Goal: Information Seeking & Learning: Learn about a topic

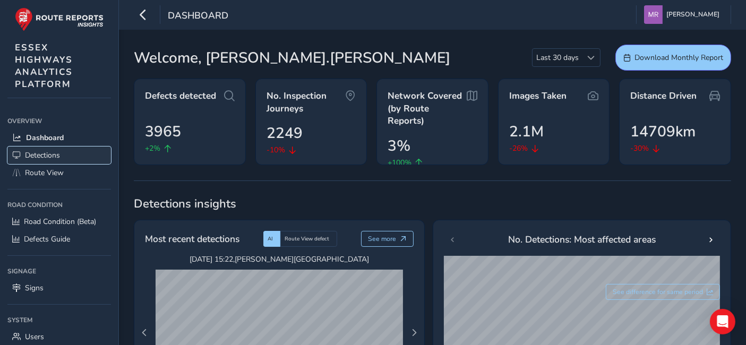
click at [43, 162] on link "Detections" at bounding box center [59, 156] width 104 height 18
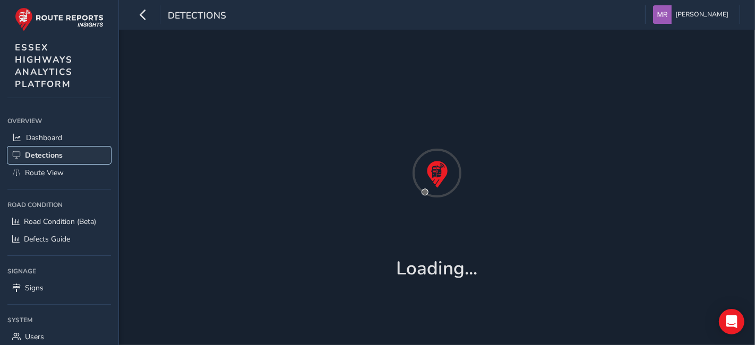
click at [41, 164] on link "Detections" at bounding box center [59, 156] width 104 height 18
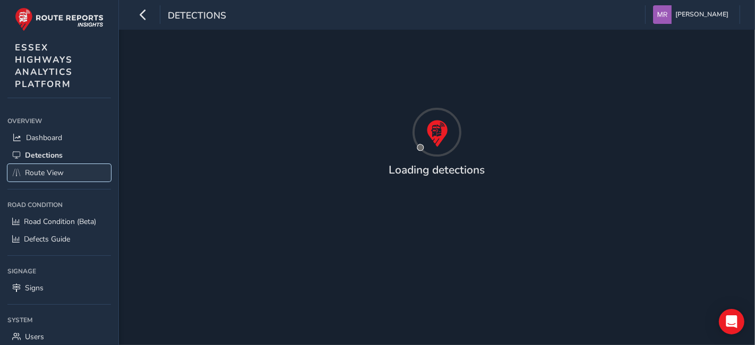
click at [41, 173] on span "Route View" at bounding box center [44, 173] width 39 height 10
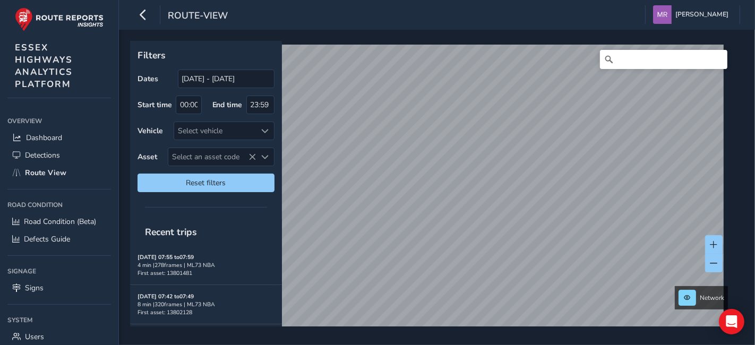
click at [238, 42] on div "Filters Dates 19/07/2025 - 18/08/2025 Start time 00:00 End time 23:59 Vehicle S…" at bounding box center [433, 184] width 606 height 286
click at [489, 41] on div "Network" at bounding box center [433, 184] width 606 height 286
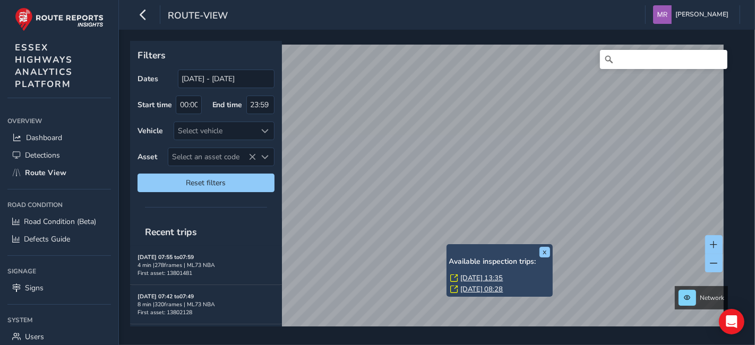
click at [479, 276] on link "Tue, 12 Aug, 13:35" at bounding box center [482, 278] width 42 height 10
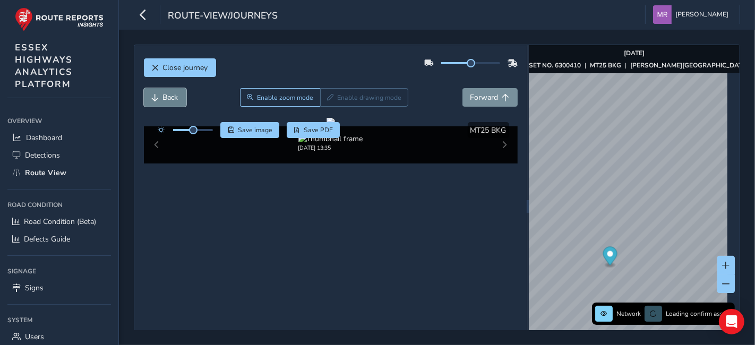
click at [166, 104] on button "Back" at bounding box center [165, 97] width 42 height 19
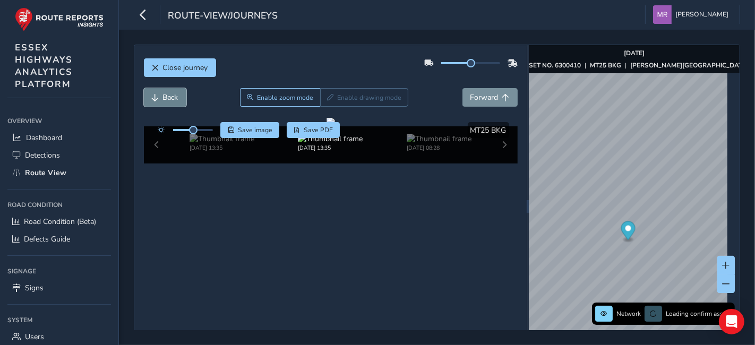
click at [166, 104] on button "Back" at bounding box center [165, 97] width 42 height 19
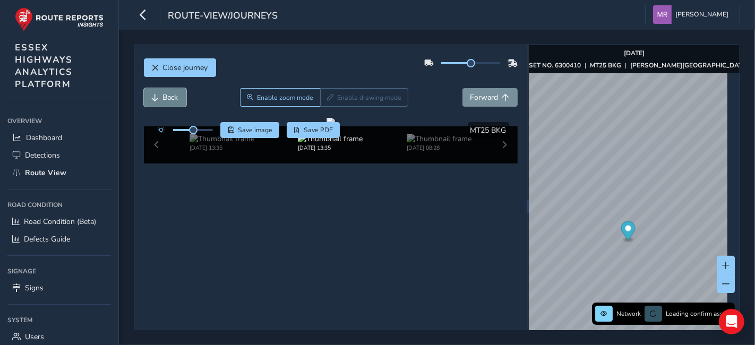
click at [166, 104] on button "Back" at bounding box center [165, 97] width 42 height 19
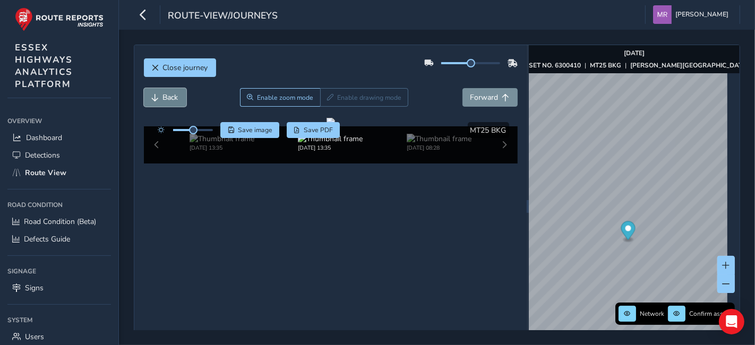
click at [166, 104] on button "Back" at bounding box center [165, 97] width 42 height 19
click at [488, 101] on span "Forward" at bounding box center [484, 97] width 28 height 10
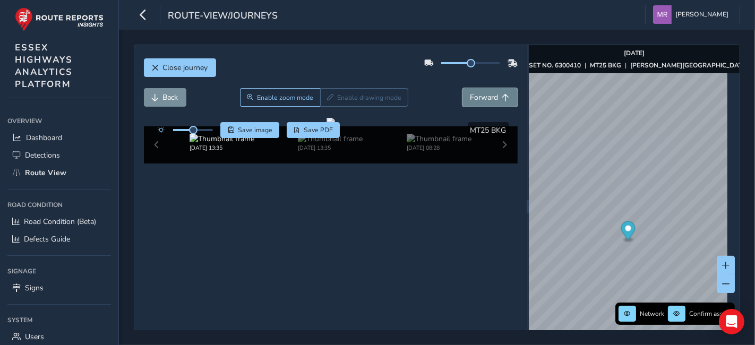
click at [488, 101] on span "Forward" at bounding box center [484, 97] width 28 height 10
click at [171, 99] on span "Back" at bounding box center [170, 97] width 15 height 10
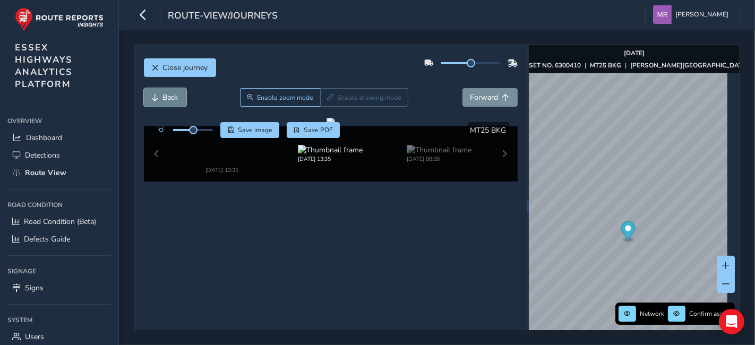
click at [171, 99] on span "Back" at bounding box center [170, 97] width 15 height 10
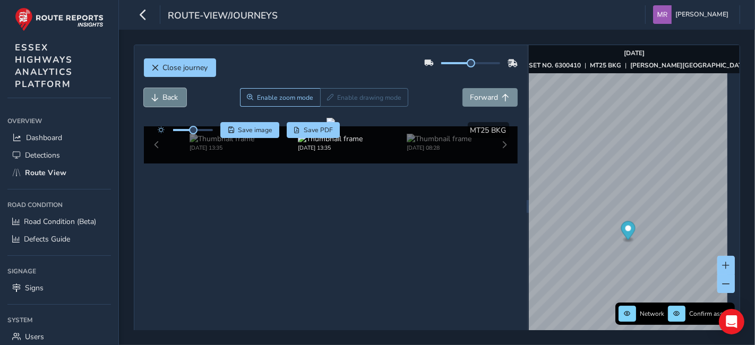
click at [171, 99] on span "Back" at bounding box center [170, 97] width 15 height 10
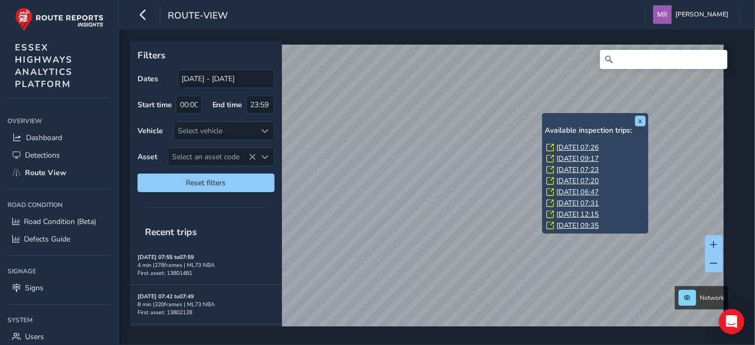
click at [565, 144] on link "[DATE] 07:26" at bounding box center [577, 148] width 42 height 10
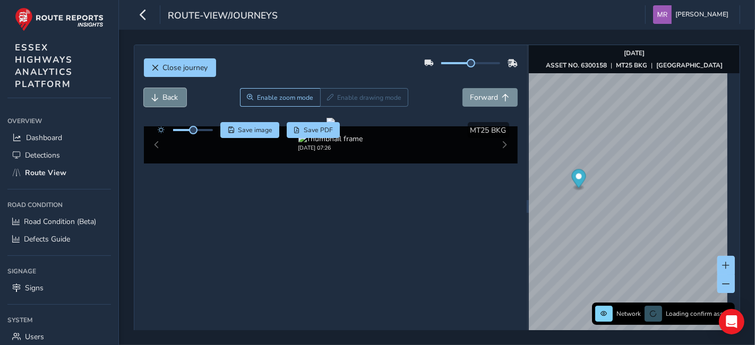
click at [175, 95] on span "Back" at bounding box center [170, 97] width 15 height 10
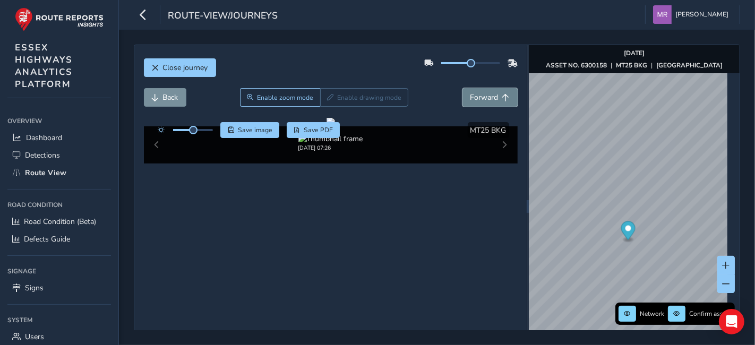
click at [473, 101] on span "Forward" at bounding box center [484, 97] width 28 height 10
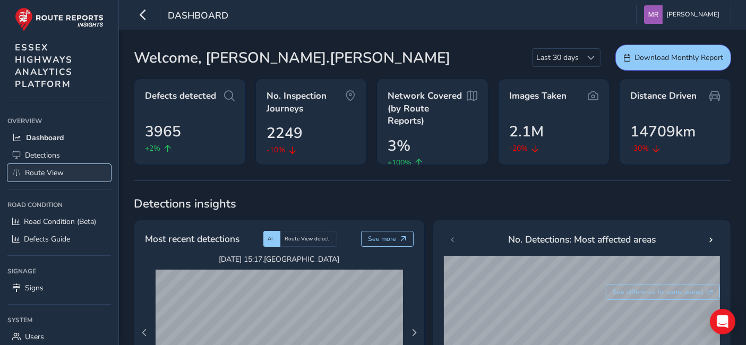
click at [50, 173] on span "Route View" at bounding box center [44, 173] width 39 height 10
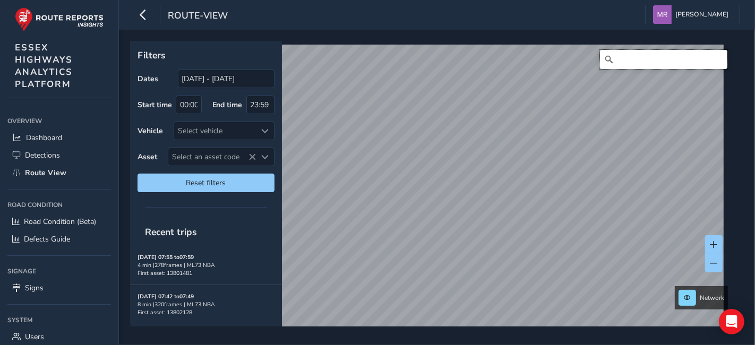
click at [667, 56] on input "Search" at bounding box center [663, 59] width 127 height 19
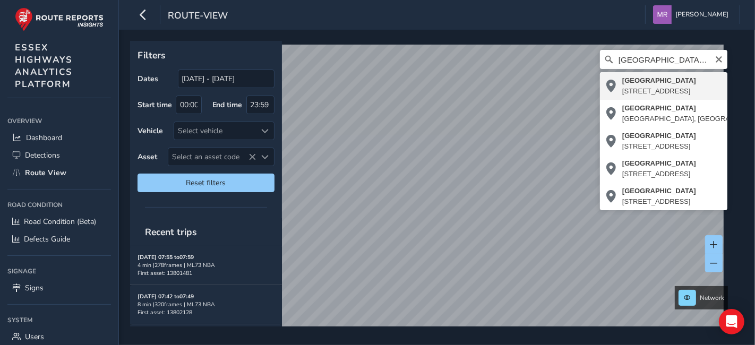
type input "London Road, Hadleigh, Castle Point, Essex, England, SS7 2EA, United Kingdom"
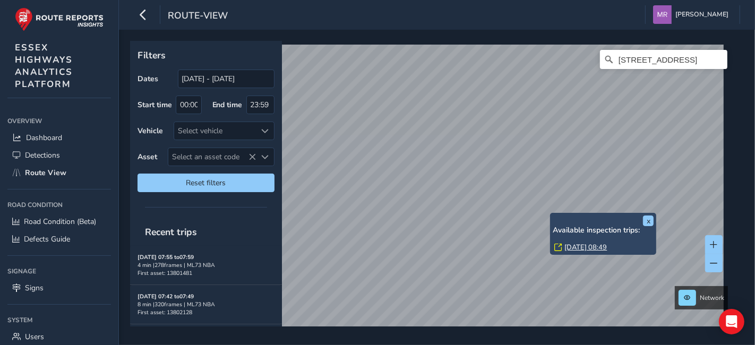
click at [574, 247] on link "Fri, 1 Aug, 08:49" at bounding box center [585, 248] width 42 height 10
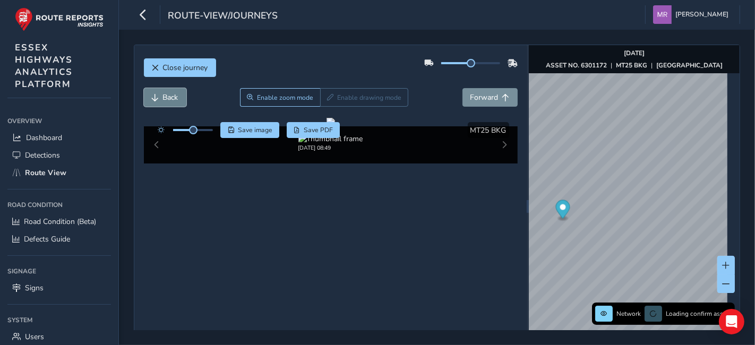
click at [182, 100] on button "Back" at bounding box center [165, 97] width 42 height 19
click at [481, 102] on button "Forward" at bounding box center [489, 97] width 55 height 19
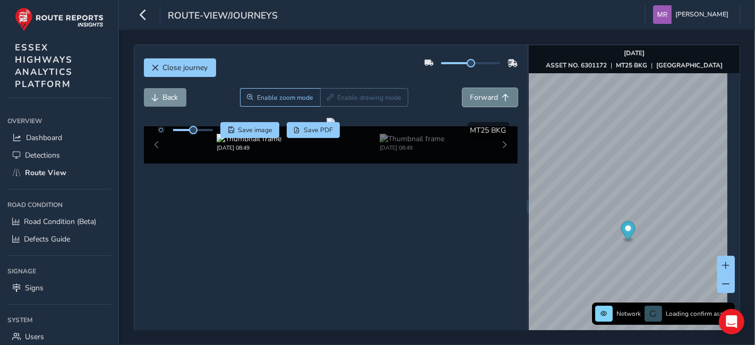
click at [481, 102] on button "Forward" at bounding box center [489, 97] width 55 height 19
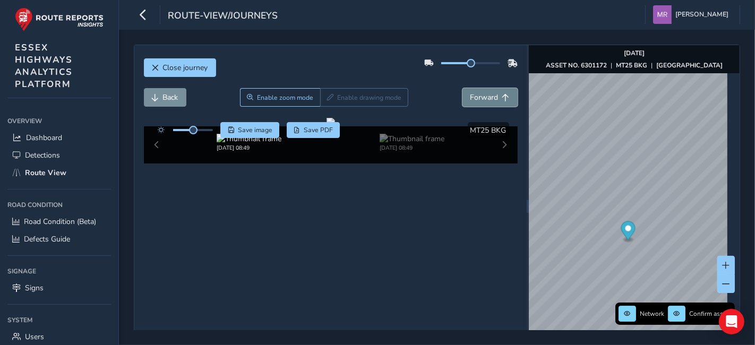
click at [481, 102] on button "Forward" at bounding box center [489, 97] width 55 height 19
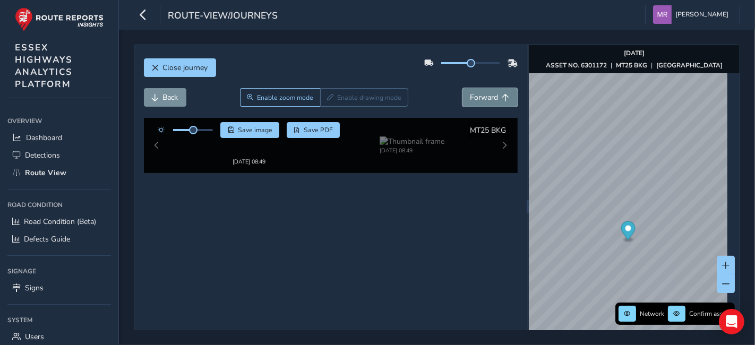
click at [481, 102] on button "Forward" at bounding box center [489, 97] width 55 height 19
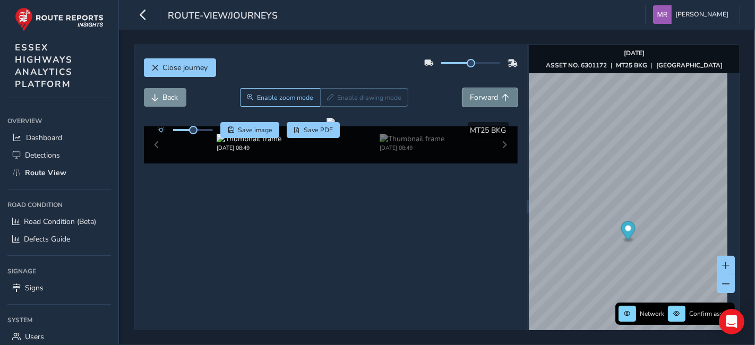
click at [481, 102] on button "Forward" at bounding box center [489, 97] width 55 height 19
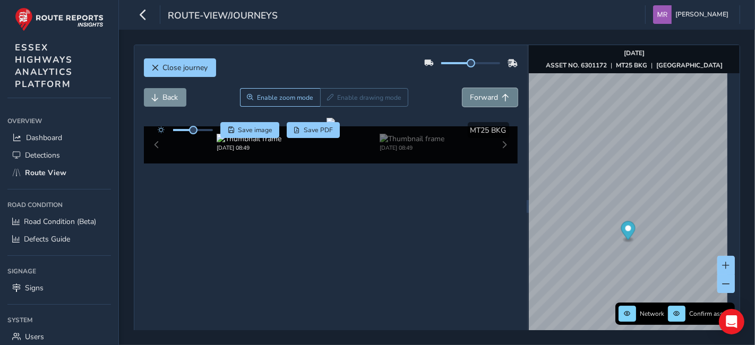
click at [481, 102] on button "Forward" at bounding box center [489, 97] width 55 height 19
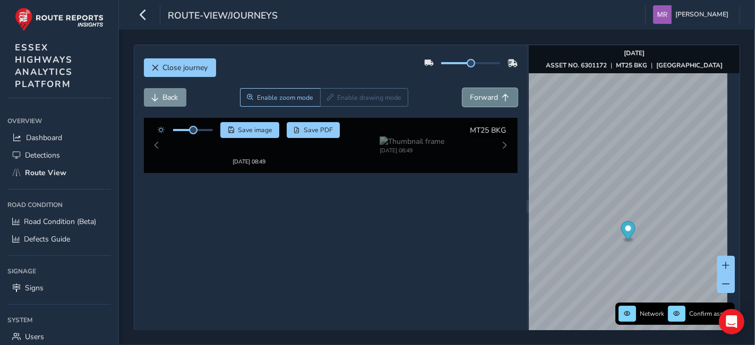
click at [481, 102] on button "Forward" at bounding box center [489, 97] width 55 height 19
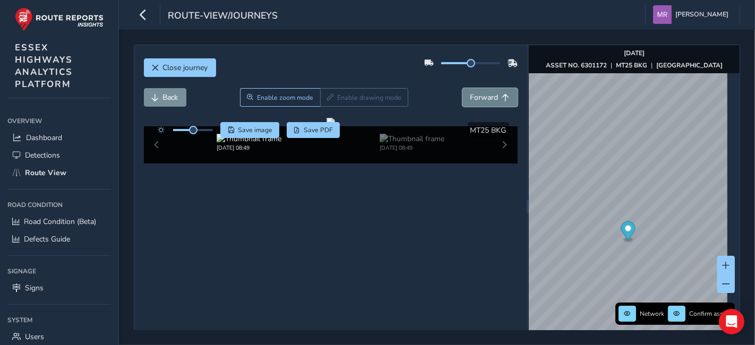
click at [481, 102] on button "Forward" at bounding box center [489, 97] width 55 height 19
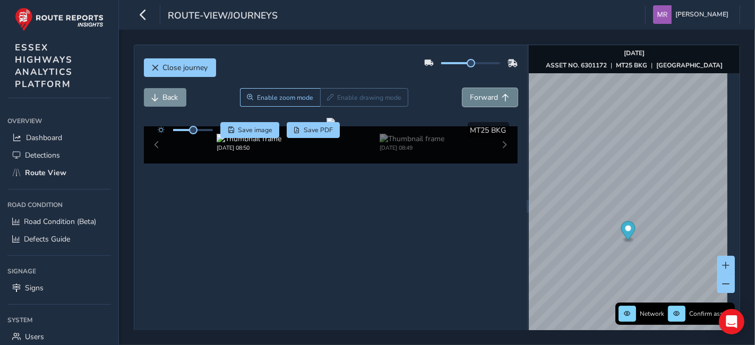
click at [481, 102] on button "Forward" at bounding box center [489, 97] width 55 height 19
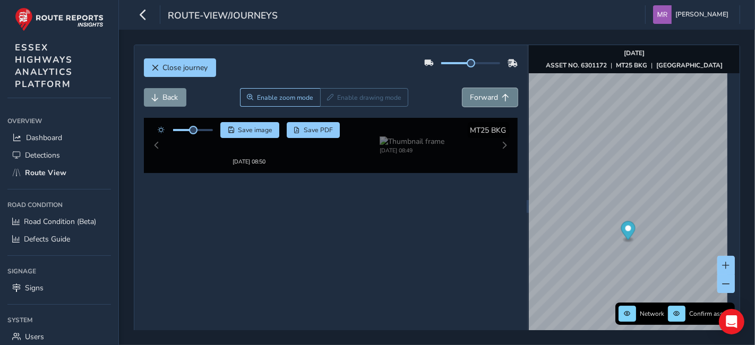
click at [481, 102] on button "Forward" at bounding box center [489, 97] width 55 height 19
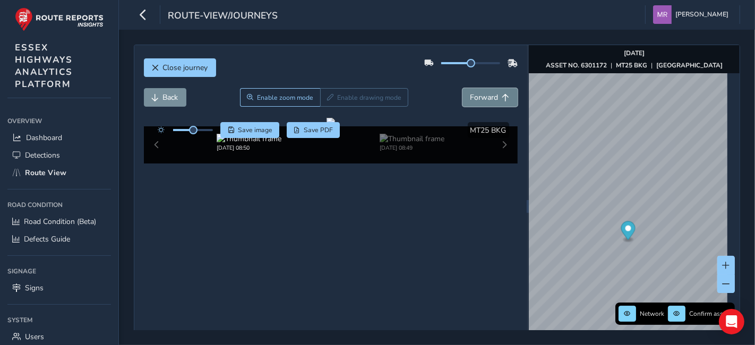
click at [481, 102] on button "Forward" at bounding box center [489, 97] width 55 height 19
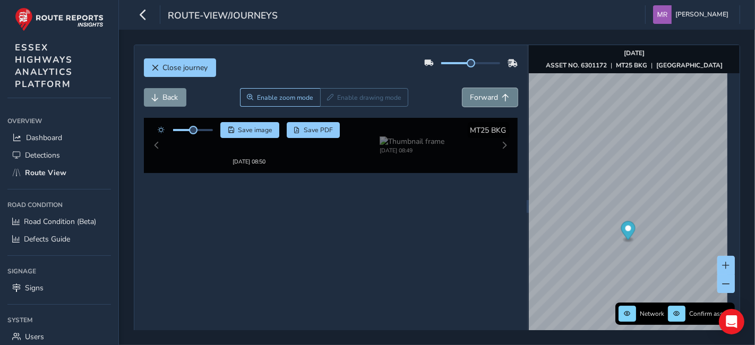
click at [481, 102] on button "Forward" at bounding box center [489, 97] width 55 height 19
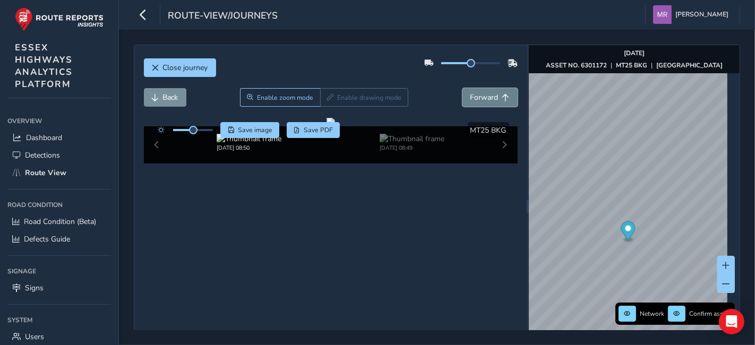
click at [481, 102] on button "Forward" at bounding box center [489, 97] width 55 height 19
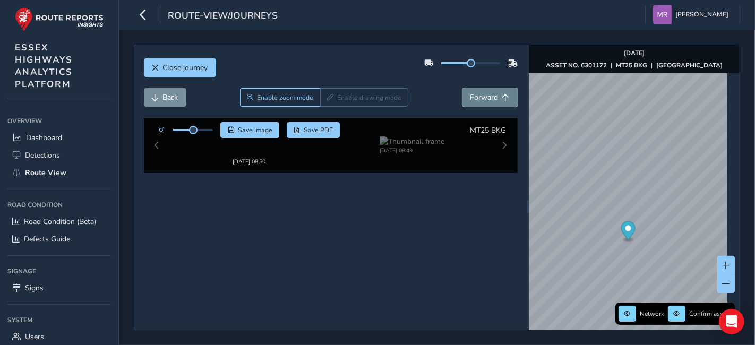
click at [481, 102] on button "Forward" at bounding box center [489, 97] width 55 height 19
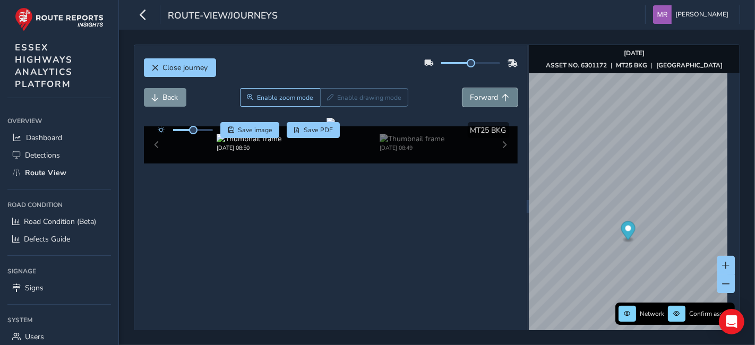
click at [481, 102] on button "Forward" at bounding box center [489, 97] width 55 height 19
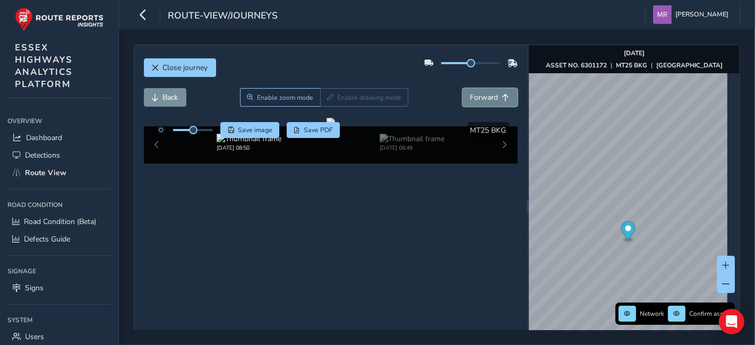
click at [481, 102] on button "Forward" at bounding box center [489, 97] width 55 height 19
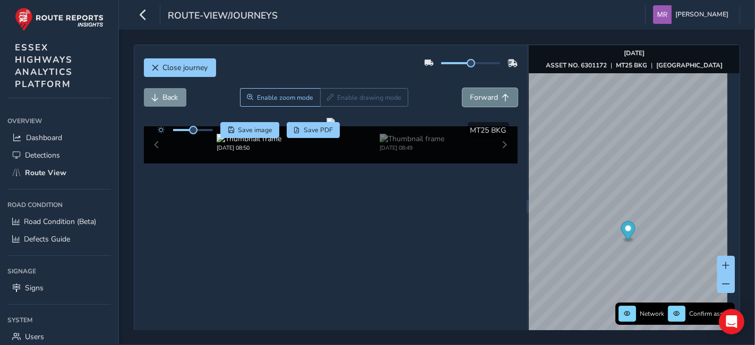
click at [481, 102] on button "Forward" at bounding box center [489, 97] width 55 height 19
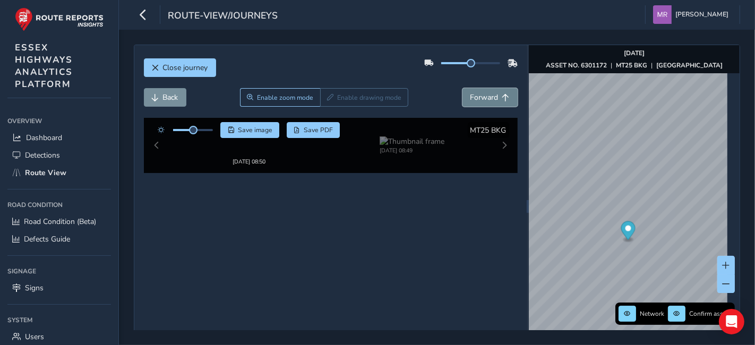
click at [481, 102] on button "Forward" at bounding box center [489, 97] width 55 height 19
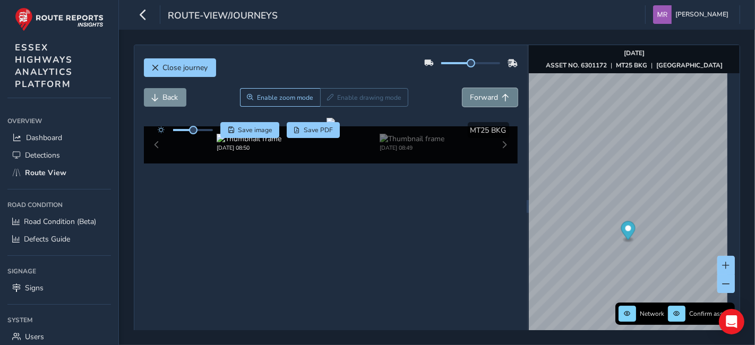
click at [481, 102] on button "Forward" at bounding box center [489, 97] width 55 height 19
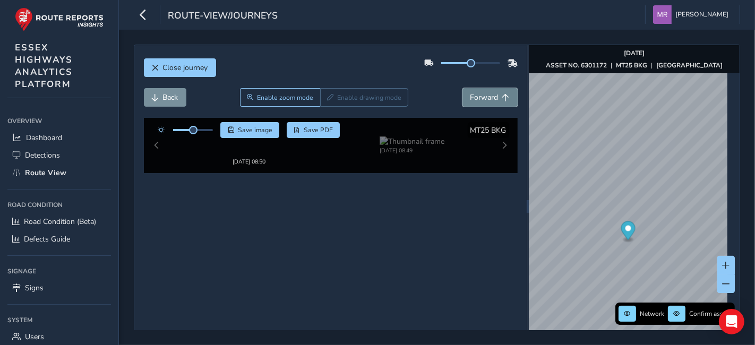
click at [481, 102] on button "Forward" at bounding box center [489, 97] width 55 height 19
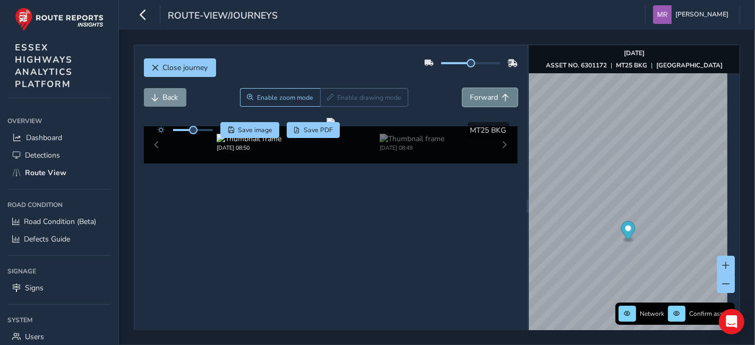
click at [481, 102] on button "Forward" at bounding box center [489, 97] width 55 height 19
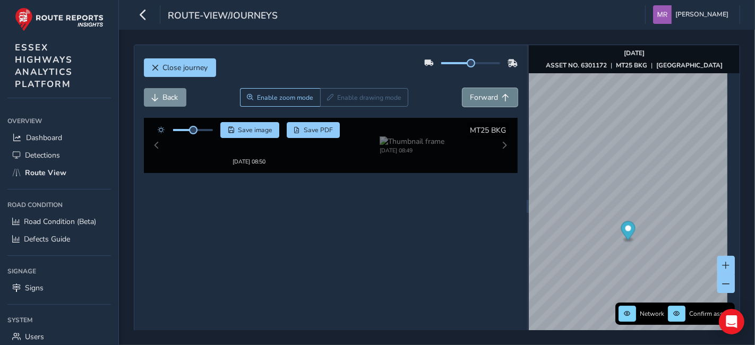
click at [481, 102] on button "Forward" at bounding box center [489, 97] width 55 height 19
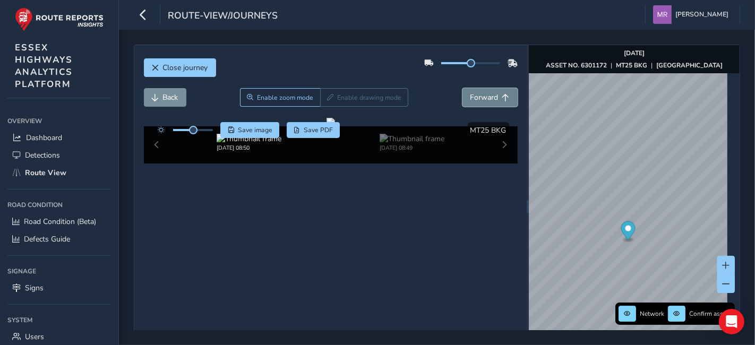
click at [481, 102] on button "Forward" at bounding box center [489, 97] width 55 height 19
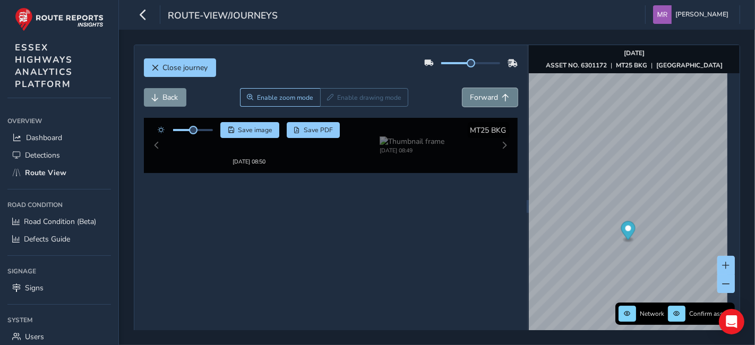
click at [481, 102] on button "Forward" at bounding box center [489, 97] width 55 height 19
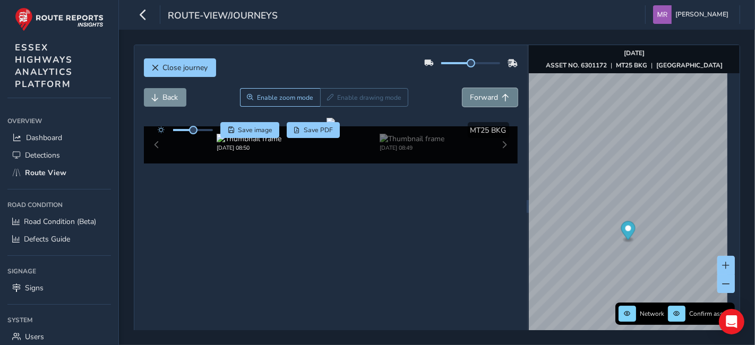
click at [481, 102] on button "Forward" at bounding box center [489, 97] width 55 height 19
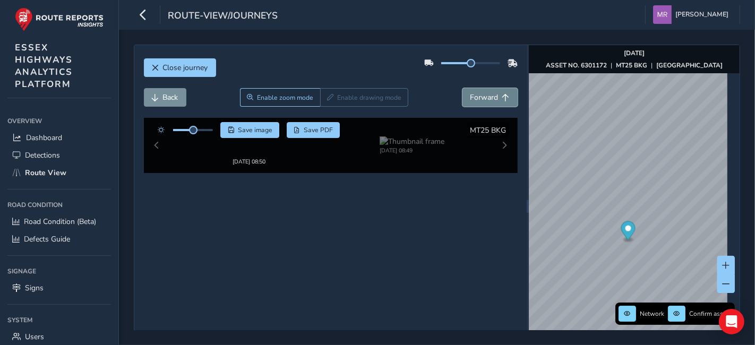
click at [481, 102] on button "Forward" at bounding box center [489, 97] width 55 height 19
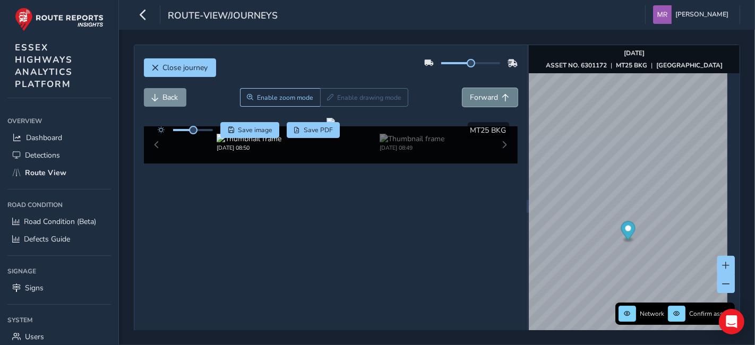
click at [481, 102] on button "Forward" at bounding box center [489, 97] width 55 height 19
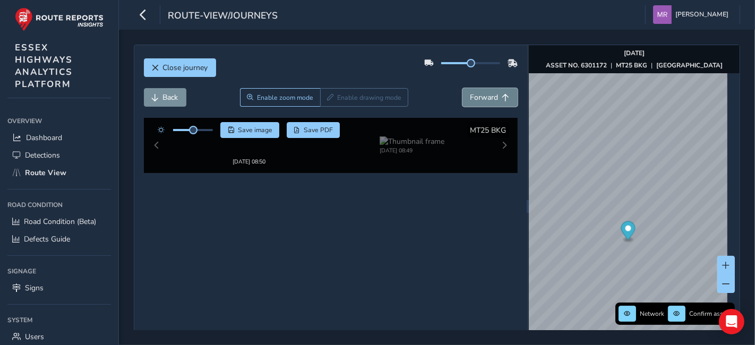
click at [481, 102] on button "Forward" at bounding box center [489, 97] width 55 height 19
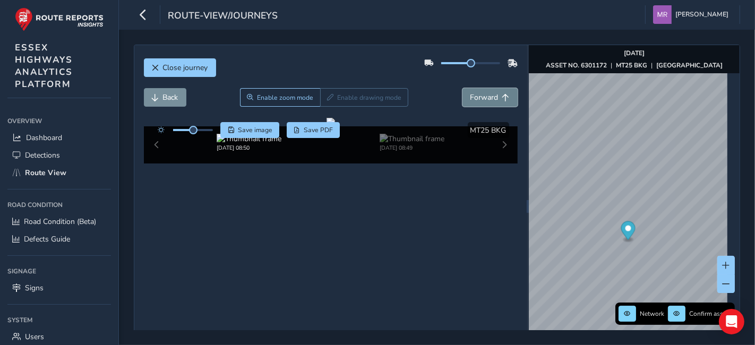
click at [481, 102] on button "Forward" at bounding box center [489, 97] width 55 height 19
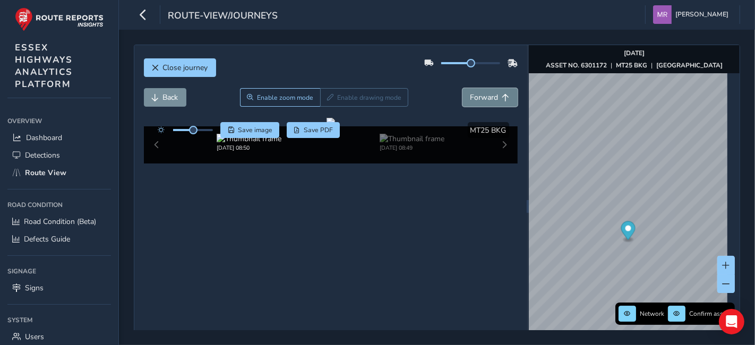
click at [481, 102] on button "Forward" at bounding box center [489, 97] width 55 height 19
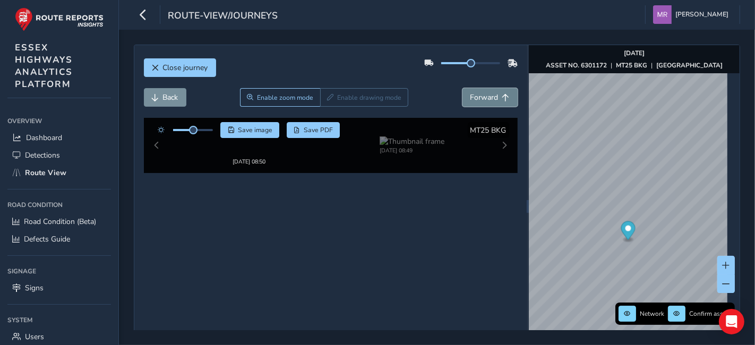
click at [481, 102] on button "Forward" at bounding box center [489, 97] width 55 height 19
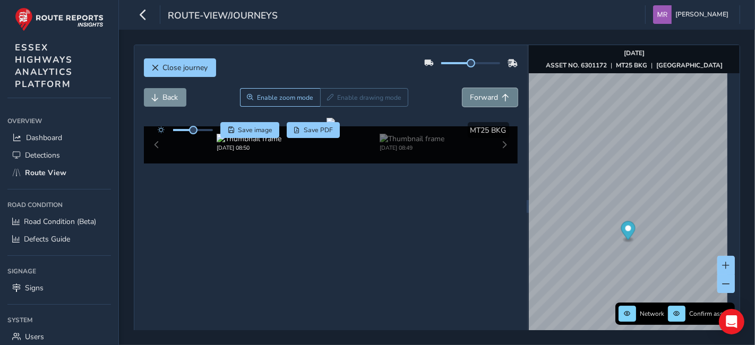
click at [481, 102] on button "Forward" at bounding box center [489, 97] width 55 height 19
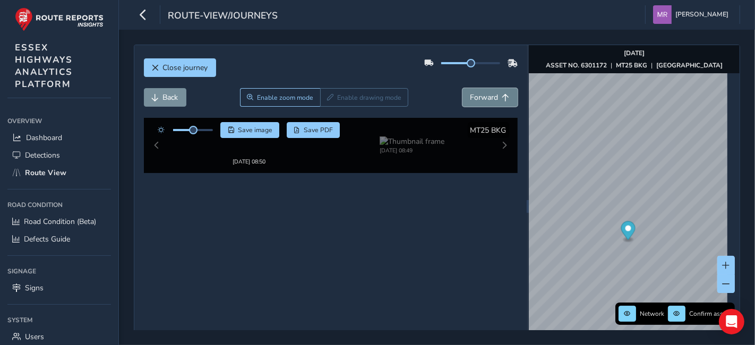
click at [481, 102] on button "Forward" at bounding box center [489, 97] width 55 height 19
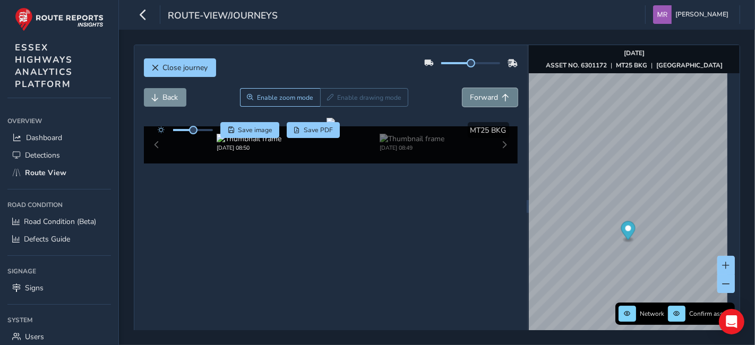
click at [481, 102] on button "Forward" at bounding box center [489, 97] width 55 height 19
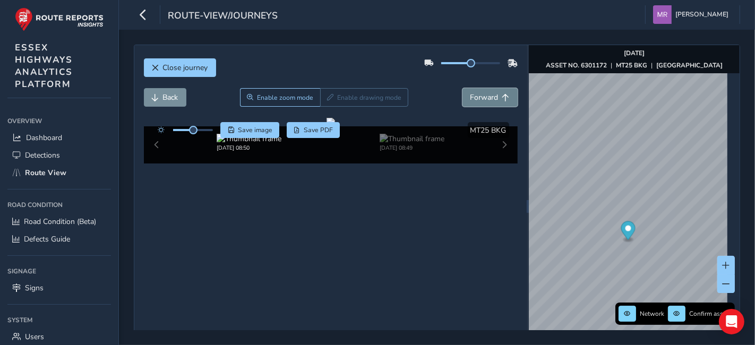
click at [481, 102] on button "Forward" at bounding box center [489, 97] width 55 height 19
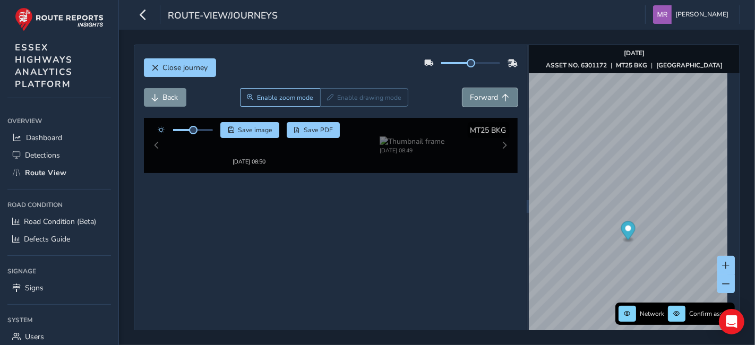
click at [481, 102] on button "Forward" at bounding box center [489, 97] width 55 height 19
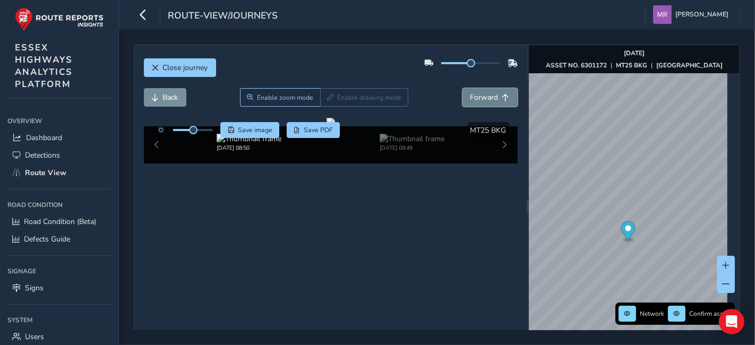
click at [481, 102] on button "Forward" at bounding box center [489, 97] width 55 height 19
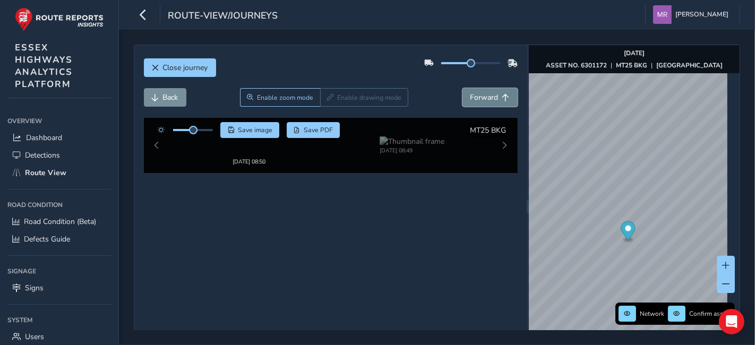
click at [481, 102] on button "Forward" at bounding box center [489, 97] width 55 height 19
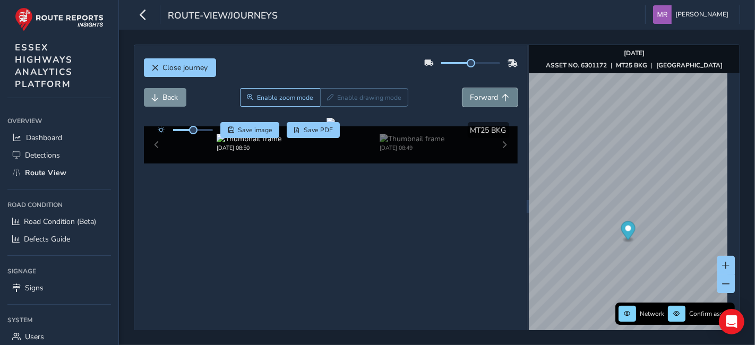
click at [481, 102] on button "Forward" at bounding box center [489, 97] width 55 height 19
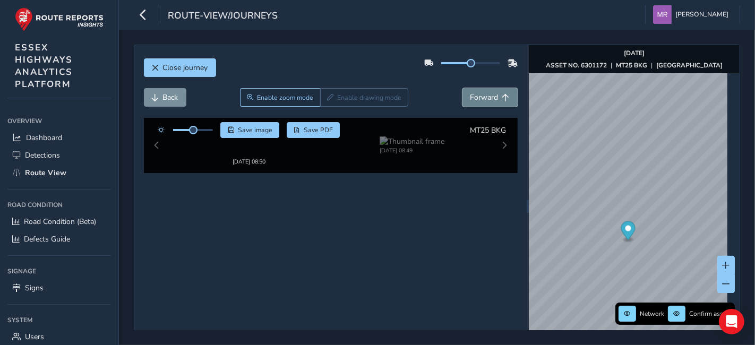
click at [481, 102] on button "Forward" at bounding box center [489, 97] width 55 height 19
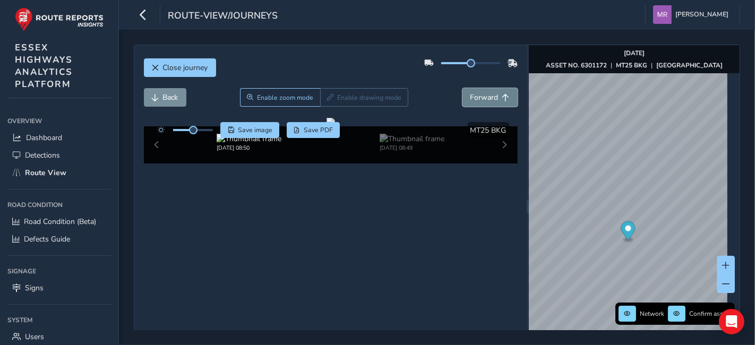
click at [481, 102] on button "Forward" at bounding box center [489, 97] width 55 height 19
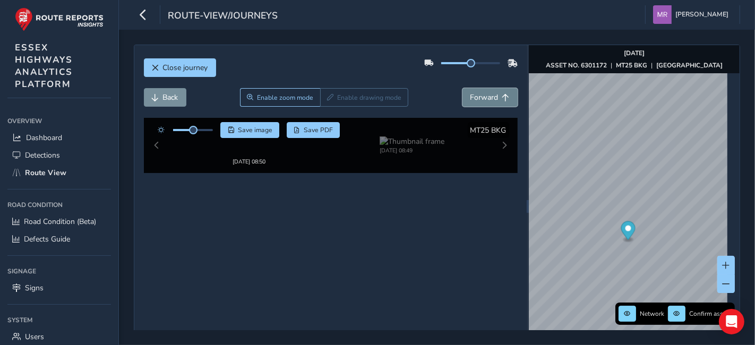
click at [481, 102] on button "Forward" at bounding box center [489, 97] width 55 height 19
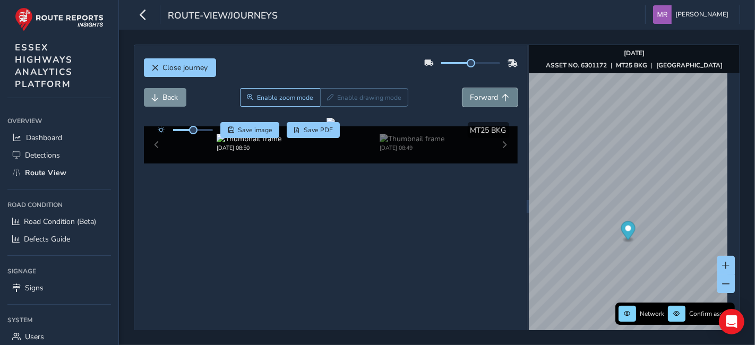
click at [481, 102] on button "Forward" at bounding box center [489, 97] width 55 height 19
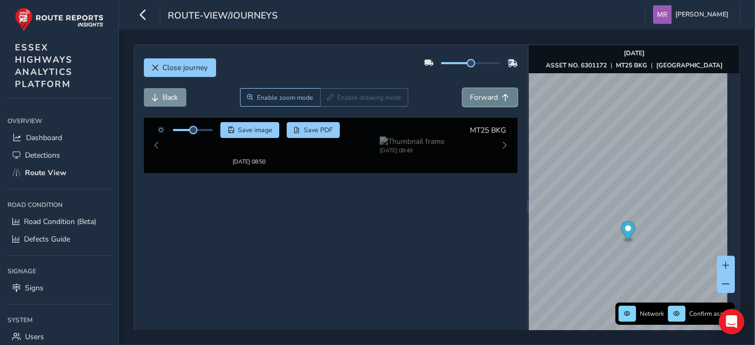
click at [481, 102] on button "Forward" at bounding box center [489, 97] width 55 height 19
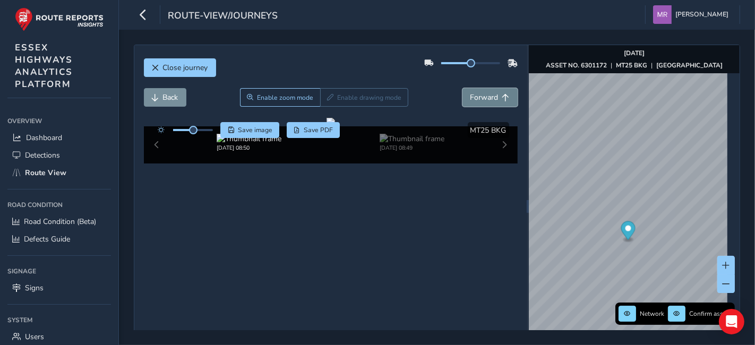
click at [481, 102] on button "Forward" at bounding box center [489, 97] width 55 height 19
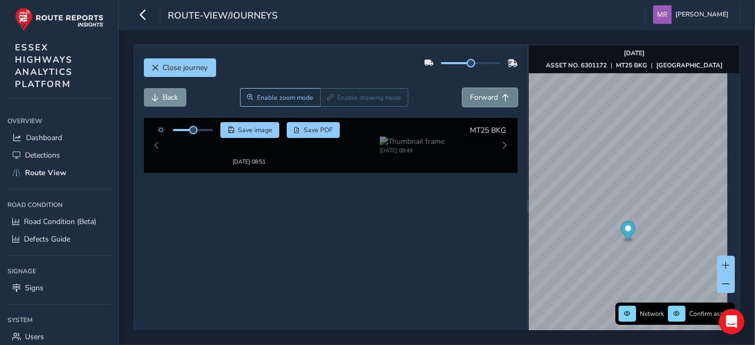
click at [481, 102] on button "Forward" at bounding box center [489, 97] width 55 height 19
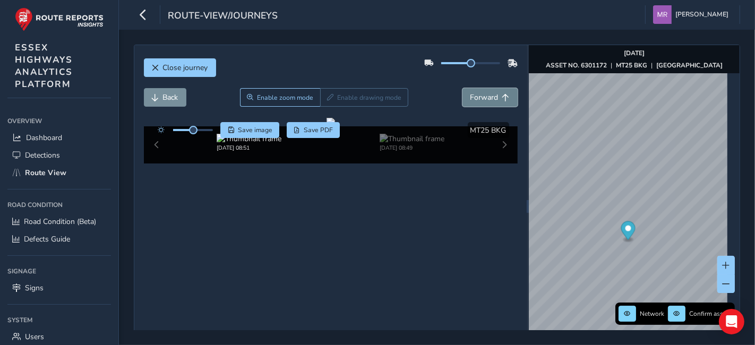
click at [481, 102] on button "Forward" at bounding box center [489, 97] width 55 height 19
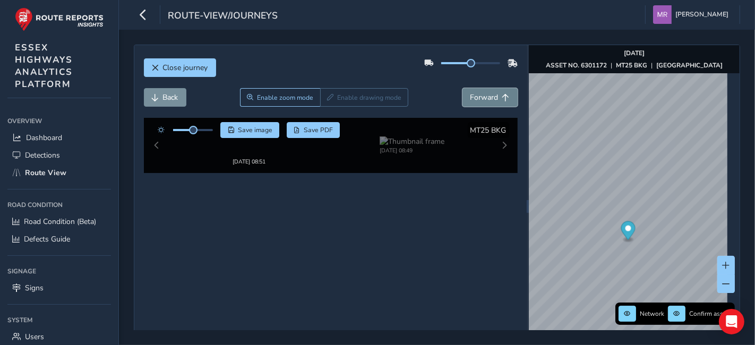
click at [481, 102] on button "Forward" at bounding box center [489, 97] width 55 height 19
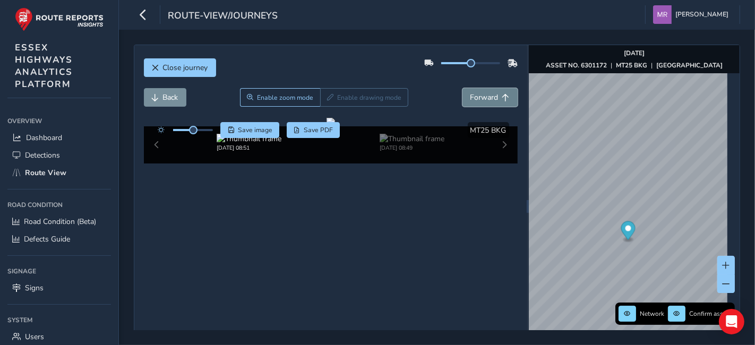
click at [481, 102] on button "Forward" at bounding box center [489, 97] width 55 height 19
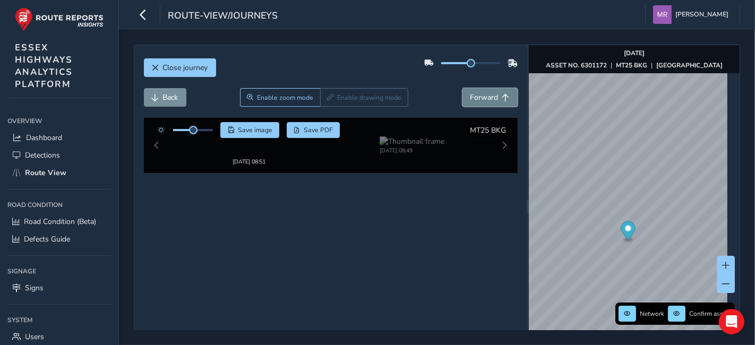
click at [481, 102] on button "Forward" at bounding box center [489, 97] width 55 height 19
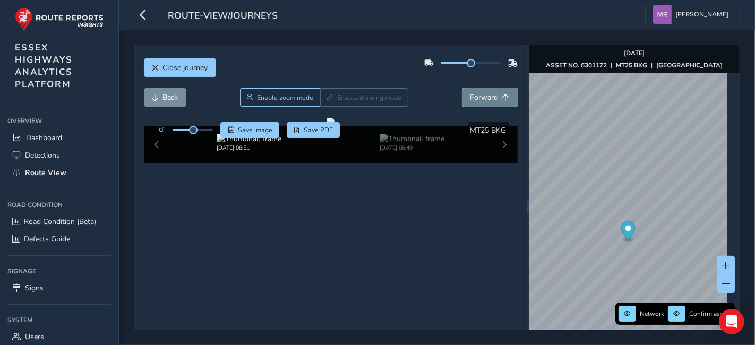
click at [481, 102] on button "Forward" at bounding box center [489, 97] width 55 height 19
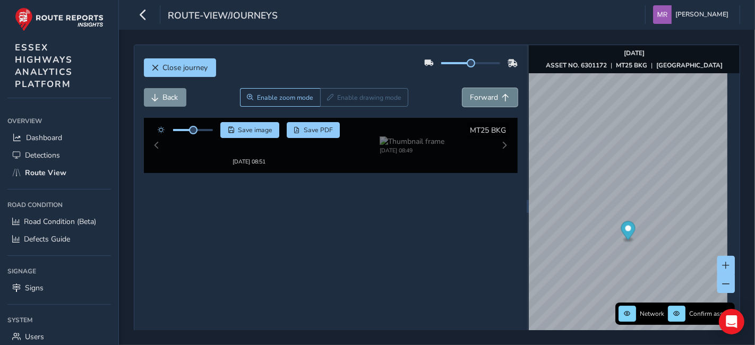
click at [481, 102] on button "Forward" at bounding box center [489, 97] width 55 height 19
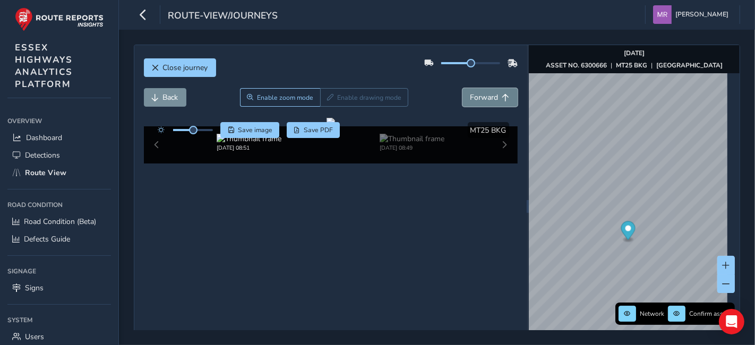
click at [481, 102] on button "Forward" at bounding box center [489, 97] width 55 height 19
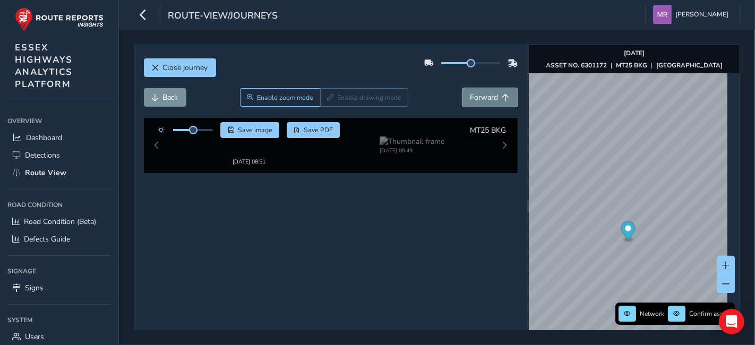
click at [481, 102] on button "Forward" at bounding box center [489, 97] width 55 height 19
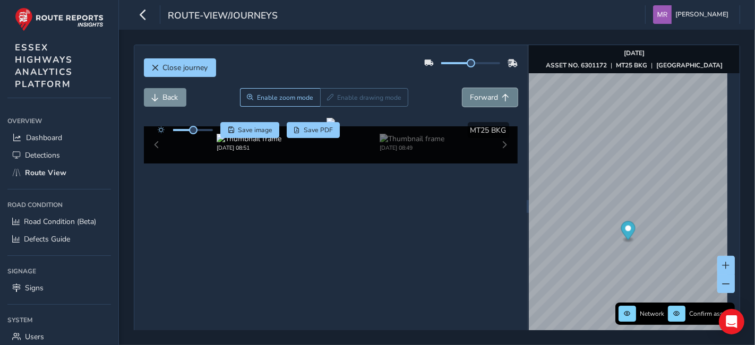
click at [481, 102] on button "Forward" at bounding box center [489, 97] width 55 height 19
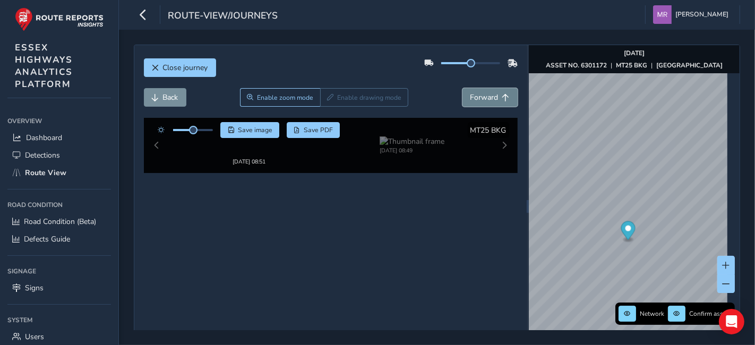
click at [481, 102] on button "Forward" at bounding box center [489, 97] width 55 height 19
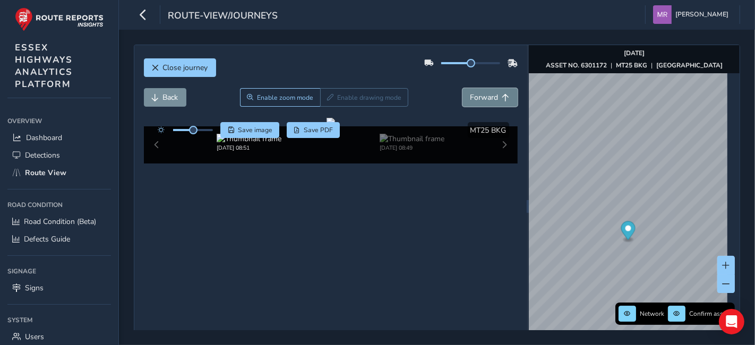
click at [481, 102] on button "Forward" at bounding box center [489, 97] width 55 height 19
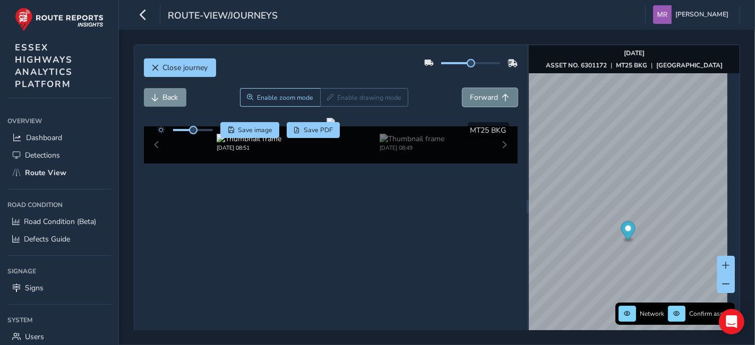
click at [481, 102] on button "Forward" at bounding box center [489, 97] width 55 height 19
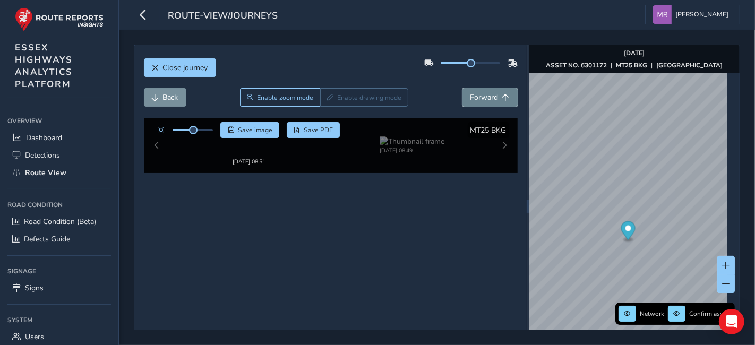
click at [481, 102] on button "Forward" at bounding box center [489, 97] width 55 height 19
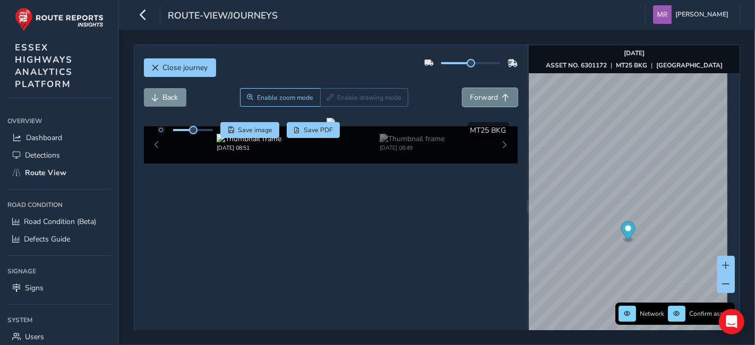
click at [481, 102] on button "Forward" at bounding box center [489, 97] width 55 height 19
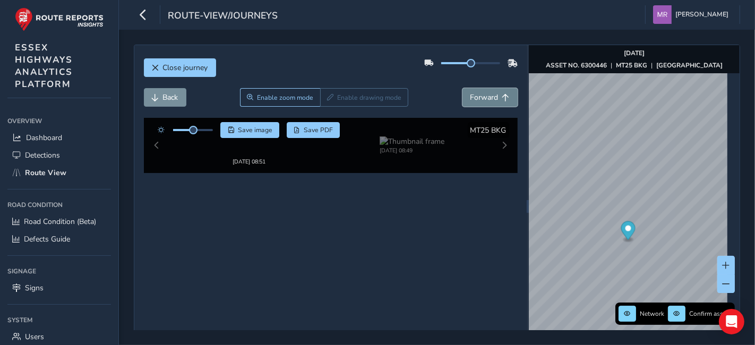
click at [481, 102] on button "Forward" at bounding box center [489, 97] width 55 height 19
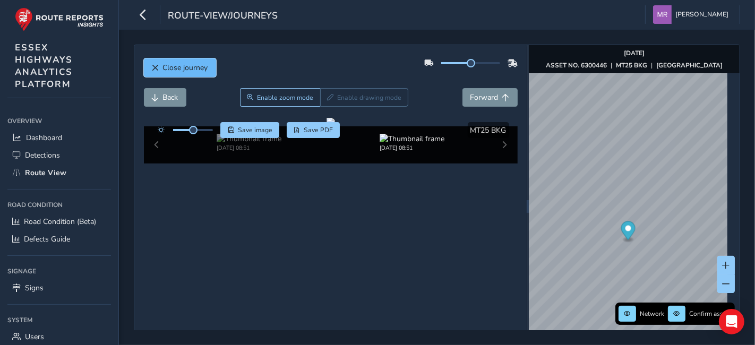
click at [194, 64] on span "Close journey" at bounding box center [185, 68] width 45 height 10
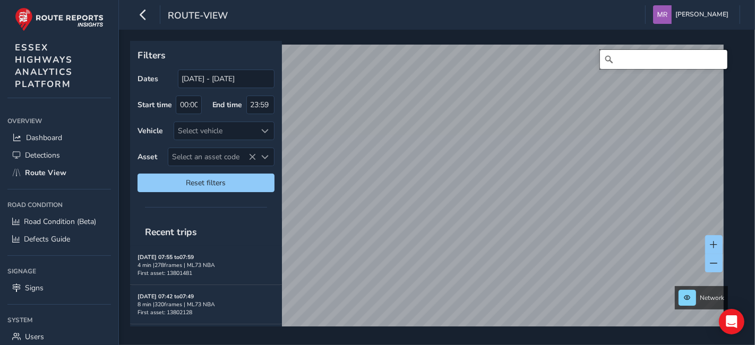
click at [659, 63] on input "Search" at bounding box center [663, 59] width 127 height 19
click at [680, 61] on input "kiln road, benfleet" at bounding box center [663, 59] width 127 height 19
drag, startPoint x: 680, startPoint y: 63, endPoint x: 642, endPoint y: 68, distance: 38.1
click at [642, 68] on input "kiln road, benfleet" at bounding box center [663, 59] width 127 height 19
click at [694, 58] on input "kiln road, benfleet" at bounding box center [663, 59] width 127 height 19
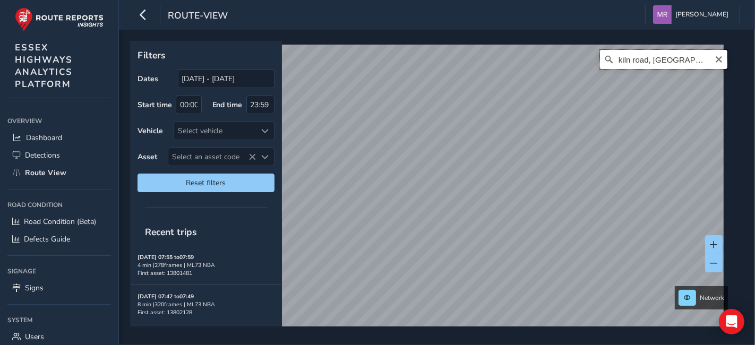
click at [666, 59] on input "kiln road, benfleet" at bounding box center [663, 59] width 127 height 19
click at [679, 57] on input "kiln road, benfleet" at bounding box center [663, 59] width 127 height 19
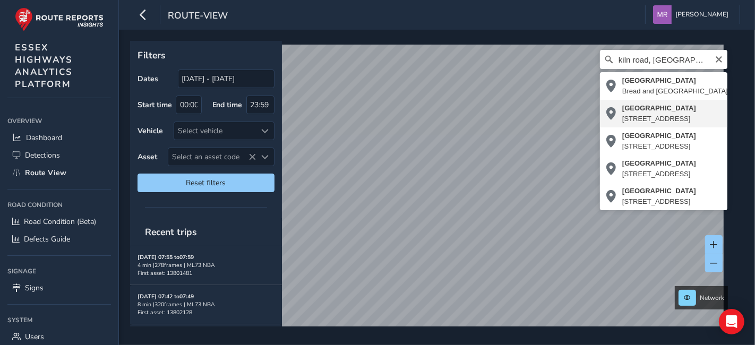
type input "Kiln Road, Hadleigh, Castle Point, Essex, England, SS7 1SL, United Kingdom"
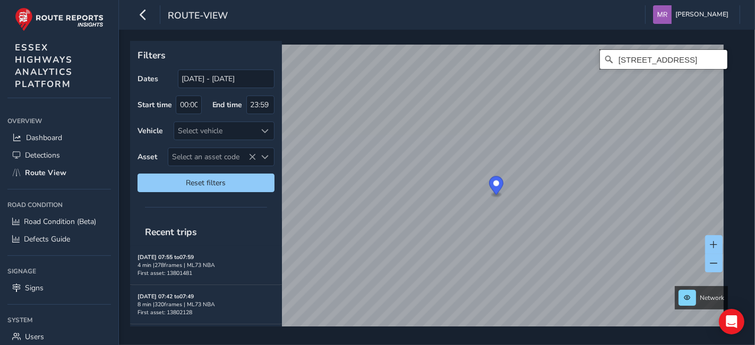
drag, startPoint x: 409, startPoint y: 186, endPoint x: 484, endPoint y: 195, distance: 75.9
click at [489, 195] on icon "Map marker" at bounding box center [496, 187] width 14 height 22
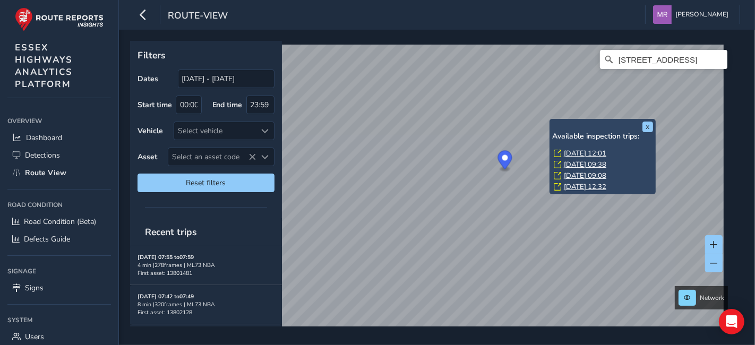
click at [579, 150] on link "Wed, 6 Aug, 12:01" at bounding box center [585, 154] width 42 height 10
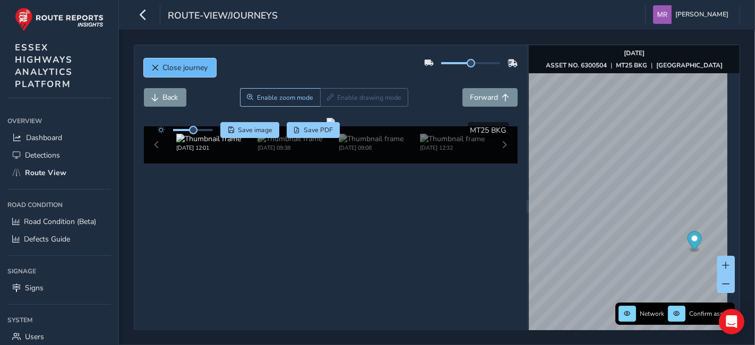
click at [167, 67] on span "Close journey" at bounding box center [185, 68] width 45 height 10
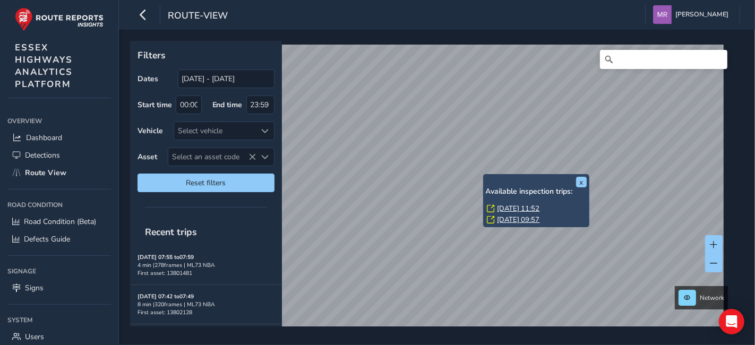
click at [512, 206] on link "Mon, 11 Aug, 11:52" at bounding box center [518, 209] width 42 height 10
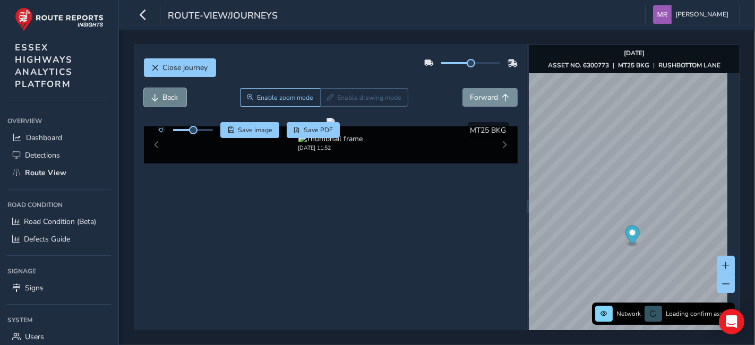
click at [182, 98] on button "Back" at bounding box center [165, 97] width 42 height 19
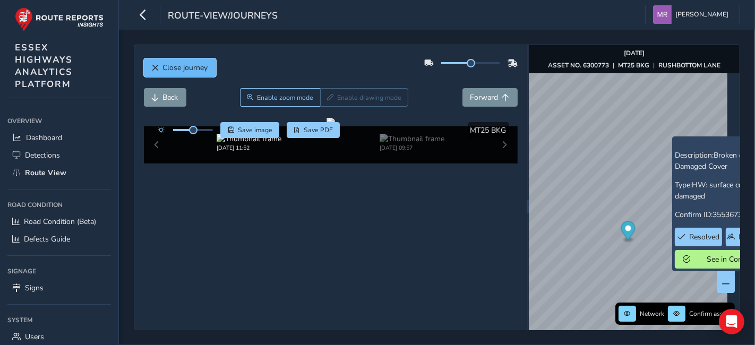
click at [201, 76] on button "Close journey" at bounding box center [180, 67] width 72 height 19
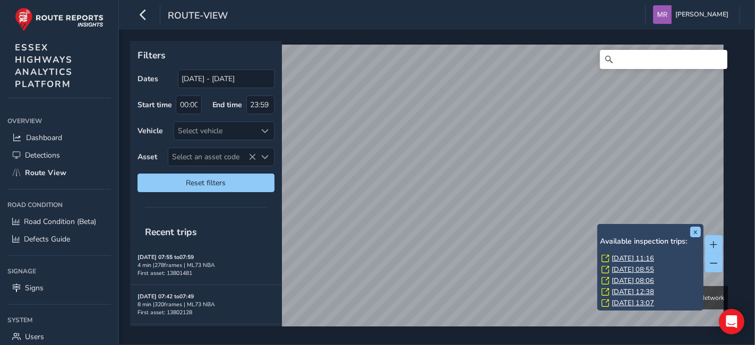
click at [616, 260] on link "Thu, 7 Aug, 11:16" at bounding box center [633, 259] width 42 height 10
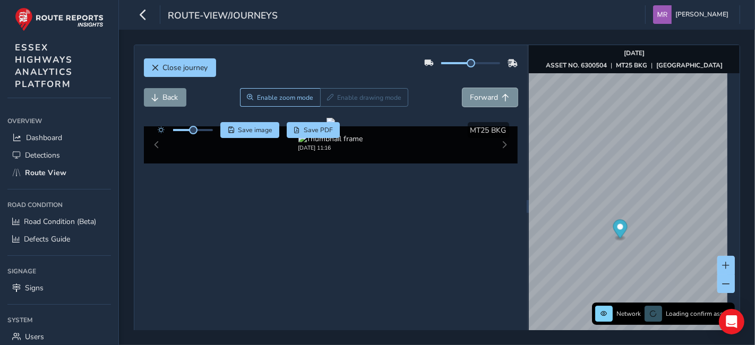
click at [470, 99] on span "Forward" at bounding box center [484, 97] width 28 height 10
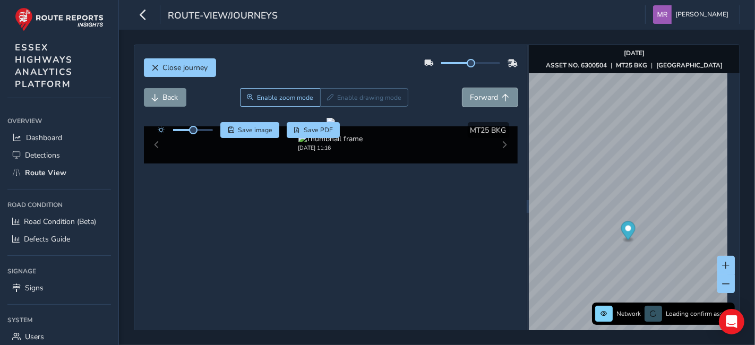
click at [470, 99] on span "Forward" at bounding box center [484, 97] width 28 height 10
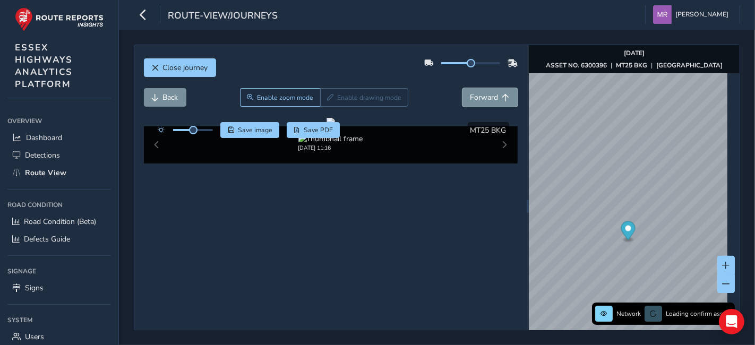
click at [470, 99] on span "Forward" at bounding box center [484, 97] width 28 height 10
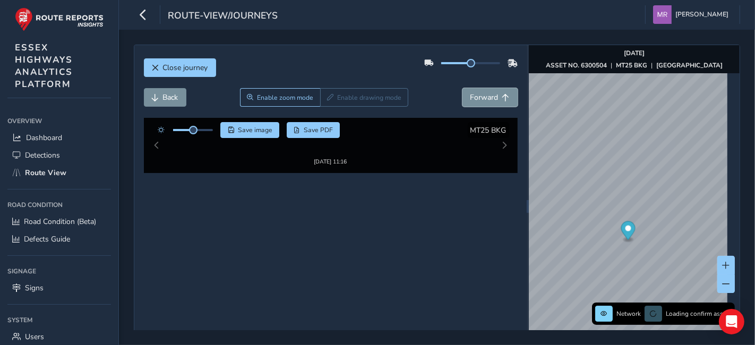
click at [470, 99] on span "Forward" at bounding box center [484, 97] width 28 height 10
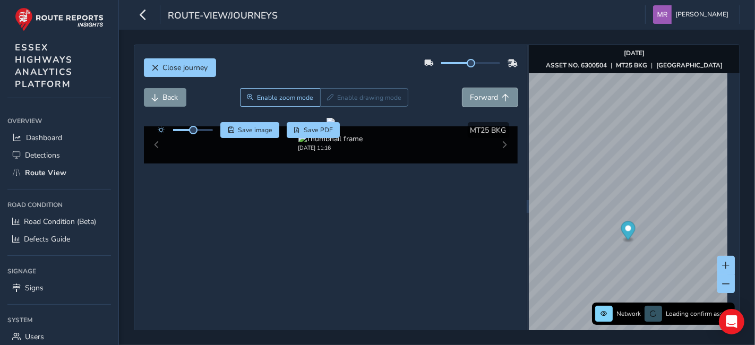
click at [470, 99] on span "Forward" at bounding box center [484, 97] width 28 height 10
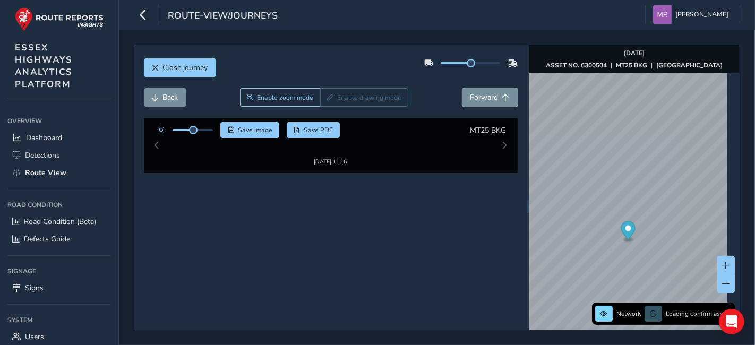
click at [470, 99] on span "Forward" at bounding box center [484, 97] width 28 height 10
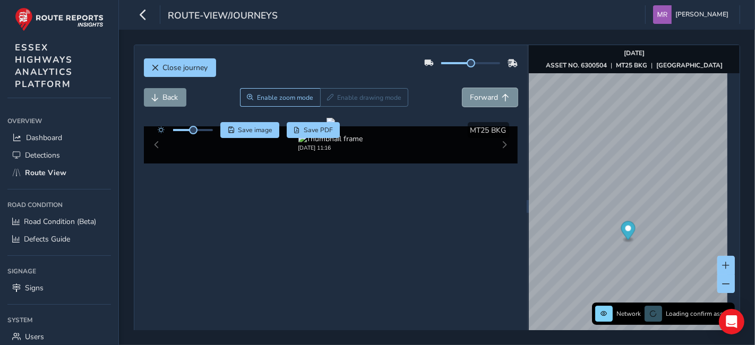
click at [470, 99] on span "Forward" at bounding box center [484, 97] width 28 height 10
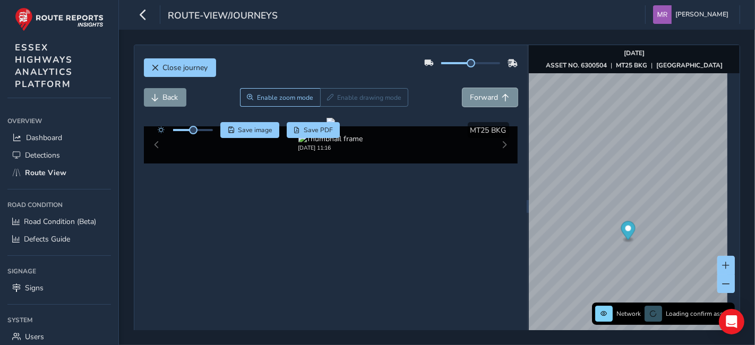
click at [470, 99] on span "Forward" at bounding box center [484, 97] width 28 height 10
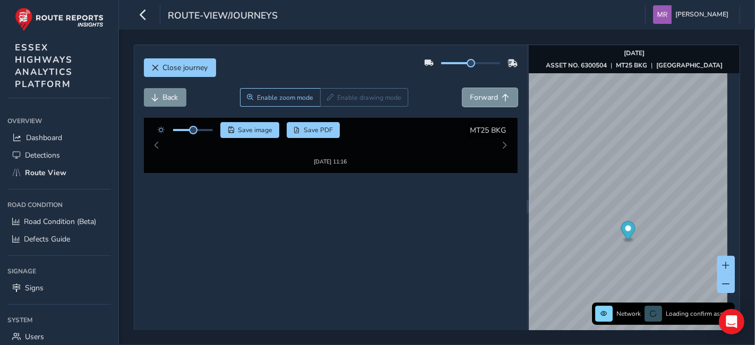
click at [470, 99] on span "Forward" at bounding box center [484, 97] width 28 height 10
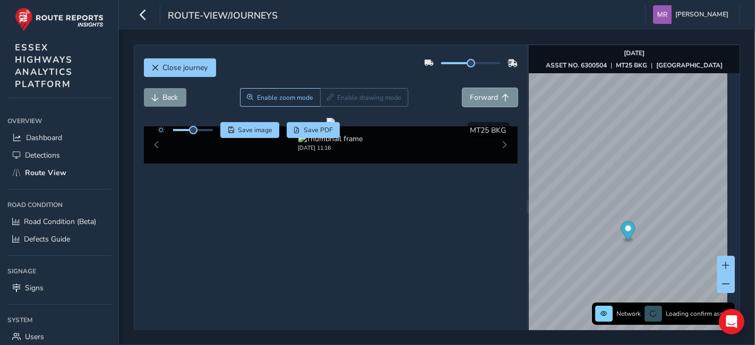
click at [470, 99] on span "Forward" at bounding box center [484, 97] width 28 height 10
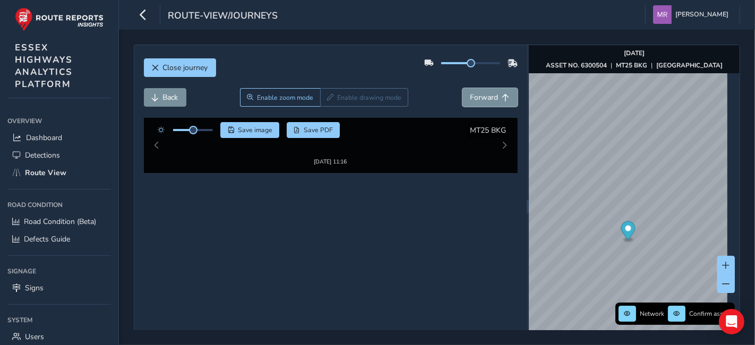
click at [470, 99] on span "Forward" at bounding box center [484, 97] width 28 height 10
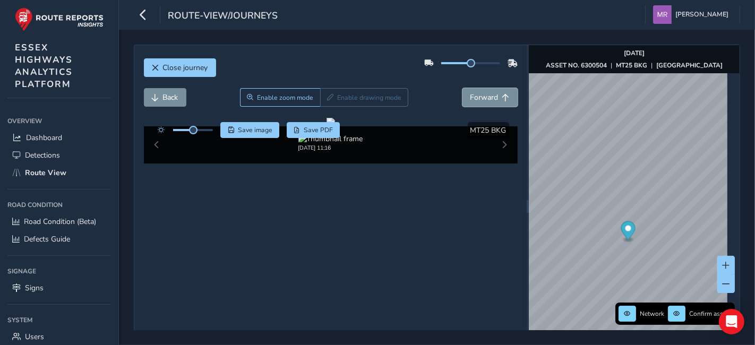
click at [470, 99] on span "Forward" at bounding box center [484, 97] width 28 height 10
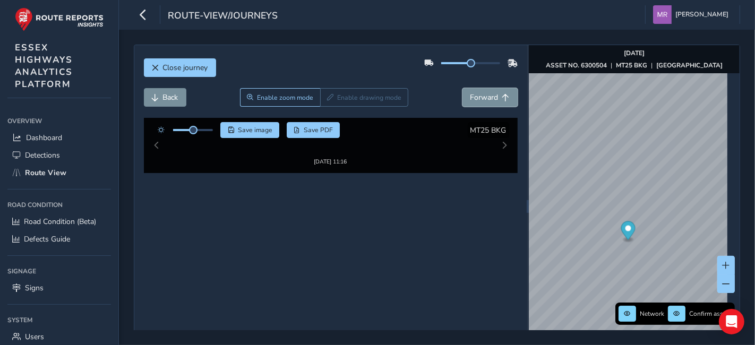
click at [470, 99] on span "Forward" at bounding box center [484, 97] width 28 height 10
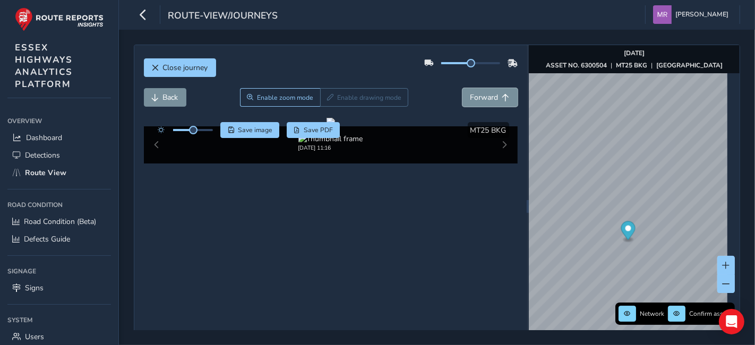
click at [470, 99] on span "Forward" at bounding box center [484, 97] width 28 height 10
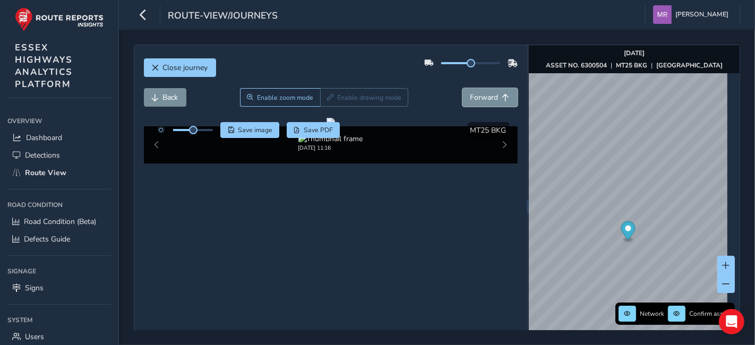
click at [470, 99] on span "Forward" at bounding box center [484, 97] width 28 height 10
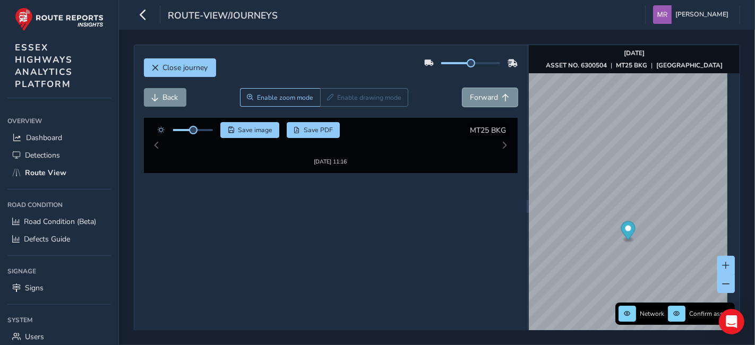
click at [470, 99] on span "Forward" at bounding box center [484, 97] width 28 height 10
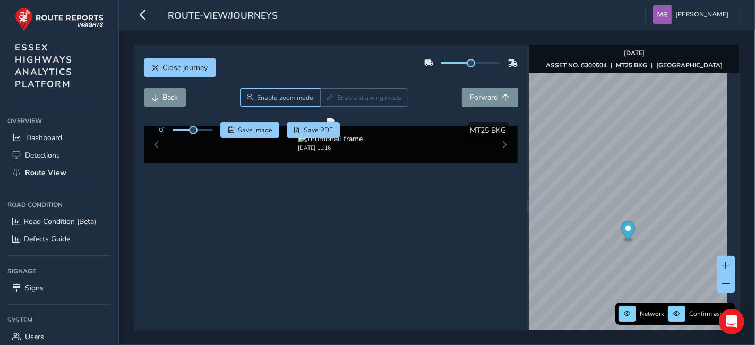
click at [470, 99] on span "Forward" at bounding box center [484, 97] width 28 height 10
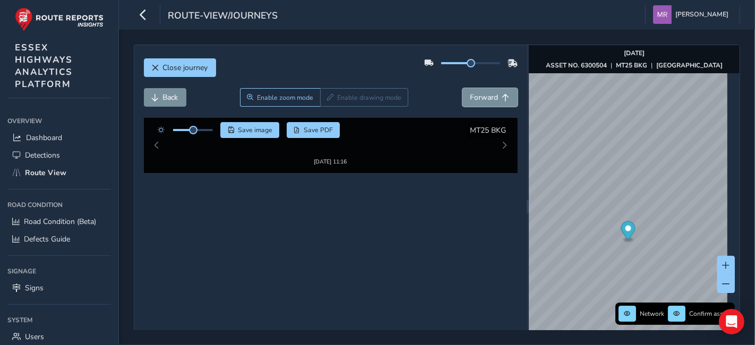
click at [470, 99] on span "Forward" at bounding box center [484, 97] width 28 height 10
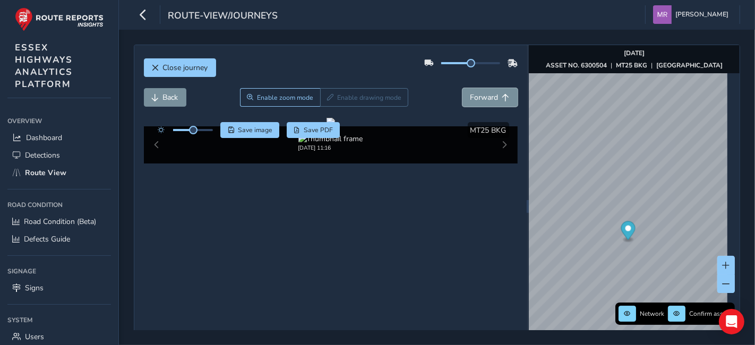
click at [470, 99] on span "Forward" at bounding box center [484, 97] width 28 height 10
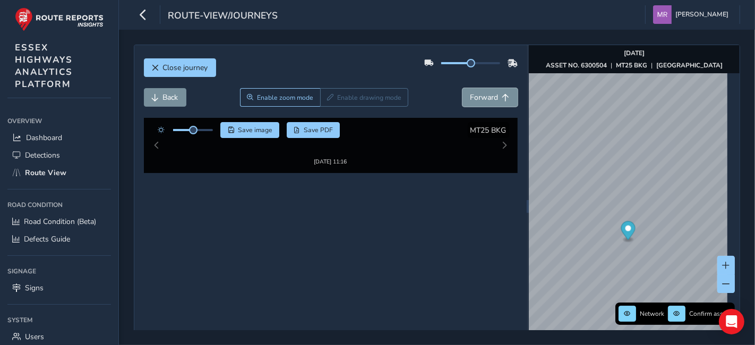
click at [470, 99] on span "Forward" at bounding box center [484, 97] width 28 height 10
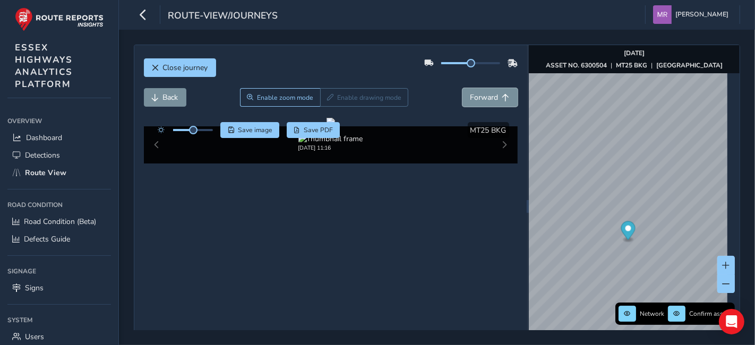
click at [470, 99] on span "Forward" at bounding box center [484, 97] width 28 height 10
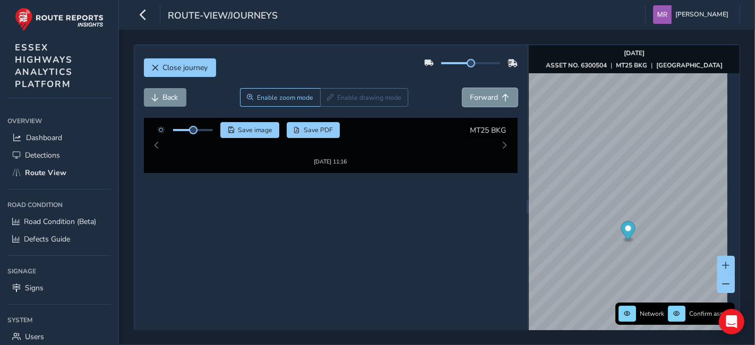
click at [470, 99] on span "Forward" at bounding box center [484, 97] width 28 height 10
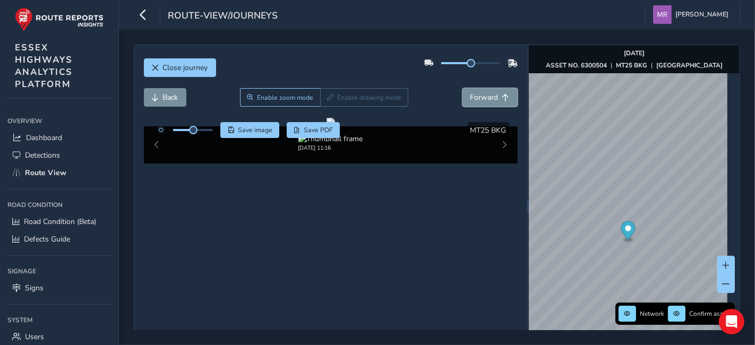
click at [470, 99] on span "Forward" at bounding box center [484, 97] width 28 height 10
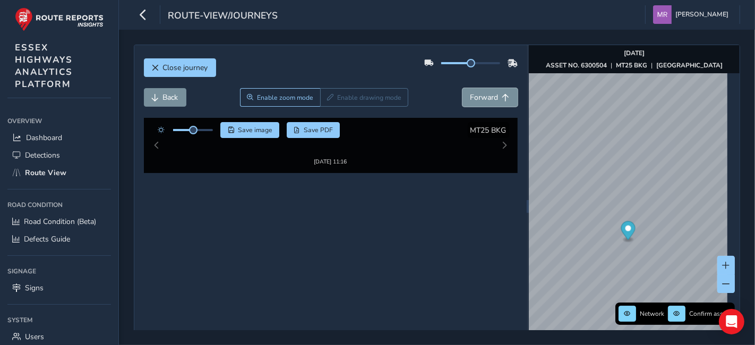
click at [470, 99] on span "Forward" at bounding box center [484, 97] width 28 height 10
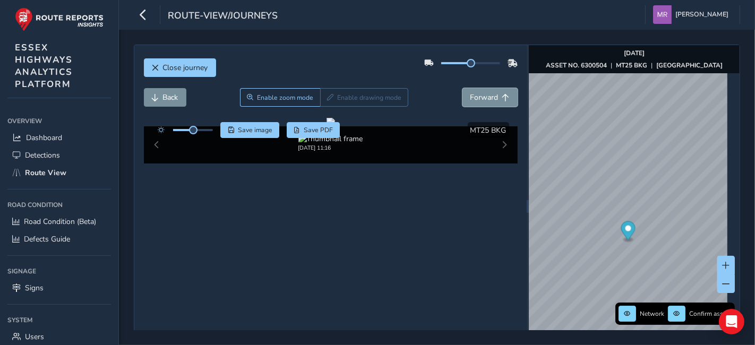
click at [470, 99] on span "Forward" at bounding box center [484, 97] width 28 height 10
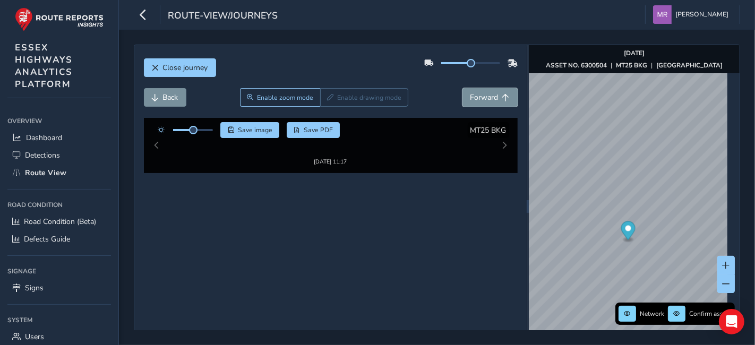
click at [470, 99] on span "Forward" at bounding box center [484, 97] width 28 height 10
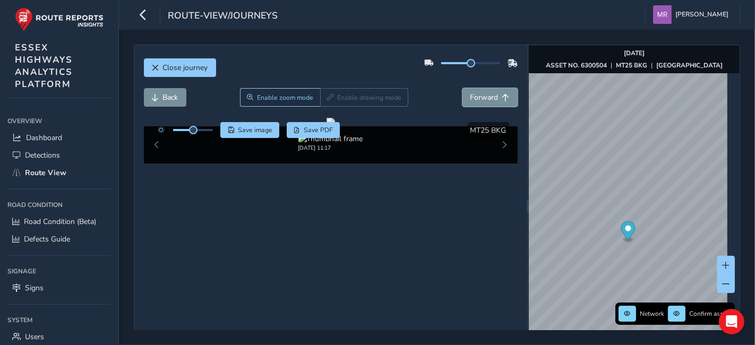
click at [470, 99] on span "Forward" at bounding box center [484, 97] width 28 height 10
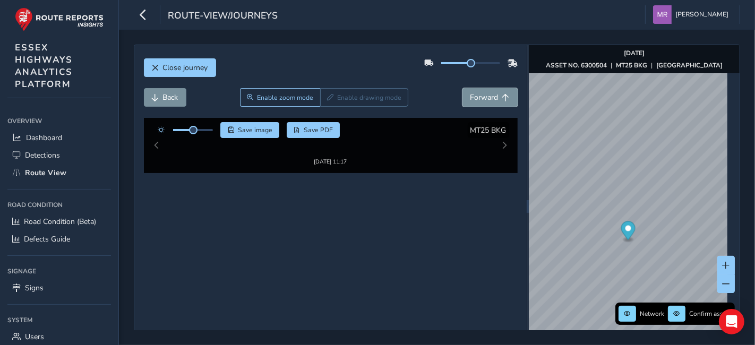
click at [470, 99] on span "Forward" at bounding box center [484, 97] width 28 height 10
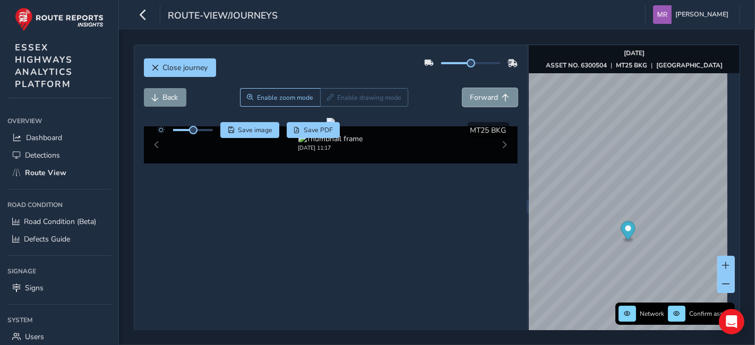
click at [470, 99] on span "Forward" at bounding box center [484, 97] width 28 height 10
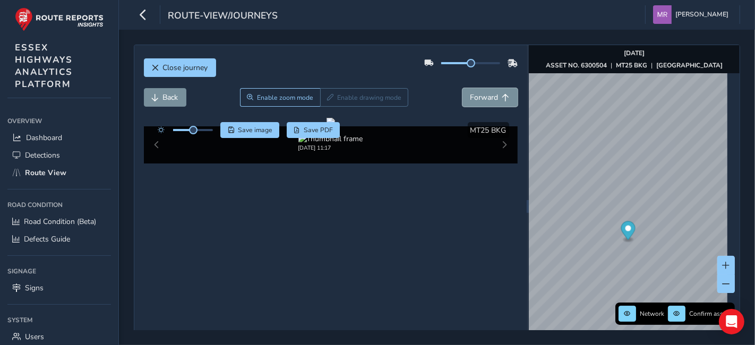
click at [470, 99] on span "Forward" at bounding box center [484, 97] width 28 height 10
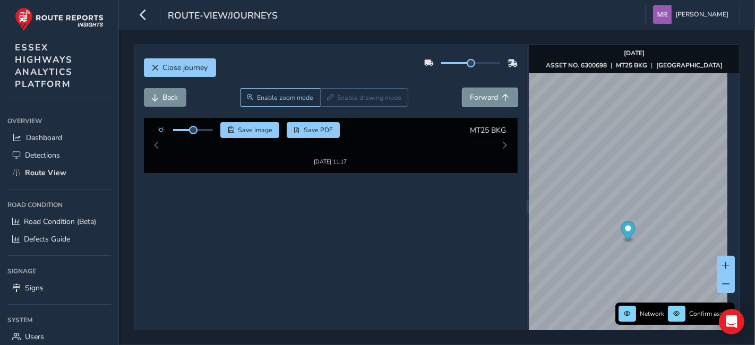
click at [470, 99] on span "Forward" at bounding box center [484, 97] width 28 height 10
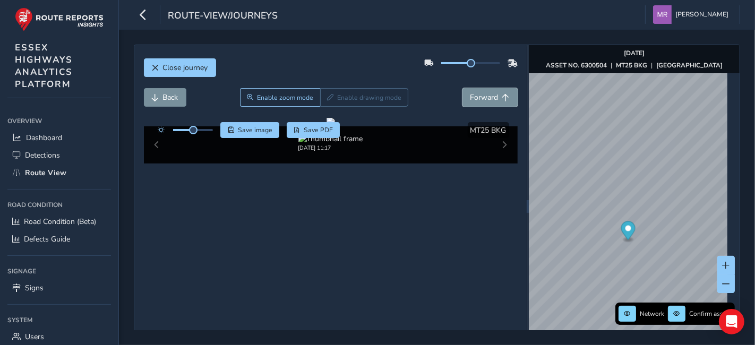
click at [470, 99] on span "Forward" at bounding box center [484, 97] width 28 height 10
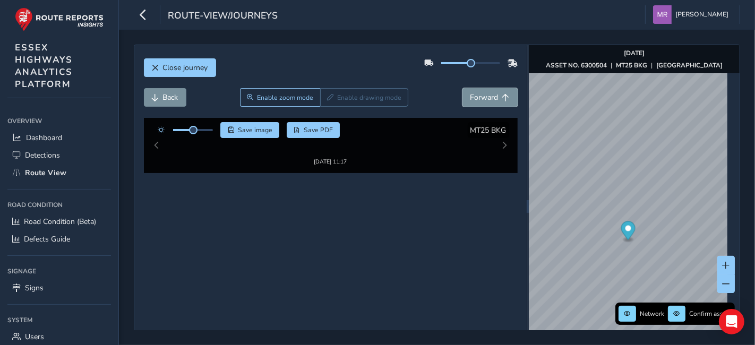
click at [470, 99] on span "Forward" at bounding box center [484, 97] width 28 height 10
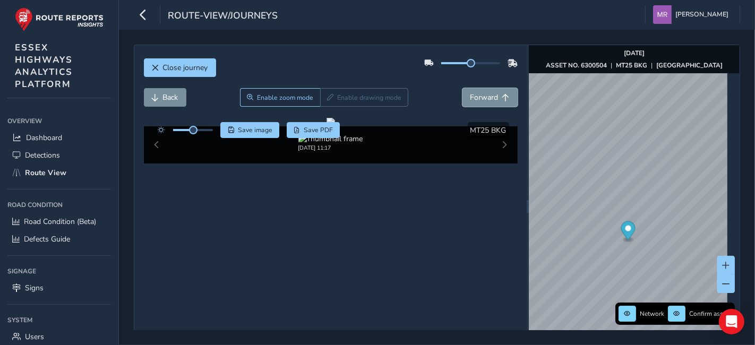
click at [470, 99] on span "Forward" at bounding box center [484, 97] width 28 height 10
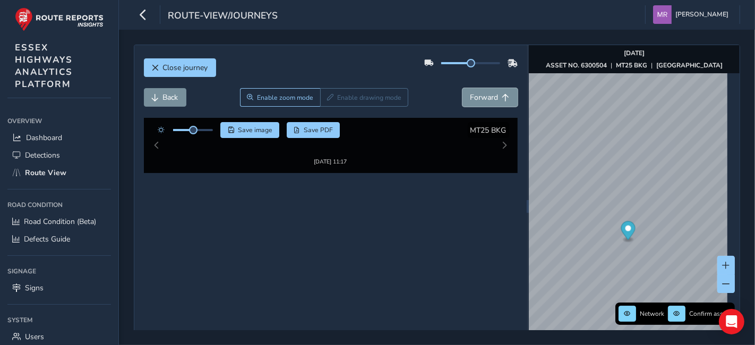
click at [470, 99] on span "Forward" at bounding box center [484, 97] width 28 height 10
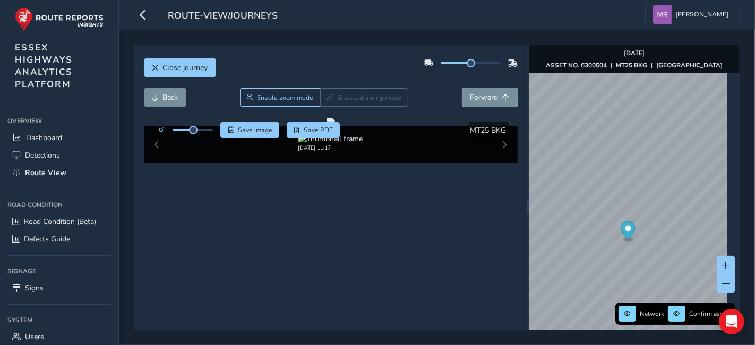
click at [470, 99] on span "Forward" at bounding box center [484, 97] width 28 height 10
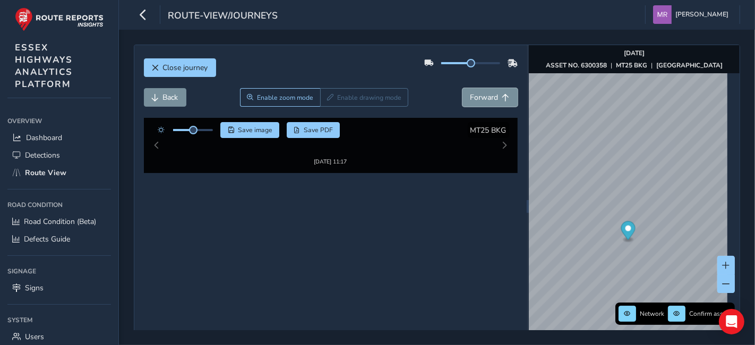
click at [470, 99] on span "Forward" at bounding box center [484, 97] width 28 height 10
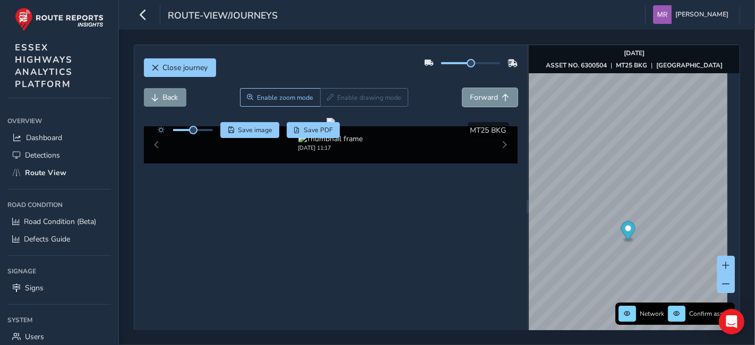
click at [470, 99] on span "Forward" at bounding box center [484, 97] width 28 height 10
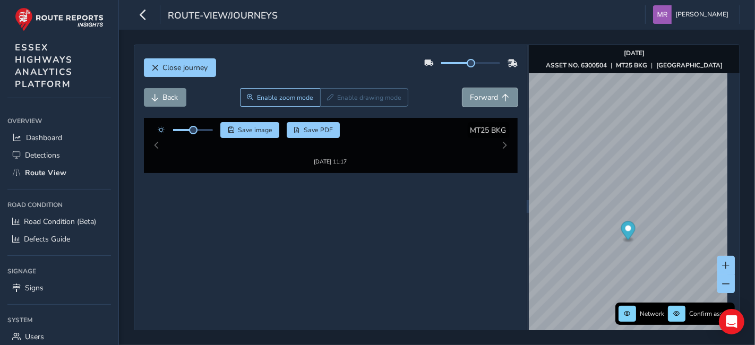
click at [470, 99] on span "Forward" at bounding box center [484, 97] width 28 height 10
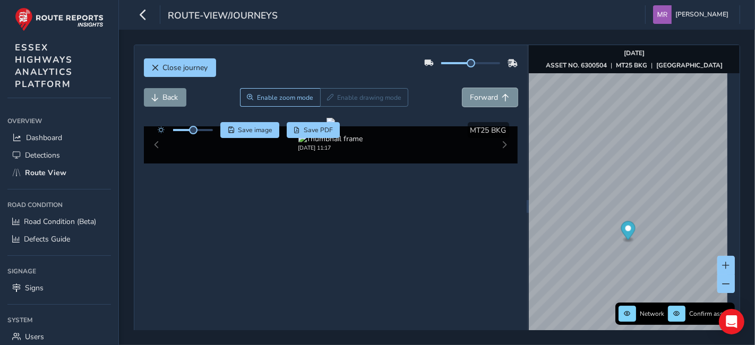
click at [470, 99] on span "Forward" at bounding box center [484, 97] width 28 height 10
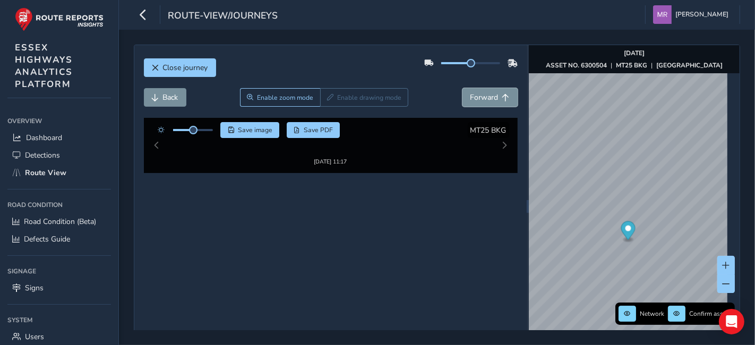
click at [470, 99] on span "Forward" at bounding box center [484, 97] width 28 height 10
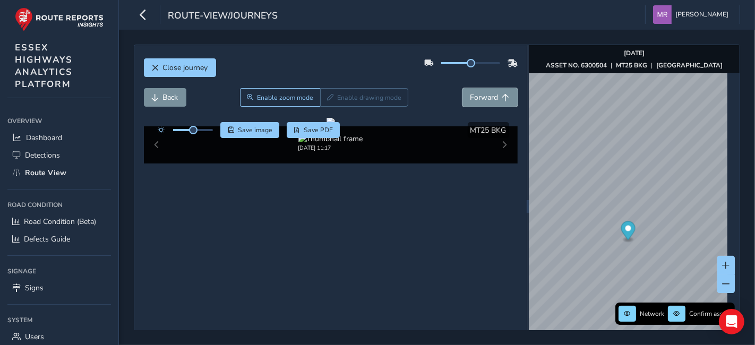
click at [470, 99] on span "Forward" at bounding box center [484, 97] width 28 height 10
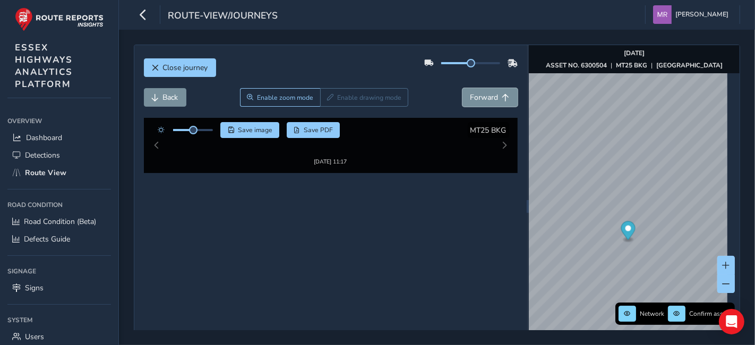
click at [470, 99] on span "Forward" at bounding box center [484, 97] width 28 height 10
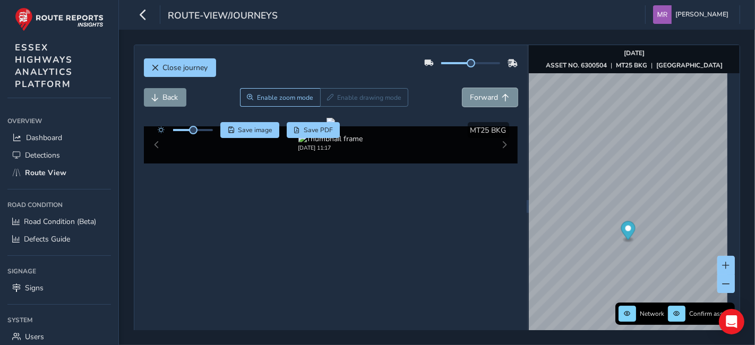
click at [470, 99] on span "Forward" at bounding box center [484, 97] width 28 height 10
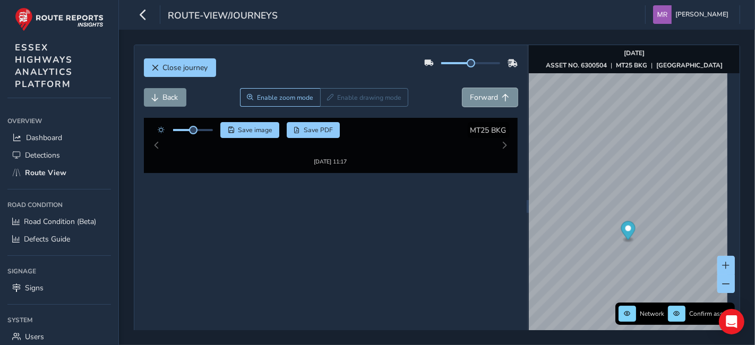
click at [470, 99] on span "Forward" at bounding box center [484, 97] width 28 height 10
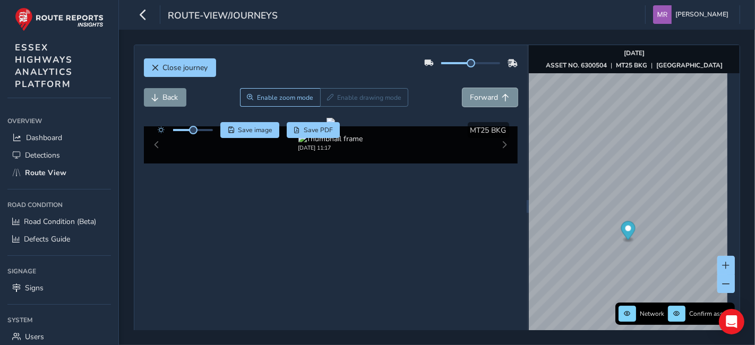
click at [470, 99] on span "Forward" at bounding box center [484, 97] width 28 height 10
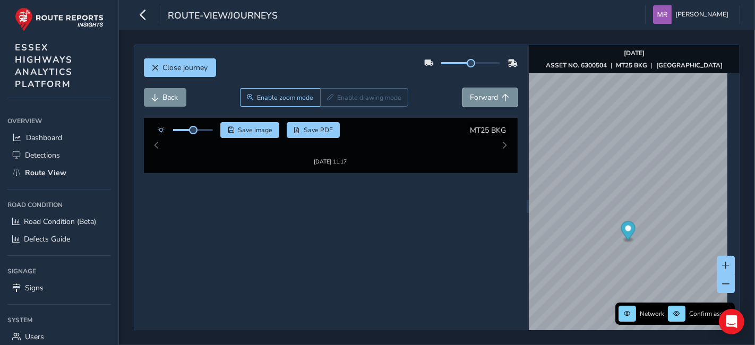
click at [470, 99] on span "Forward" at bounding box center [484, 97] width 28 height 10
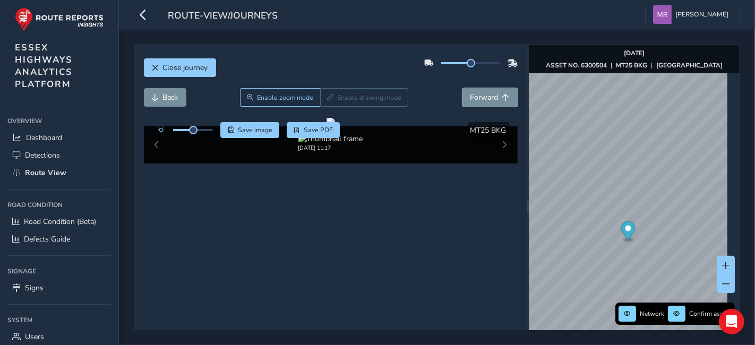
click at [470, 99] on span "Forward" at bounding box center [484, 97] width 28 height 10
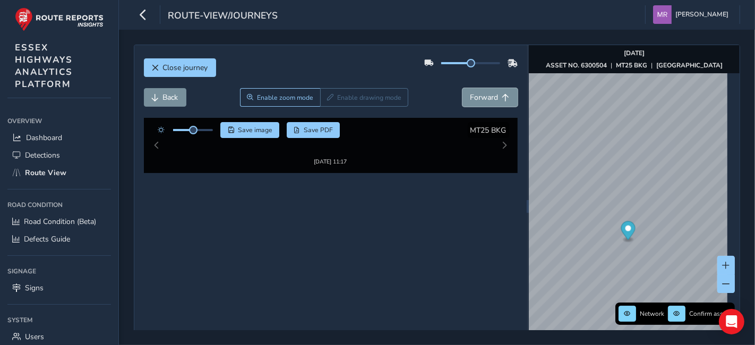
click at [470, 99] on span "Forward" at bounding box center [484, 97] width 28 height 10
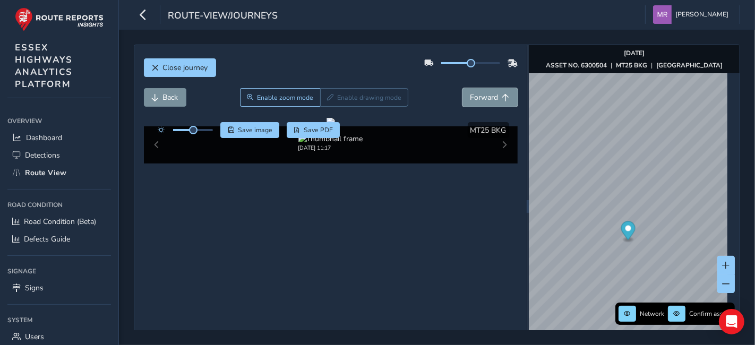
click at [470, 99] on span "Forward" at bounding box center [484, 97] width 28 height 10
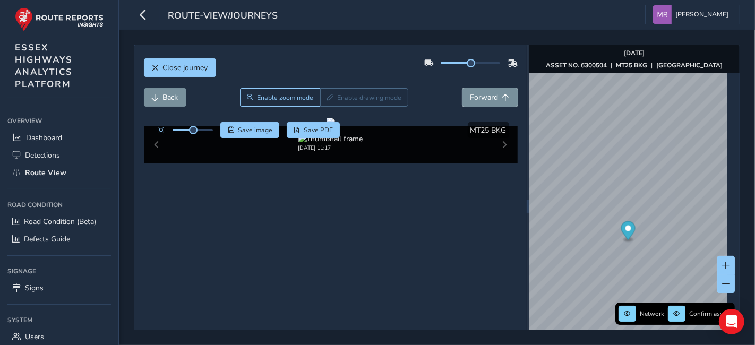
click at [470, 99] on span "Forward" at bounding box center [484, 97] width 28 height 10
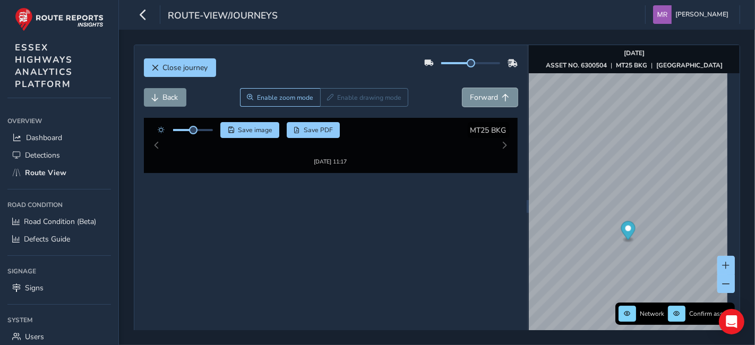
click at [470, 99] on span "Forward" at bounding box center [484, 97] width 28 height 10
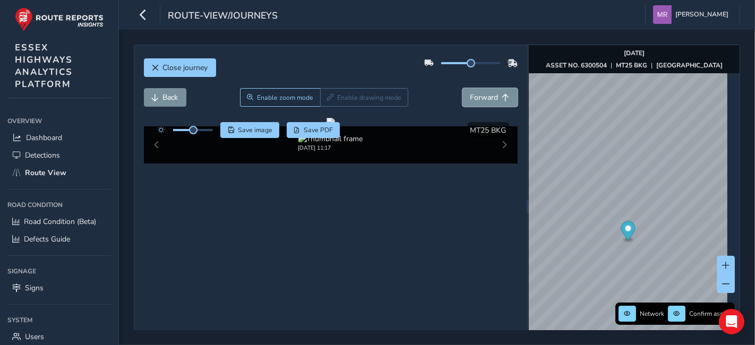
click at [470, 99] on span "Forward" at bounding box center [484, 97] width 28 height 10
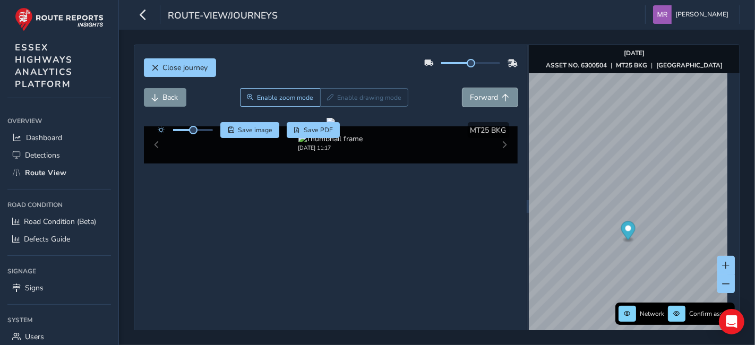
click at [470, 99] on span "Forward" at bounding box center [484, 97] width 28 height 10
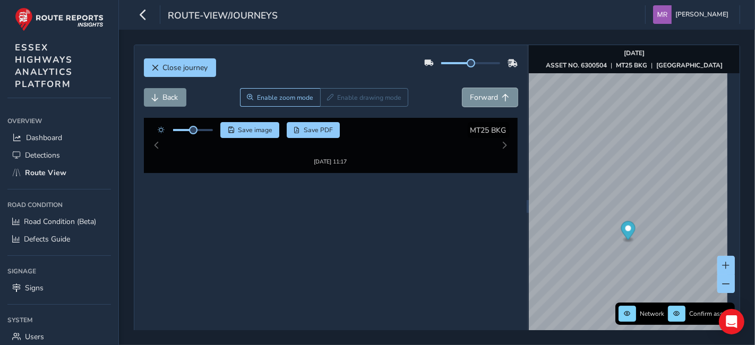
click at [470, 99] on span "Forward" at bounding box center [484, 97] width 28 height 10
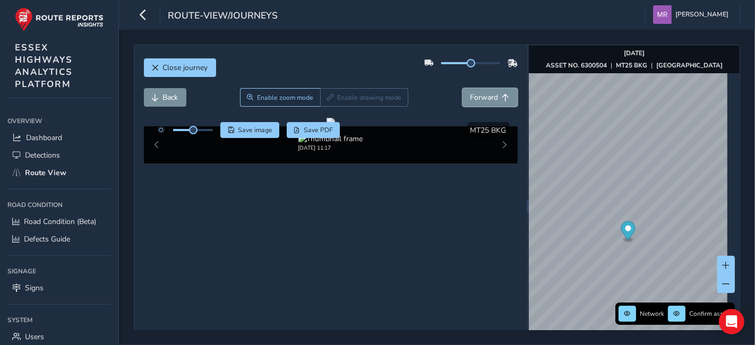
click at [470, 99] on span "Forward" at bounding box center [484, 97] width 28 height 10
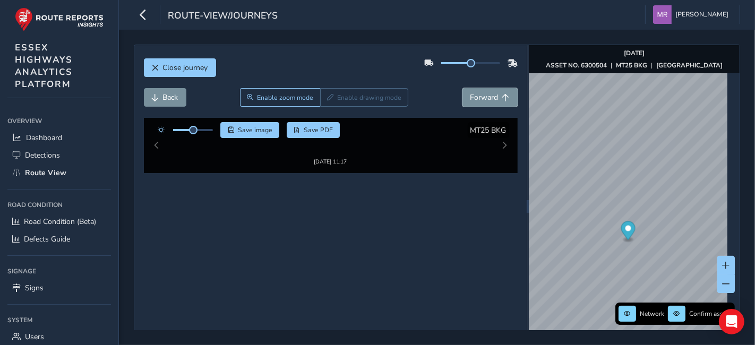
click at [470, 99] on span "Forward" at bounding box center [484, 97] width 28 height 10
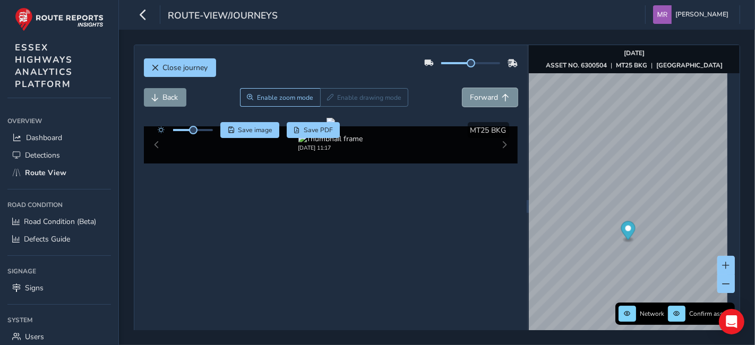
click at [470, 99] on span "Forward" at bounding box center [484, 97] width 28 height 10
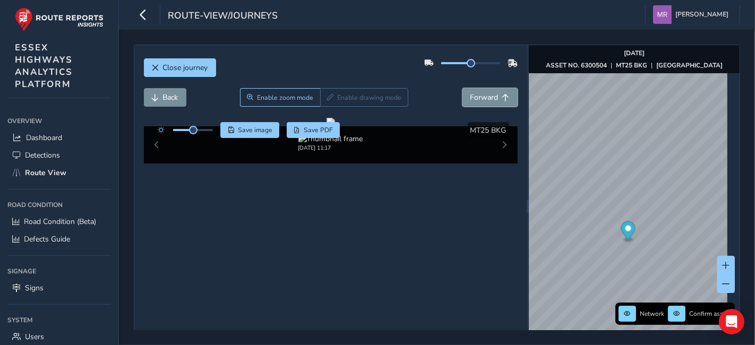
click at [470, 99] on span "Forward" at bounding box center [484, 97] width 28 height 10
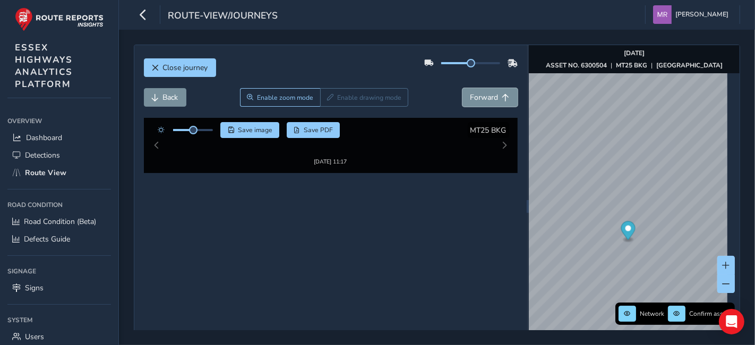
click at [470, 99] on span "Forward" at bounding box center [484, 97] width 28 height 10
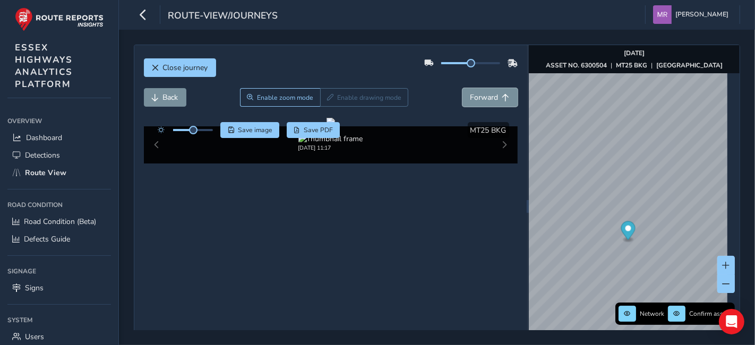
click at [470, 99] on span "Forward" at bounding box center [484, 97] width 28 height 10
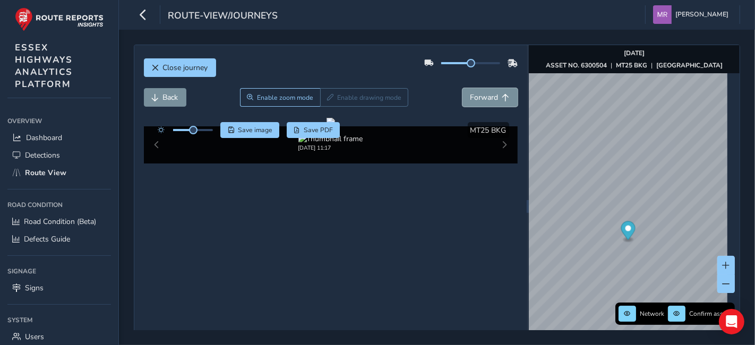
click at [470, 99] on span "Forward" at bounding box center [484, 97] width 28 height 10
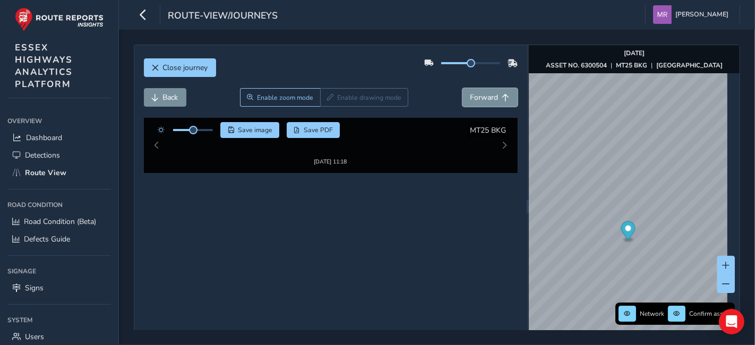
click at [470, 99] on span "Forward" at bounding box center [484, 97] width 28 height 10
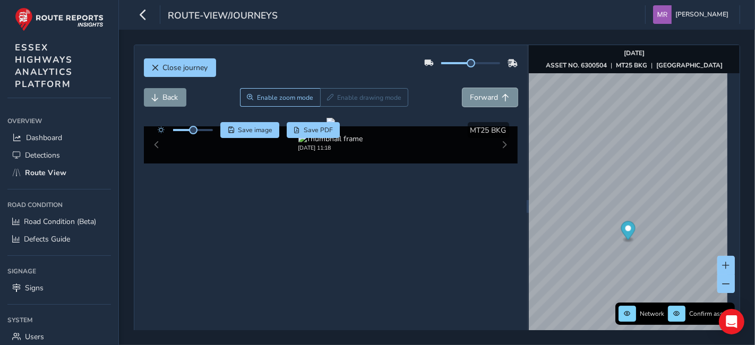
click at [470, 99] on span "Forward" at bounding box center [484, 97] width 28 height 10
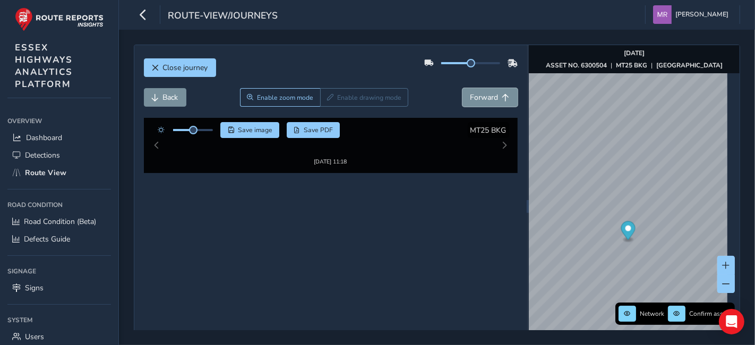
click at [470, 99] on span "Forward" at bounding box center [484, 97] width 28 height 10
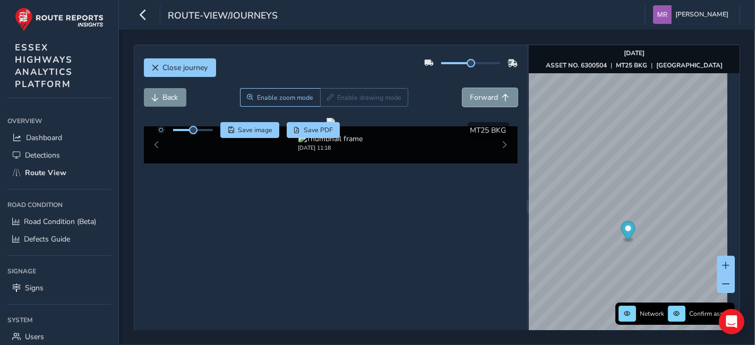
click at [470, 99] on span "Forward" at bounding box center [484, 97] width 28 height 10
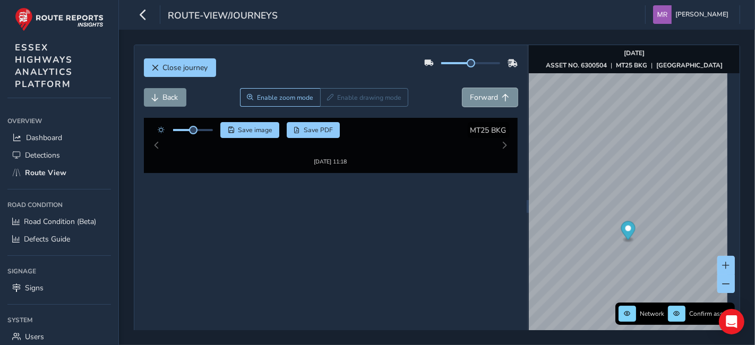
click at [470, 99] on span "Forward" at bounding box center [484, 97] width 28 height 10
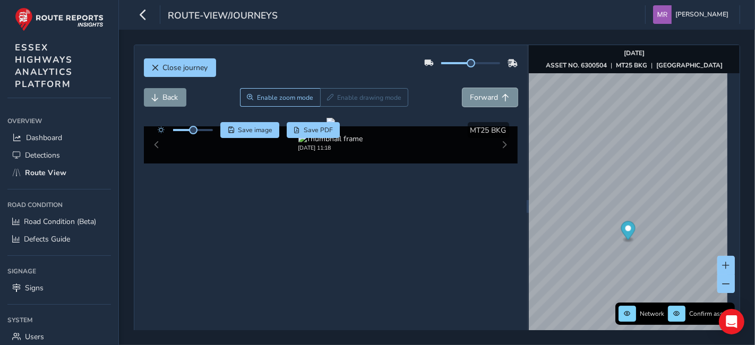
click at [470, 99] on span "Forward" at bounding box center [484, 97] width 28 height 10
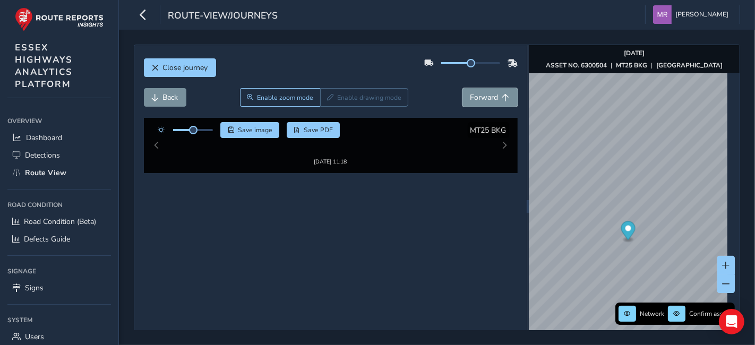
click at [470, 99] on span "Forward" at bounding box center [484, 97] width 28 height 10
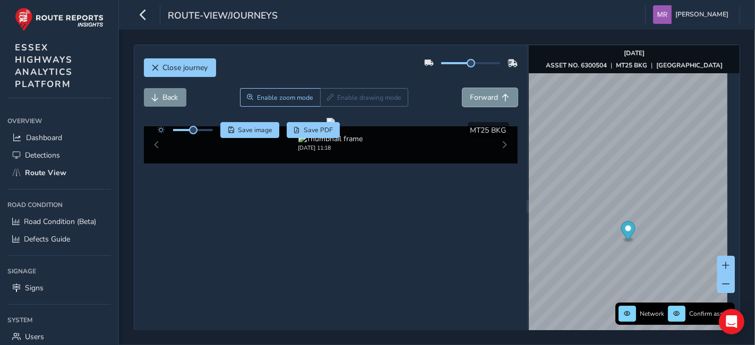
click at [470, 99] on span "Forward" at bounding box center [484, 97] width 28 height 10
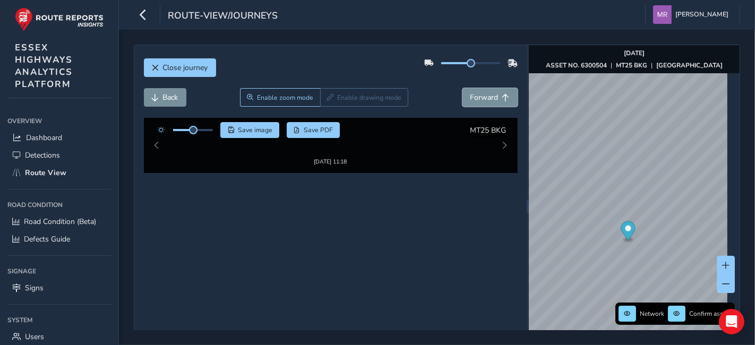
click at [470, 99] on span "Forward" at bounding box center [484, 97] width 28 height 10
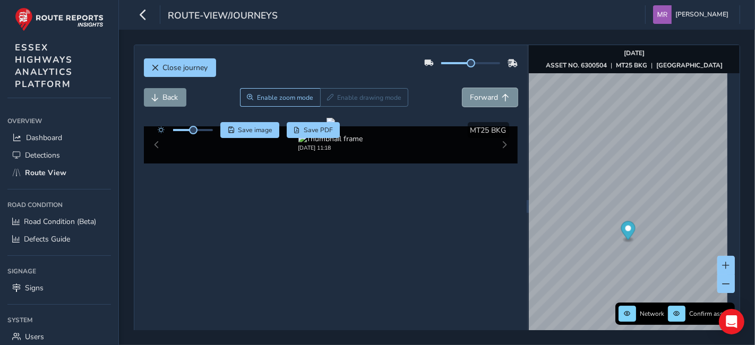
click at [470, 99] on span "Forward" at bounding box center [484, 97] width 28 height 10
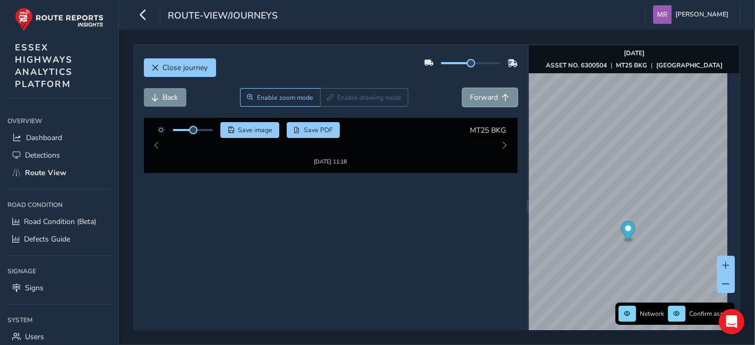
click at [470, 99] on span "Forward" at bounding box center [484, 97] width 28 height 10
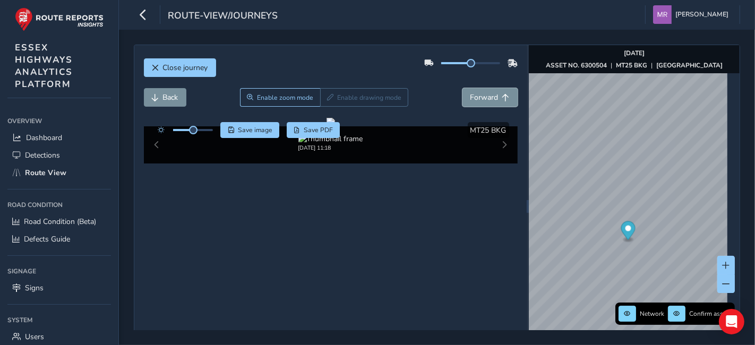
click at [470, 99] on span "Forward" at bounding box center [484, 97] width 28 height 10
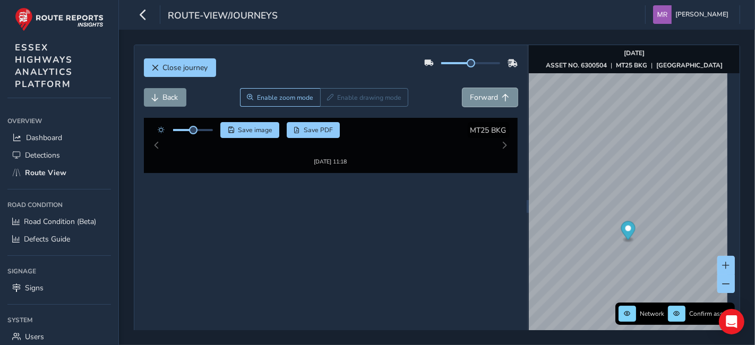
click at [470, 99] on span "Forward" at bounding box center [484, 97] width 28 height 10
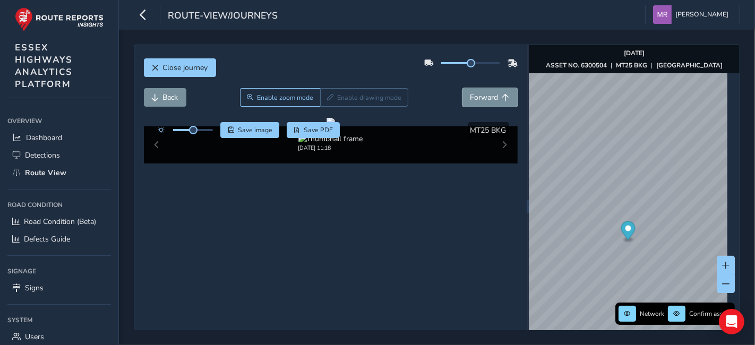
click at [470, 99] on span "Forward" at bounding box center [484, 97] width 28 height 10
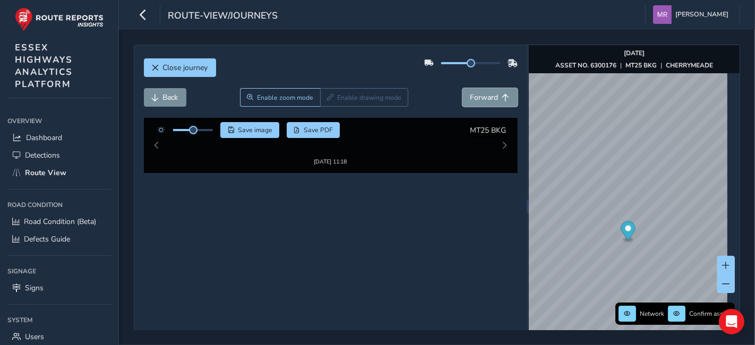
click at [470, 99] on span "Forward" at bounding box center [484, 97] width 28 height 10
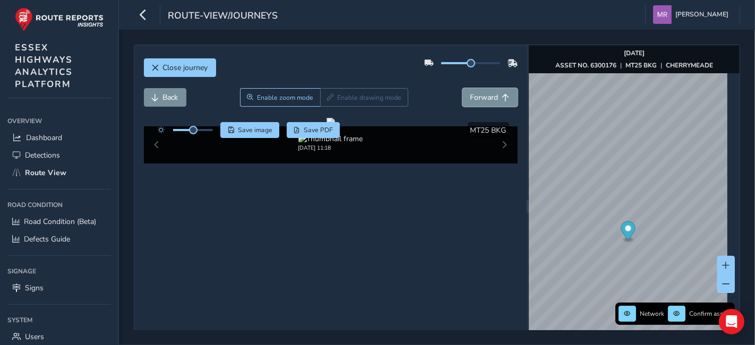
click at [470, 99] on span "Forward" at bounding box center [484, 97] width 28 height 10
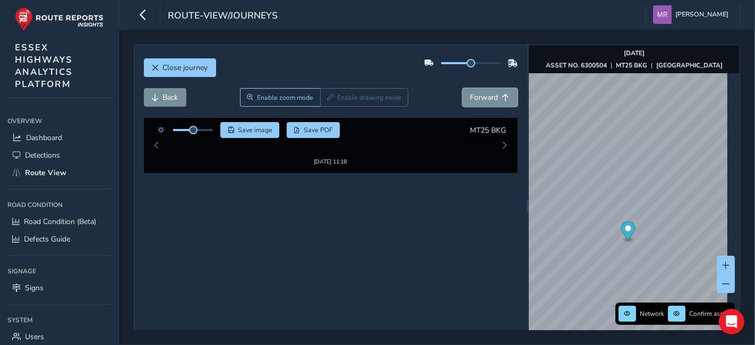
click at [470, 99] on span "Forward" at bounding box center [484, 97] width 28 height 10
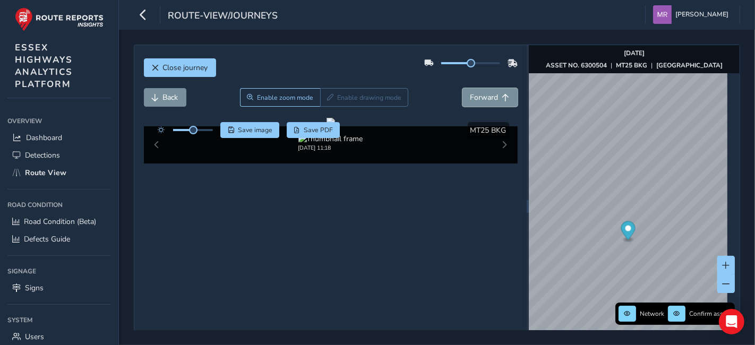
click at [470, 99] on span "Forward" at bounding box center [484, 97] width 28 height 10
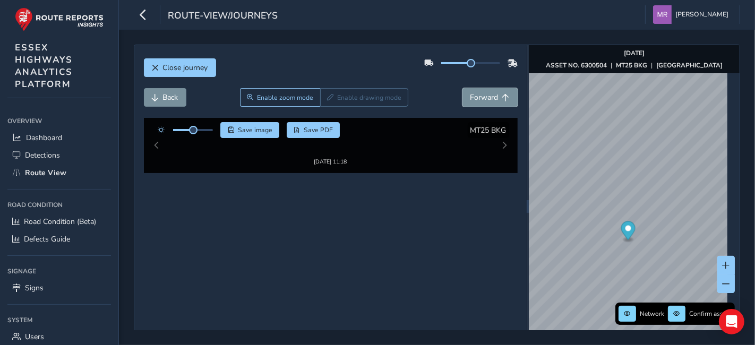
click at [470, 99] on span "Forward" at bounding box center [484, 97] width 28 height 10
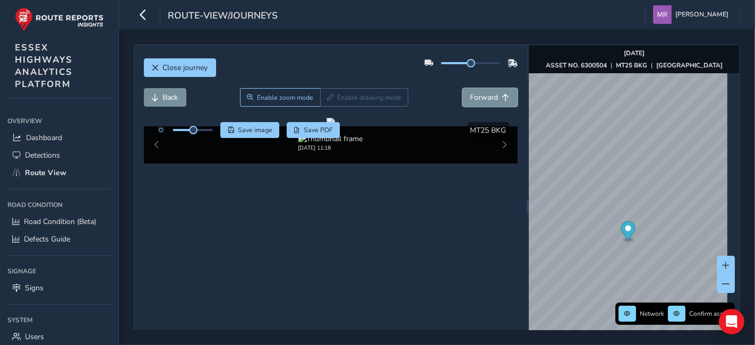
click at [470, 99] on span "Forward" at bounding box center [484, 97] width 28 height 10
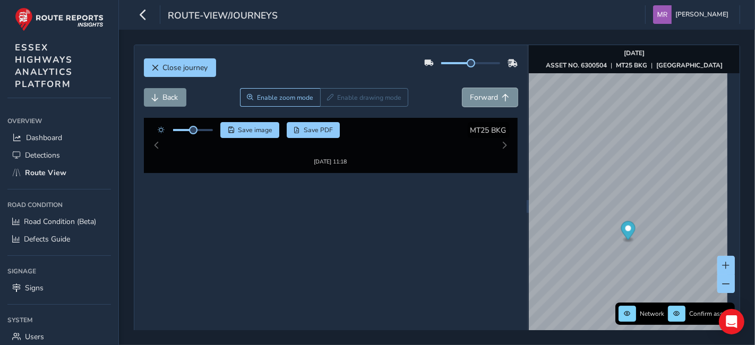
click at [470, 99] on span "Forward" at bounding box center [484, 97] width 28 height 10
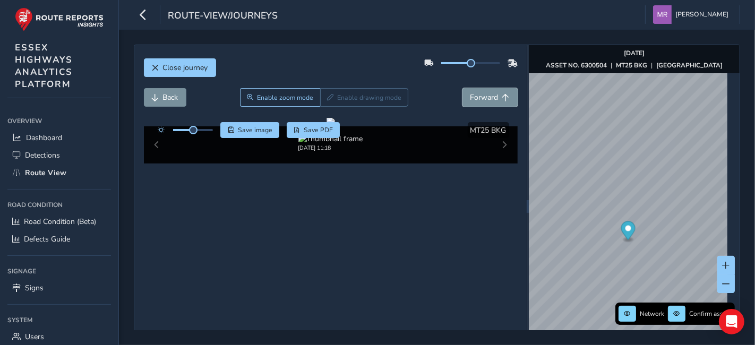
click at [470, 99] on span "Forward" at bounding box center [484, 97] width 28 height 10
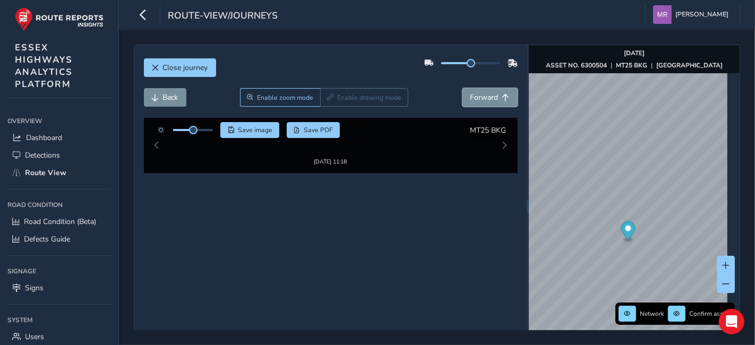
click at [470, 99] on span "Forward" at bounding box center [484, 97] width 28 height 10
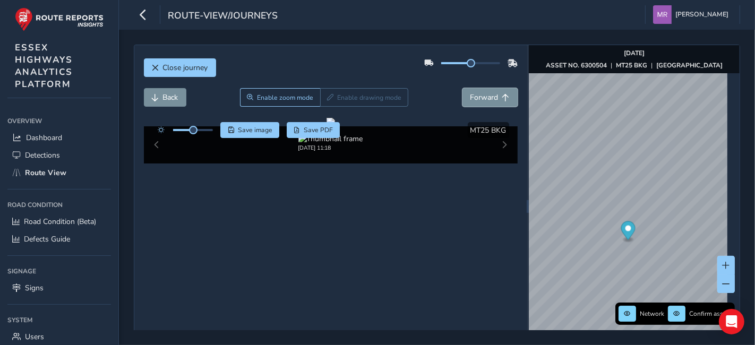
click at [470, 99] on span "Forward" at bounding box center [484, 97] width 28 height 10
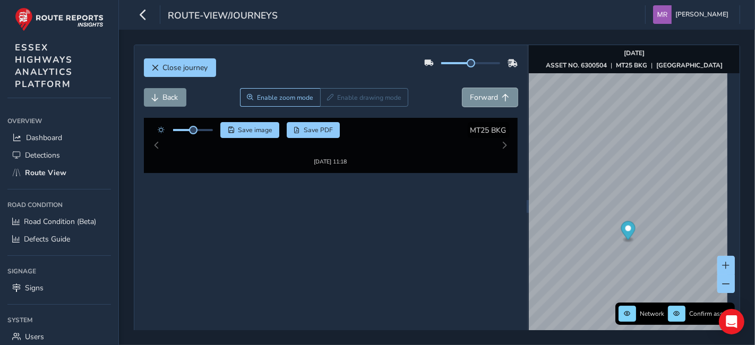
click at [470, 99] on span "Forward" at bounding box center [484, 97] width 28 height 10
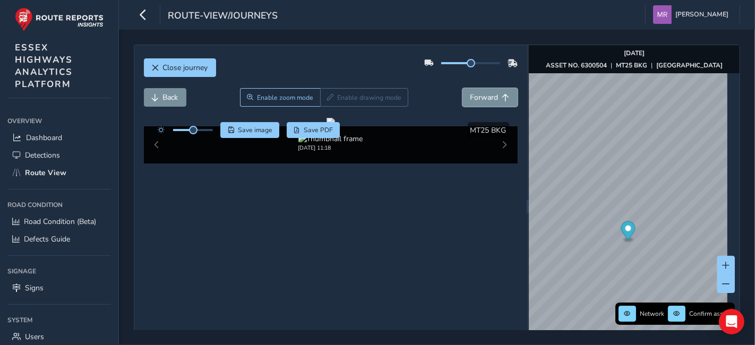
click at [470, 99] on span "Forward" at bounding box center [484, 97] width 28 height 10
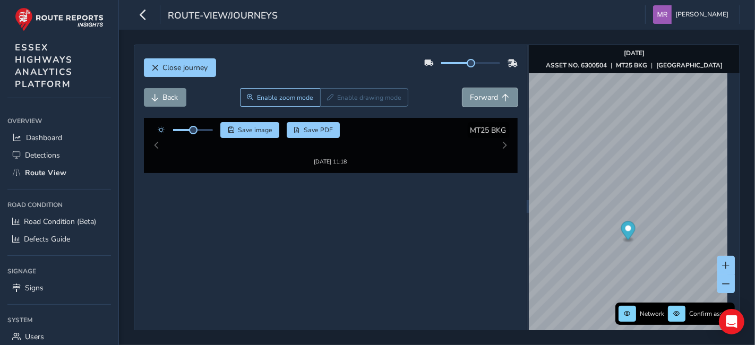
click at [470, 99] on span "Forward" at bounding box center [484, 97] width 28 height 10
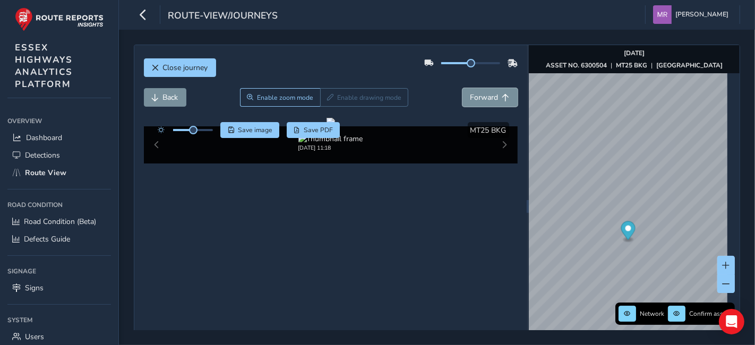
click at [470, 99] on span "Forward" at bounding box center [484, 97] width 28 height 10
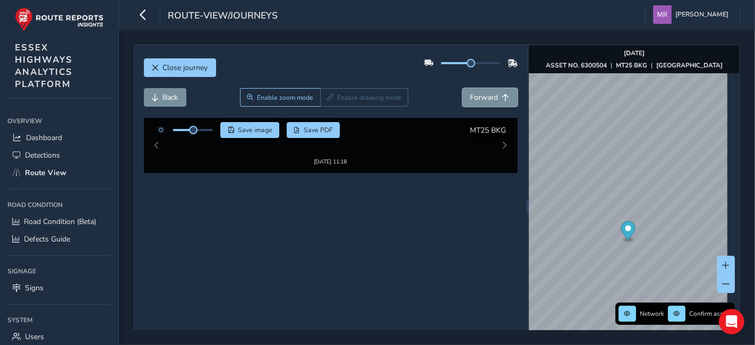
click at [470, 99] on span "Forward" at bounding box center [484, 97] width 28 height 10
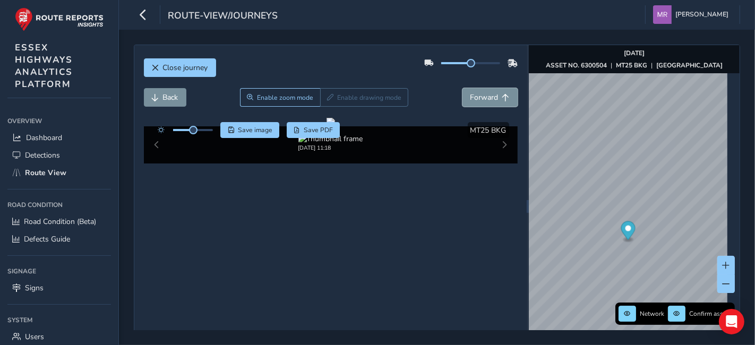
click at [470, 99] on span "Forward" at bounding box center [484, 97] width 28 height 10
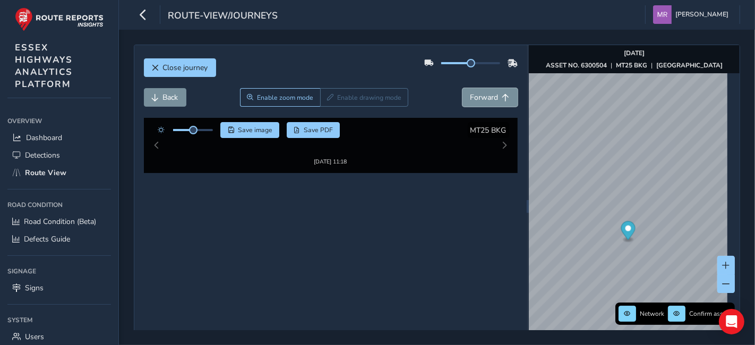
click at [470, 99] on span "Forward" at bounding box center [484, 97] width 28 height 10
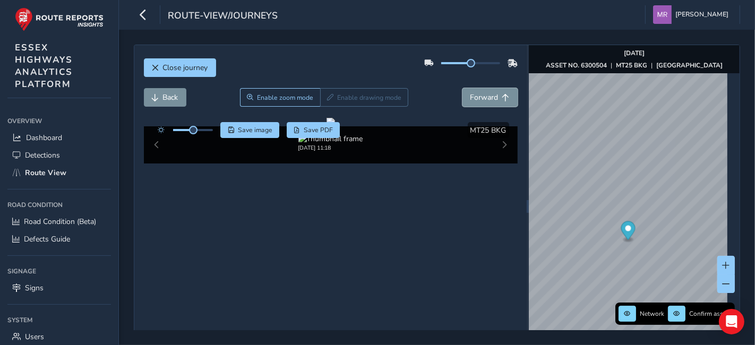
click at [470, 99] on span "Forward" at bounding box center [484, 97] width 28 height 10
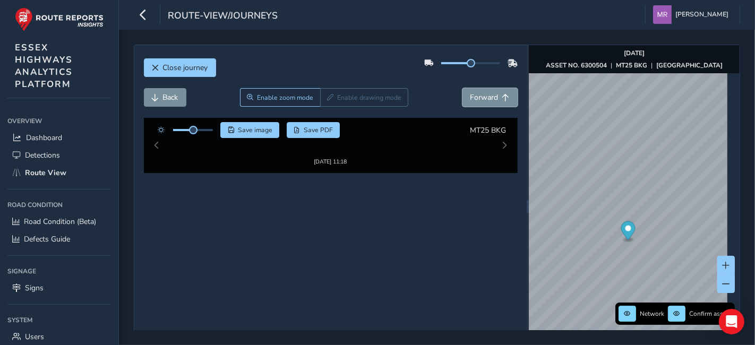
click at [470, 99] on span "Forward" at bounding box center [484, 97] width 28 height 10
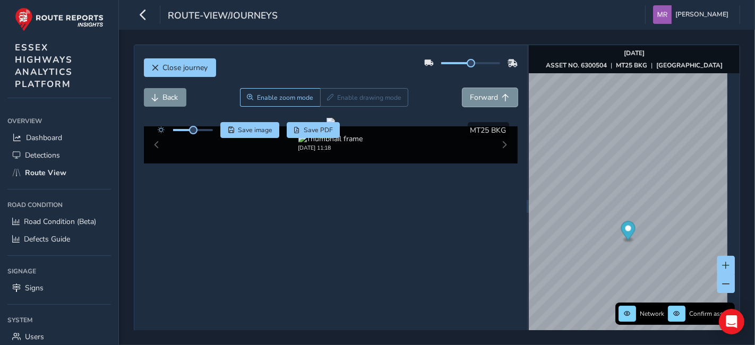
click at [470, 99] on span "Forward" at bounding box center [484, 97] width 28 height 10
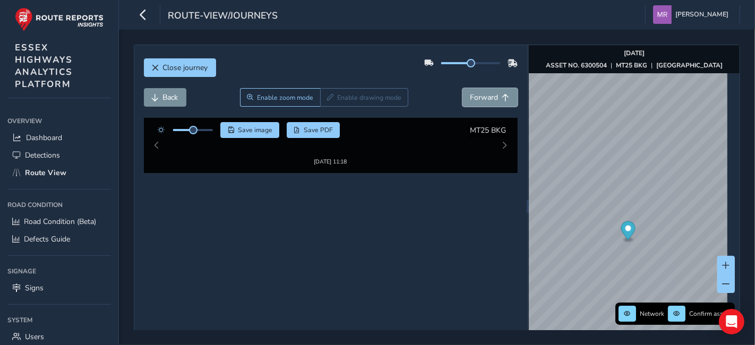
click at [470, 99] on span "Forward" at bounding box center [484, 97] width 28 height 10
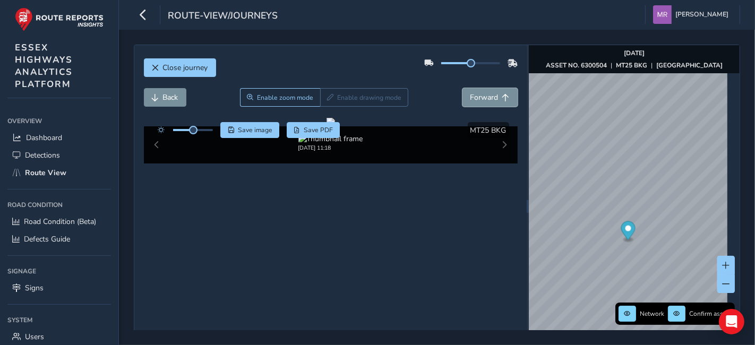
click at [470, 99] on span "Forward" at bounding box center [484, 97] width 28 height 10
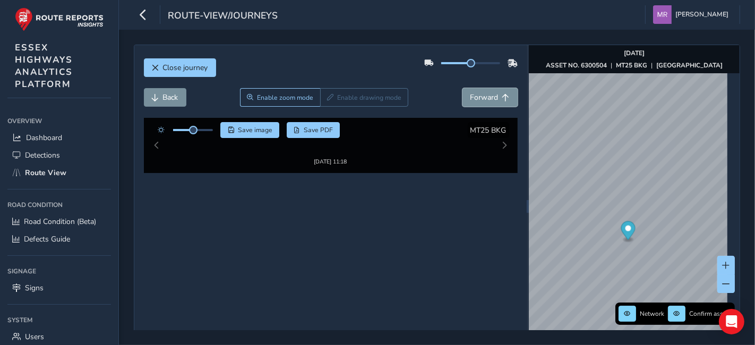
click at [470, 99] on span "Forward" at bounding box center [484, 97] width 28 height 10
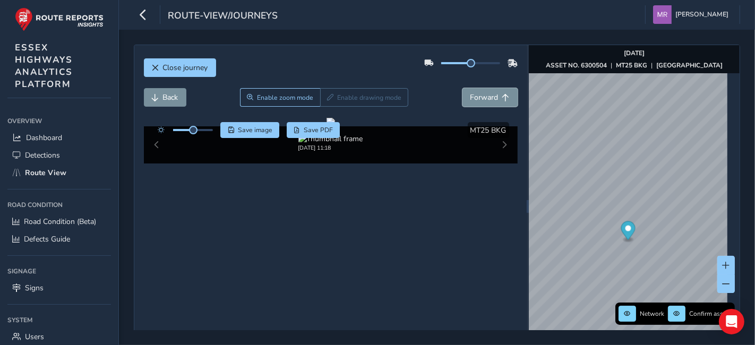
click at [470, 99] on span "Forward" at bounding box center [484, 97] width 28 height 10
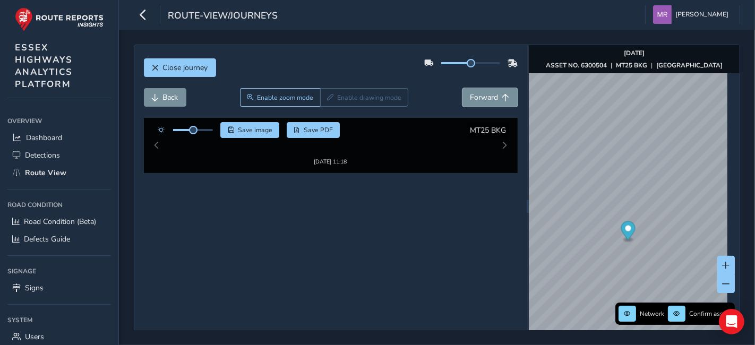
click at [470, 99] on span "Forward" at bounding box center [484, 97] width 28 height 10
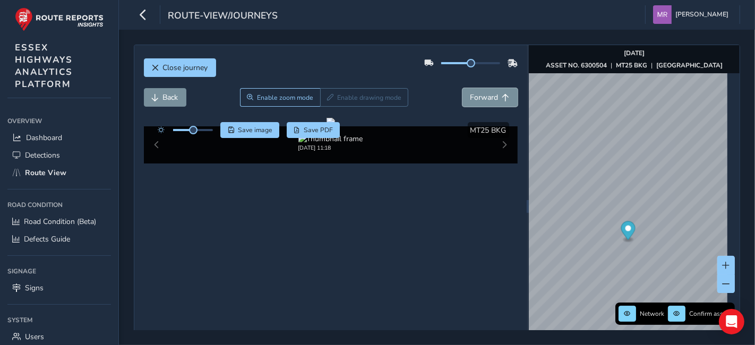
click at [470, 99] on span "Forward" at bounding box center [484, 97] width 28 height 10
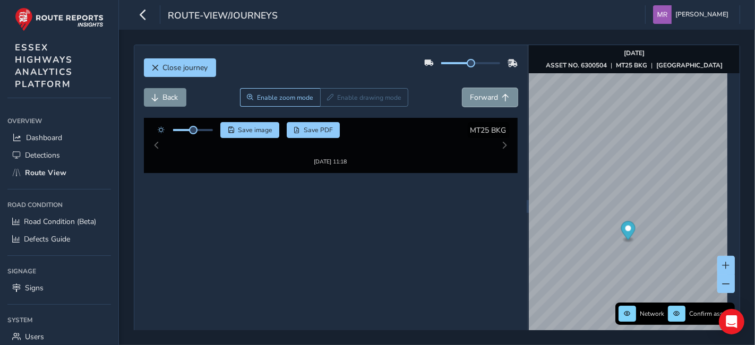
click at [470, 99] on span "Forward" at bounding box center [484, 97] width 28 height 10
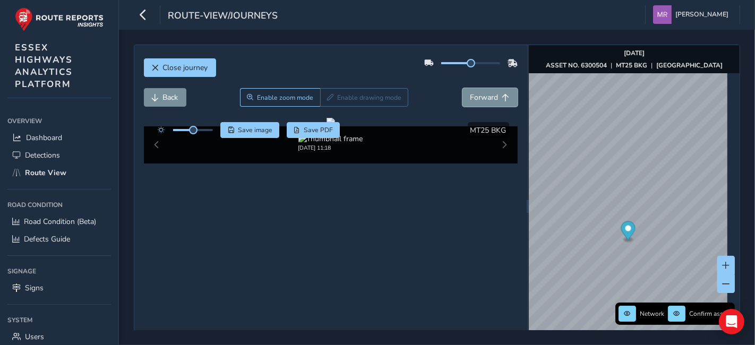
click at [470, 99] on span "Forward" at bounding box center [484, 97] width 28 height 10
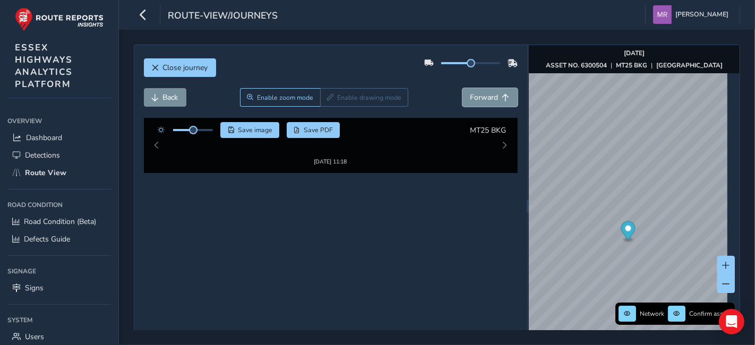
click at [470, 99] on span "Forward" at bounding box center [484, 97] width 28 height 10
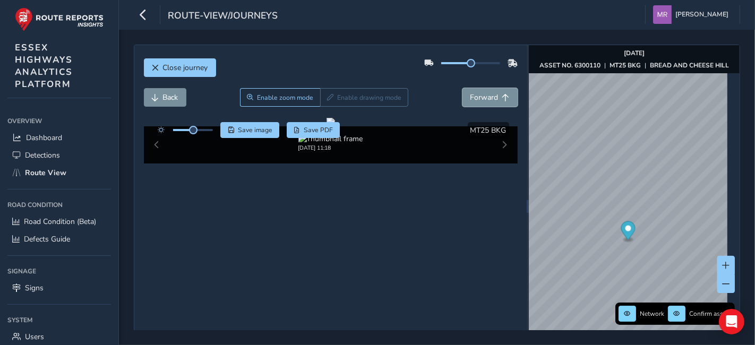
click at [470, 99] on span "Forward" at bounding box center [484, 97] width 28 height 10
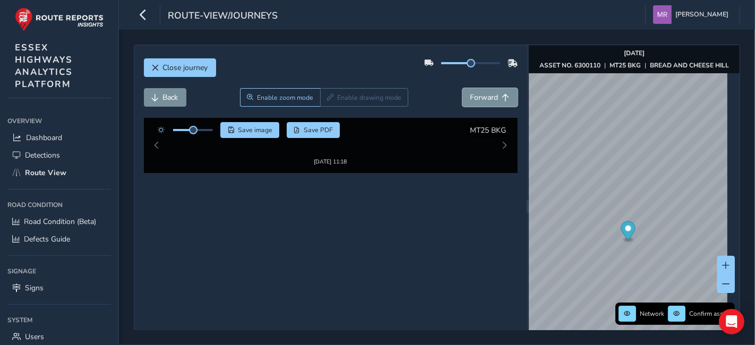
click at [470, 99] on span "Forward" at bounding box center [484, 97] width 28 height 10
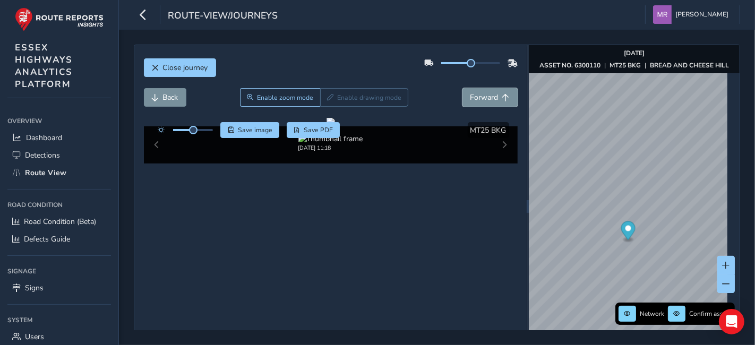
click at [470, 99] on span "Forward" at bounding box center [484, 97] width 28 height 10
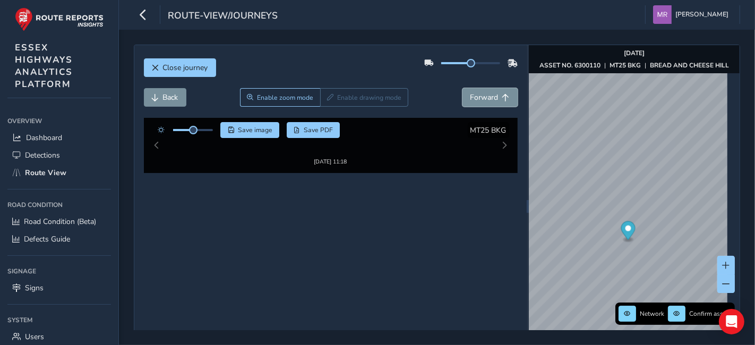
click at [470, 99] on span "Forward" at bounding box center [484, 97] width 28 height 10
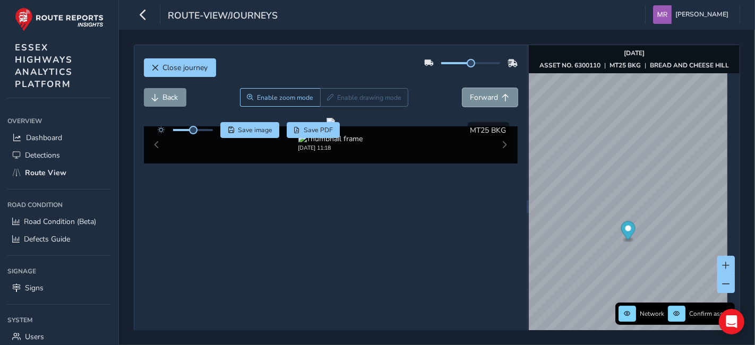
click at [470, 99] on span "Forward" at bounding box center [484, 97] width 28 height 10
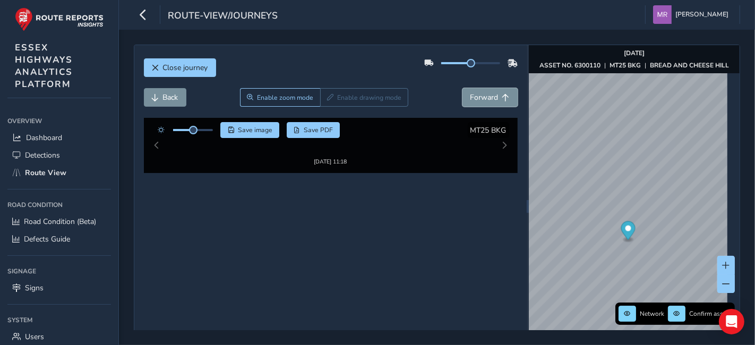
click at [470, 99] on span "Forward" at bounding box center [484, 97] width 28 height 10
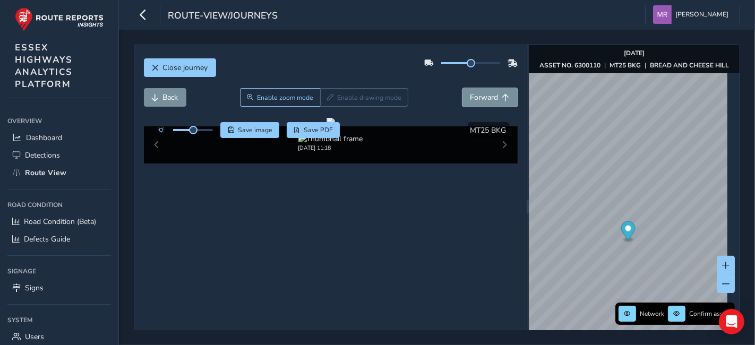
click at [470, 99] on span "Forward" at bounding box center [484, 97] width 28 height 10
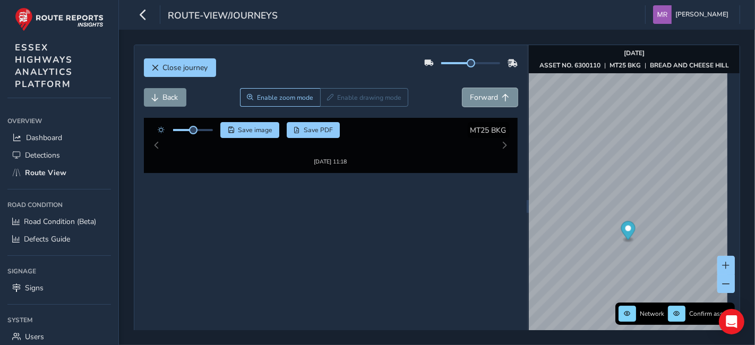
click at [470, 99] on span "Forward" at bounding box center [484, 97] width 28 height 10
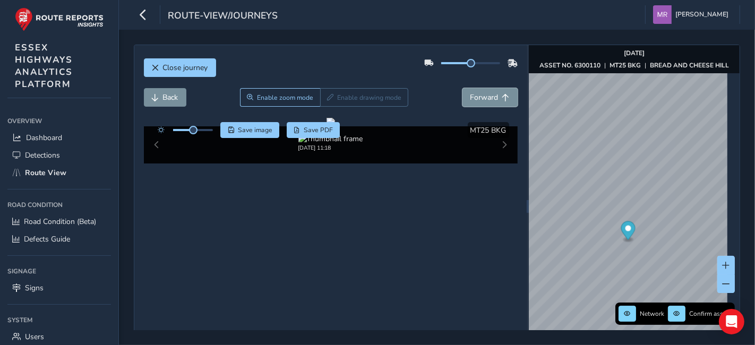
click at [470, 99] on span "Forward" at bounding box center [484, 97] width 28 height 10
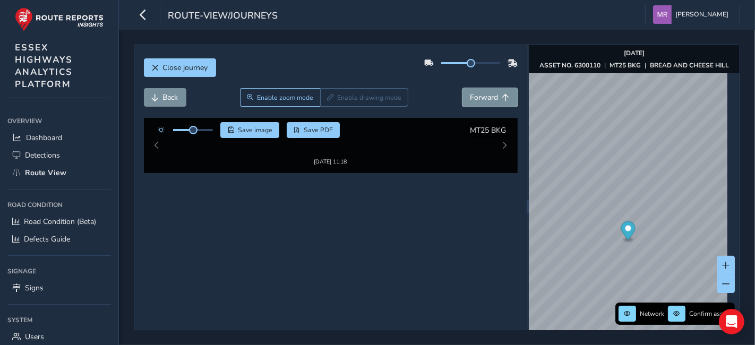
click at [470, 99] on span "Forward" at bounding box center [484, 97] width 28 height 10
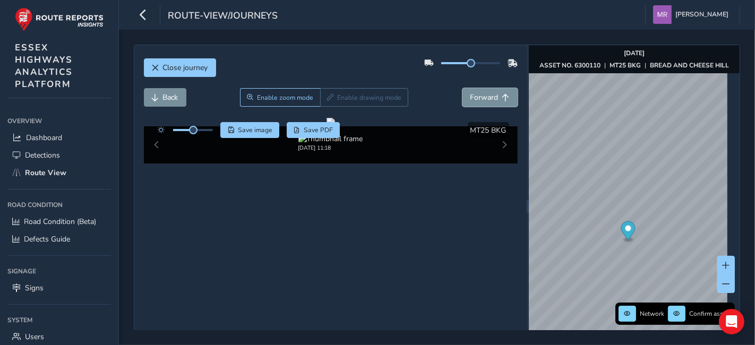
click at [470, 99] on span "Forward" at bounding box center [484, 97] width 28 height 10
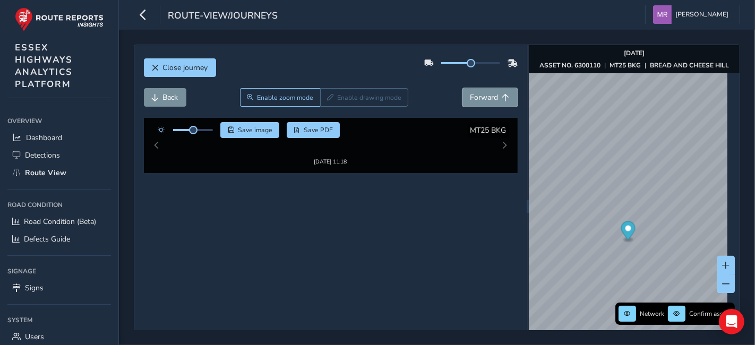
click at [470, 99] on span "Forward" at bounding box center [484, 97] width 28 height 10
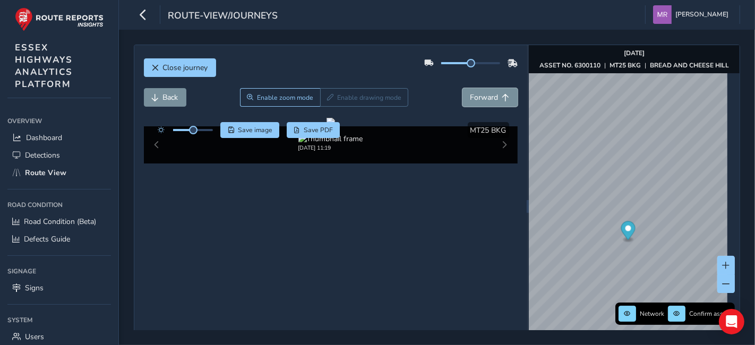
click at [470, 99] on span "Forward" at bounding box center [484, 97] width 28 height 10
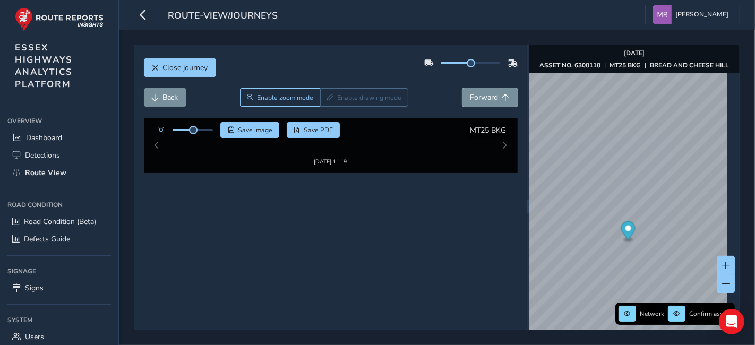
click at [470, 99] on span "Forward" at bounding box center [484, 97] width 28 height 10
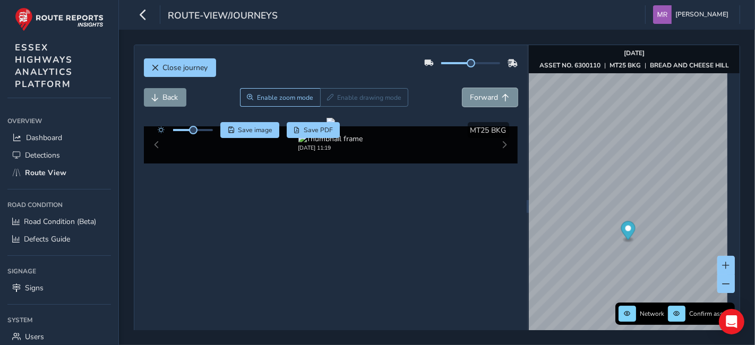
click at [470, 99] on span "Forward" at bounding box center [484, 97] width 28 height 10
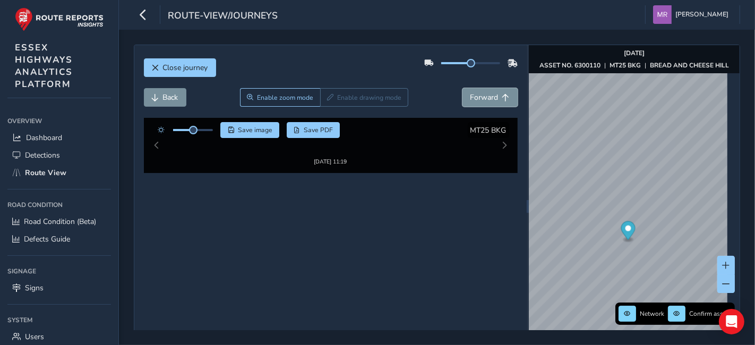
click at [470, 99] on span "Forward" at bounding box center [484, 97] width 28 height 10
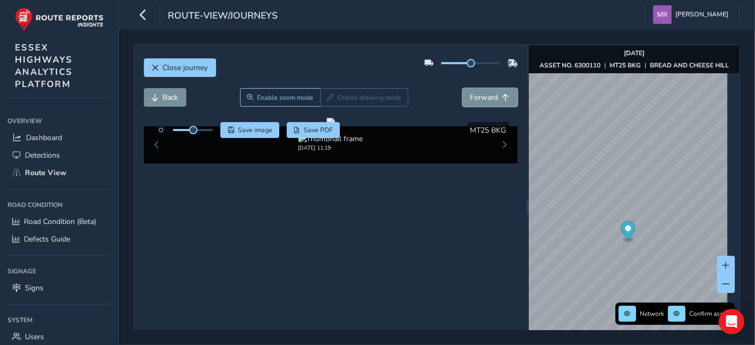
click at [470, 99] on span "Forward" at bounding box center [484, 97] width 28 height 10
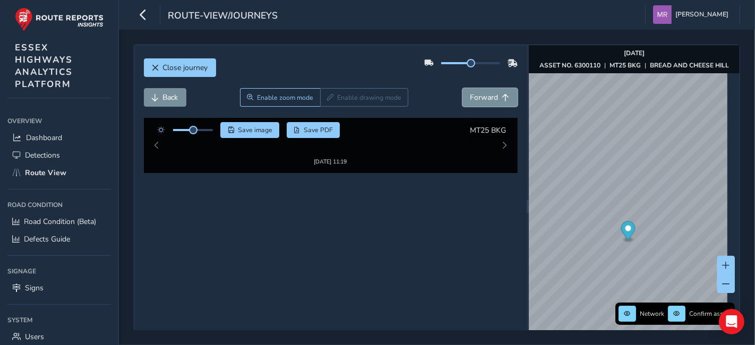
click at [470, 99] on span "Forward" at bounding box center [484, 97] width 28 height 10
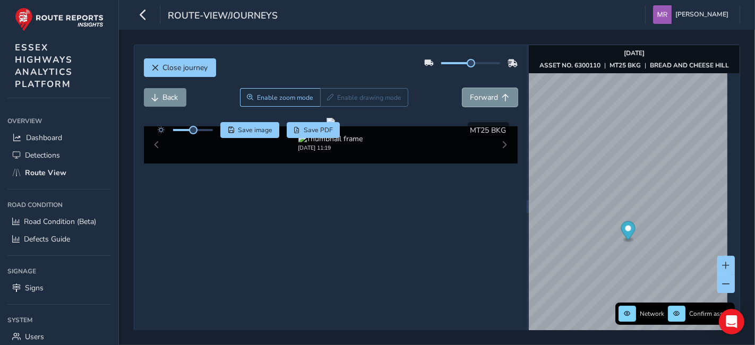
click at [470, 99] on span "Forward" at bounding box center [484, 97] width 28 height 10
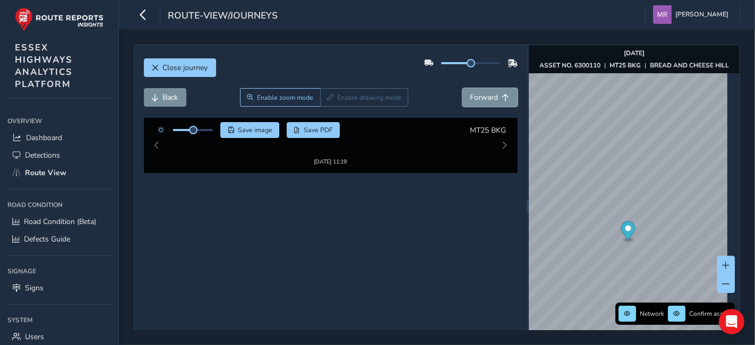
click at [470, 99] on span "Forward" at bounding box center [484, 97] width 28 height 10
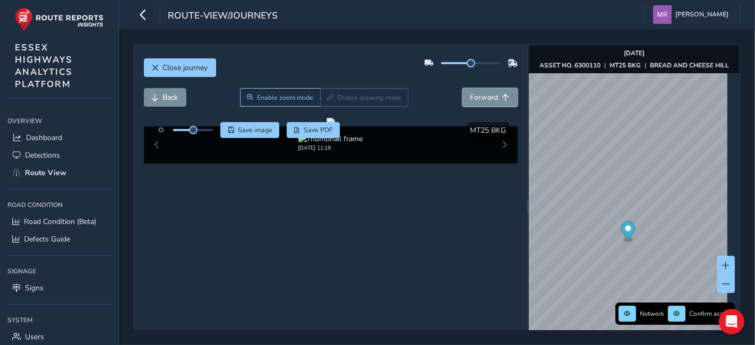
click at [470, 99] on span "Forward" at bounding box center [484, 97] width 28 height 10
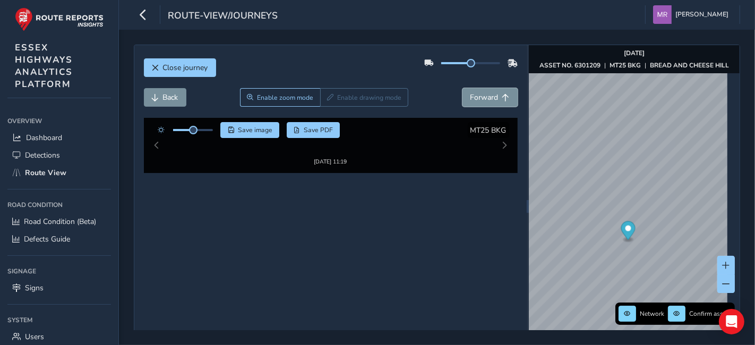
click at [470, 99] on span "Forward" at bounding box center [484, 97] width 28 height 10
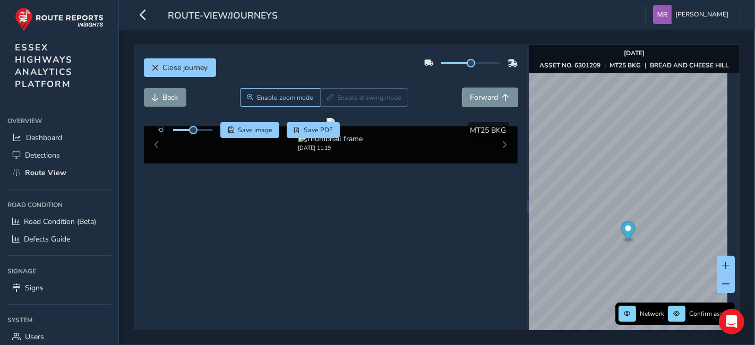
click at [470, 99] on span "Forward" at bounding box center [484, 97] width 28 height 10
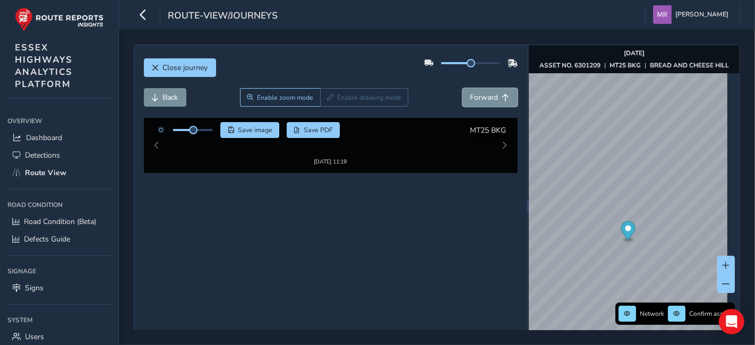
click at [470, 99] on span "Forward" at bounding box center [484, 97] width 28 height 10
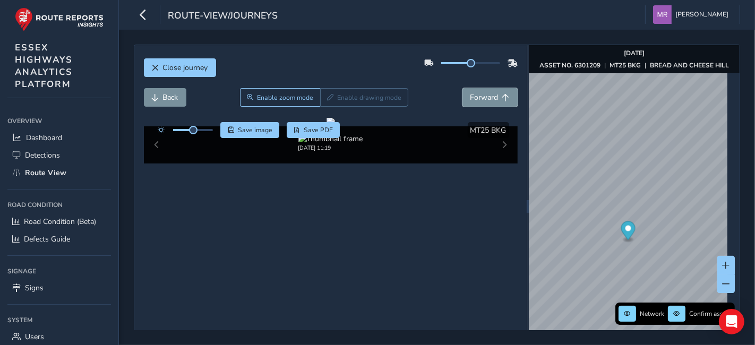
click at [470, 99] on span "Forward" at bounding box center [484, 97] width 28 height 10
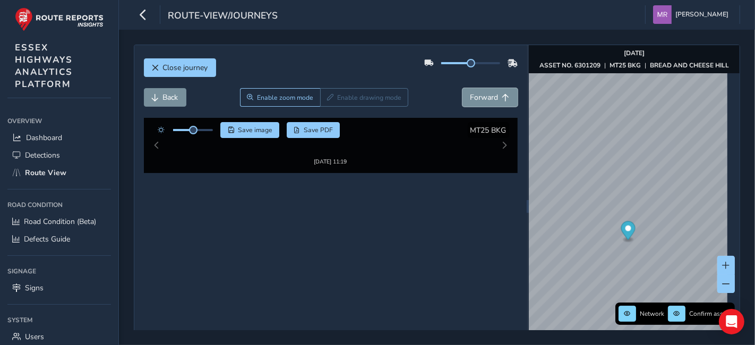
click at [470, 99] on span "Forward" at bounding box center [484, 97] width 28 height 10
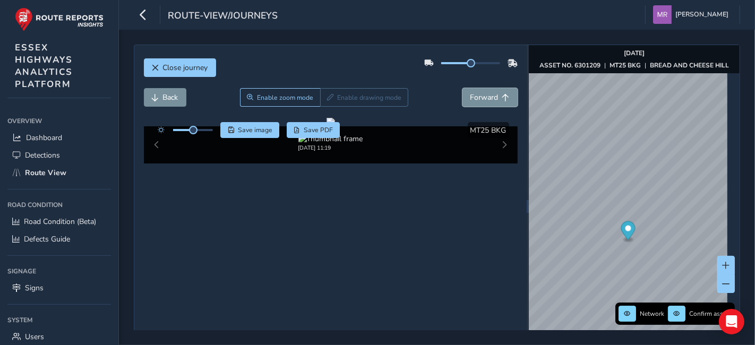
click at [470, 99] on span "Forward" at bounding box center [484, 97] width 28 height 10
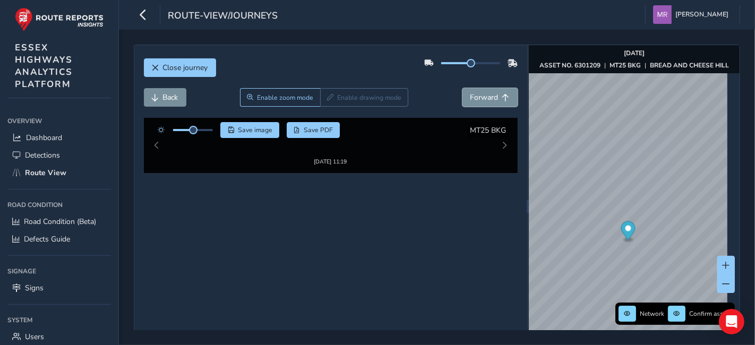
click at [470, 99] on span "Forward" at bounding box center [484, 97] width 28 height 10
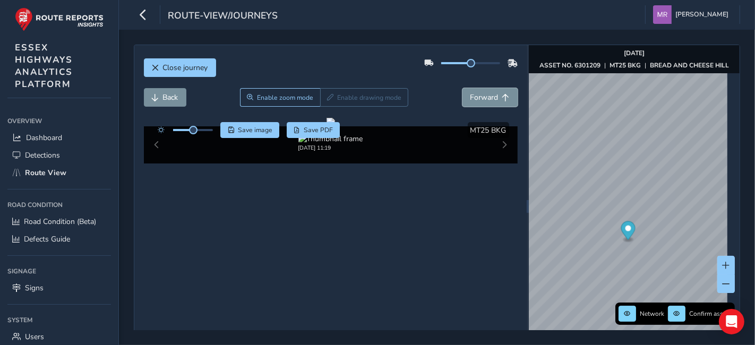
click at [470, 99] on span "Forward" at bounding box center [484, 97] width 28 height 10
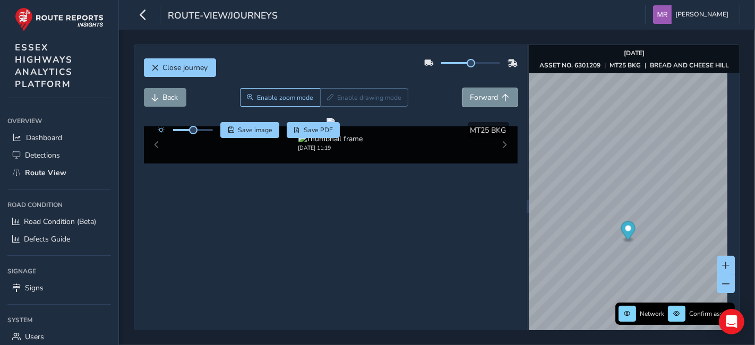
click at [470, 99] on span "Forward" at bounding box center [484, 97] width 28 height 10
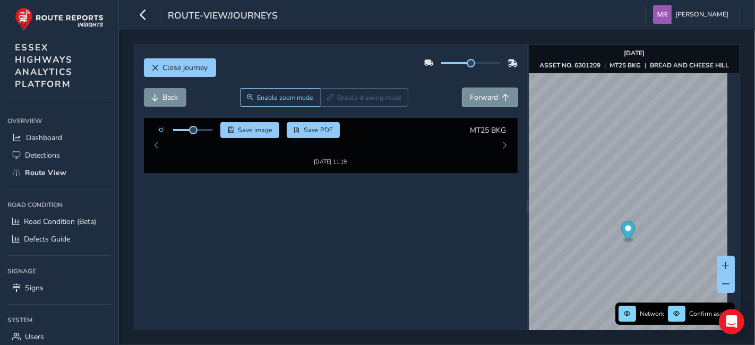
click at [470, 99] on span "Forward" at bounding box center [484, 97] width 28 height 10
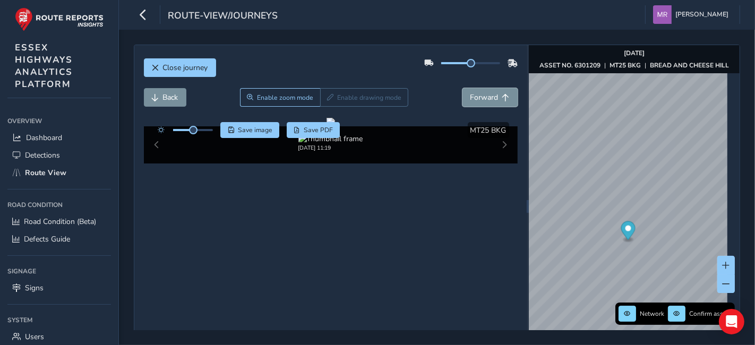
click at [470, 99] on span "Forward" at bounding box center [484, 97] width 28 height 10
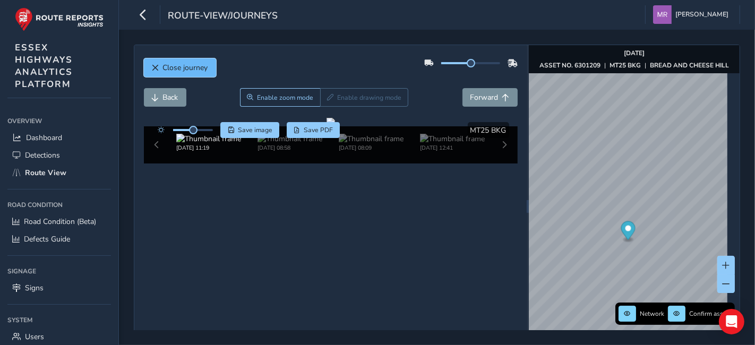
click at [159, 66] on button "Close journey" at bounding box center [180, 67] width 72 height 19
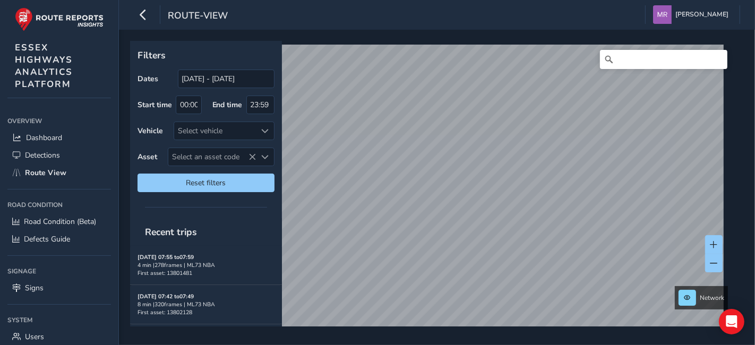
click at [595, 38] on div "Filters Dates 19/07/2025 - 18/08/2025 Start time 00:00 End time 23:59 Vehicle S…" at bounding box center [437, 187] width 636 height 315
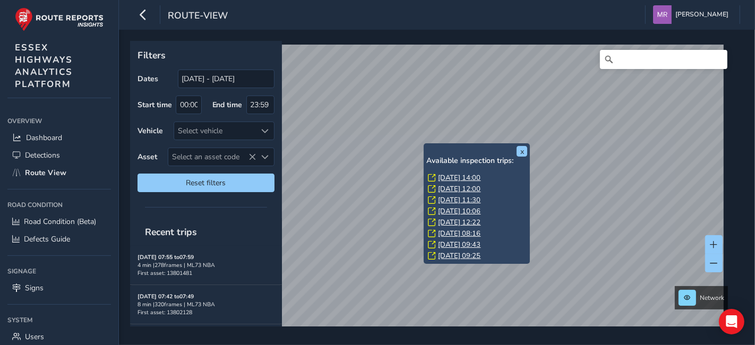
click at [456, 177] on link "Tue, 12 Aug, 14:00" at bounding box center [459, 178] width 42 height 10
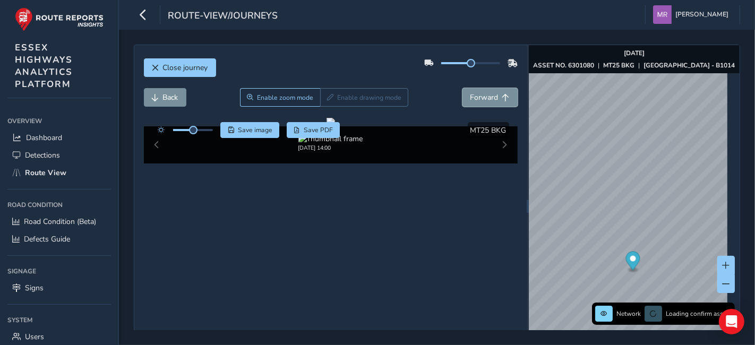
click at [476, 99] on span "Forward" at bounding box center [484, 97] width 28 height 10
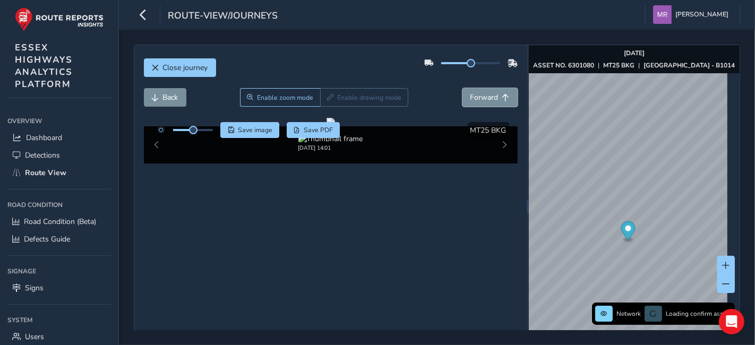
click at [476, 99] on span "Forward" at bounding box center [484, 97] width 28 height 10
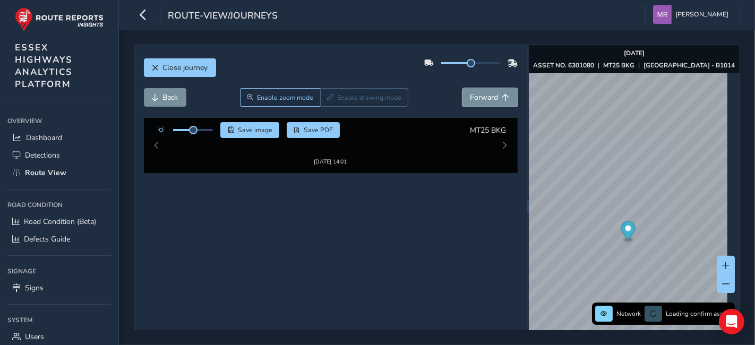
click at [476, 99] on span "Forward" at bounding box center [484, 97] width 28 height 10
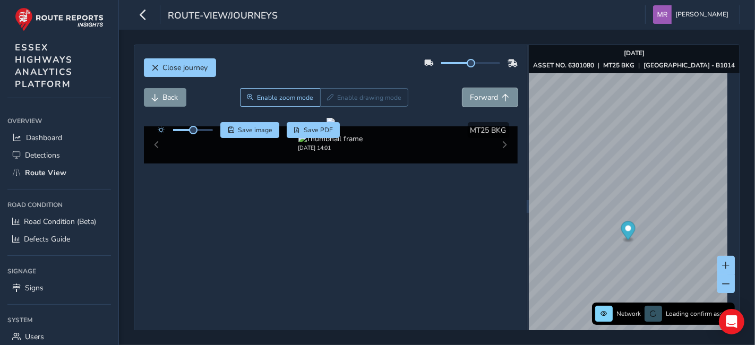
click at [476, 99] on span "Forward" at bounding box center [484, 97] width 28 height 10
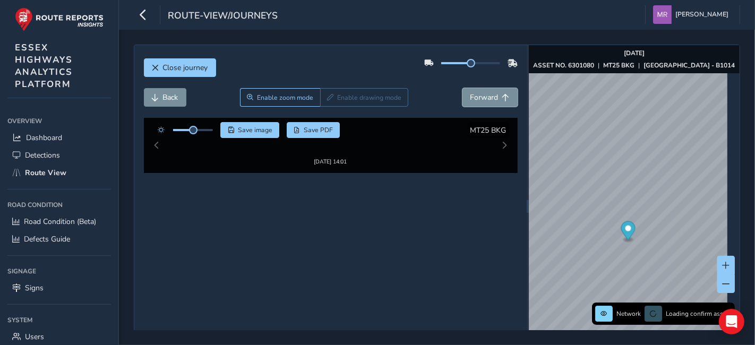
click at [476, 99] on span "Forward" at bounding box center [484, 97] width 28 height 10
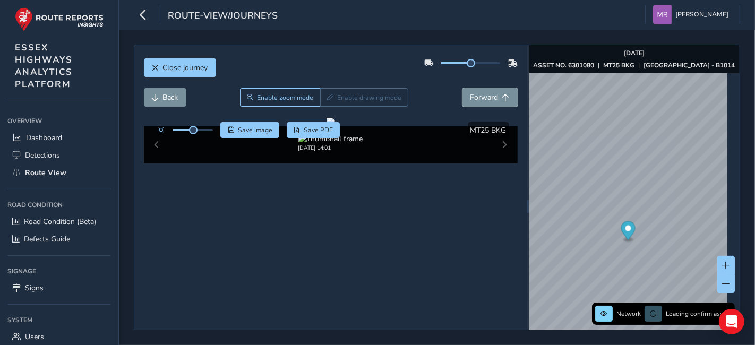
click at [476, 99] on span "Forward" at bounding box center [484, 97] width 28 height 10
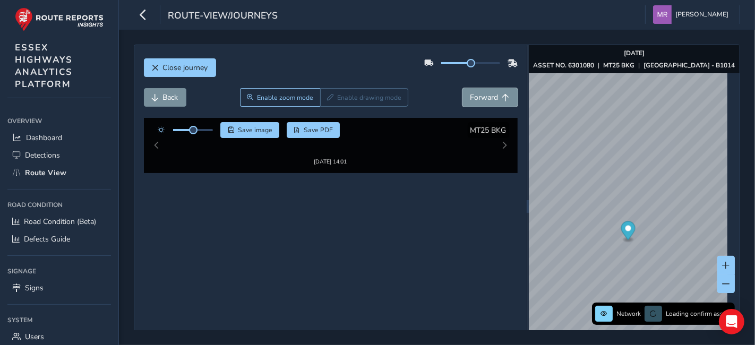
click at [476, 99] on span "Forward" at bounding box center [484, 97] width 28 height 10
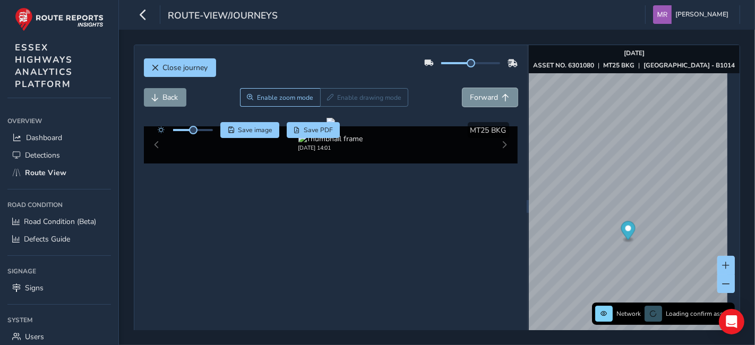
click at [476, 99] on span "Forward" at bounding box center [484, 97] width 28 height 10
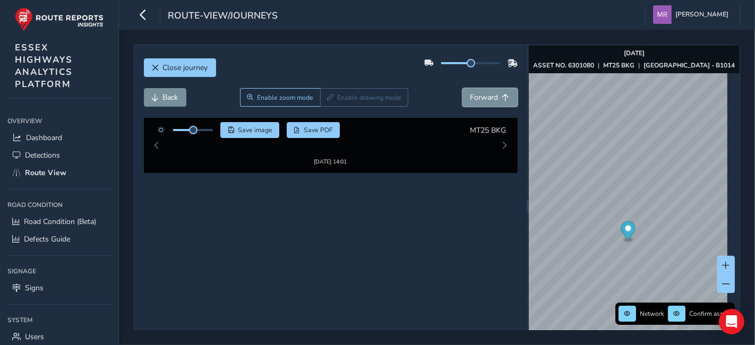
click at [476, 99] on span "Forward" at bounding box center [484, 97] width 28 height 10
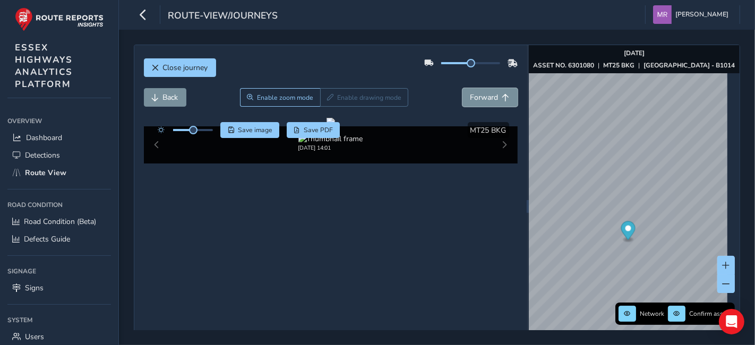
click at [476, 99] on span "Forward" at bounding box center [484, 97] width 28 height 10
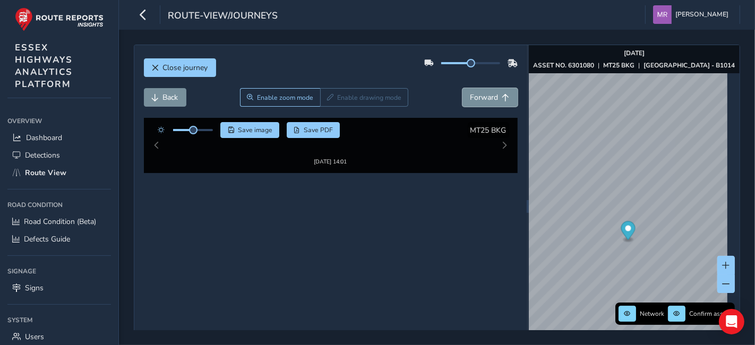
click at [476, 99] on span "Forward" at bounding box center [484, 97] width 28 height 10
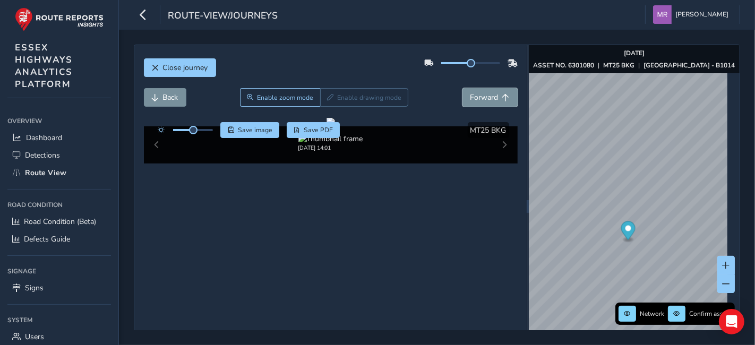
click at [476, 99] on span "Forward" at bounding box center [484, 97] width 28 height 10
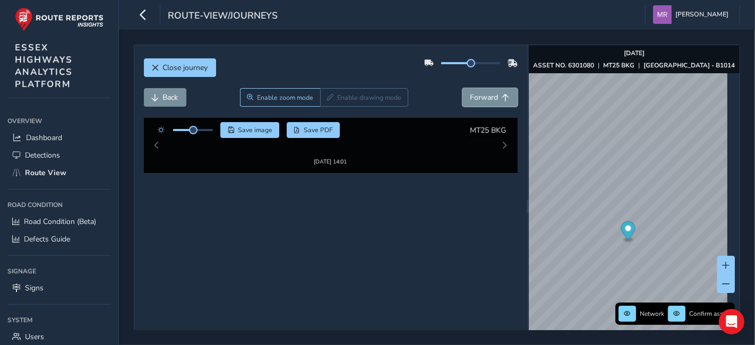
click at [476, 99] on span "Forward" at bounding box center [484, 97] width 28 height 10
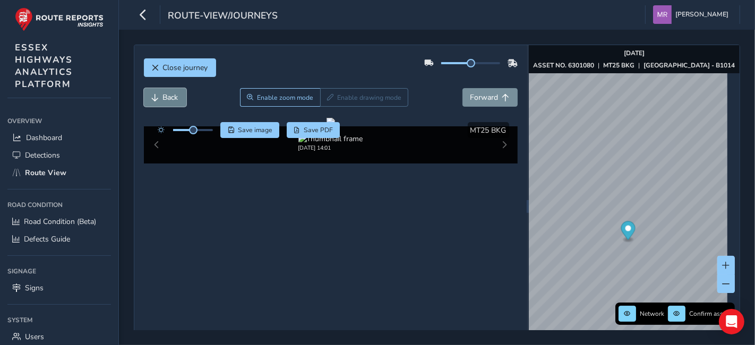
click at [173, 102] on button "Back" at bounding box center [165, 97] width 42 height 19
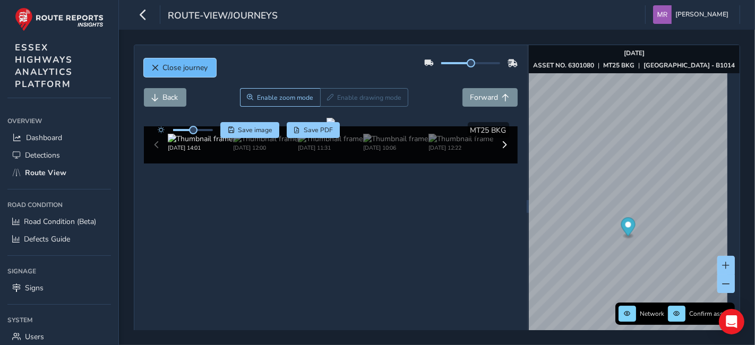
click at [182, 72] on span "Close journey" at bounding box center [185, 68] width 45 height 10
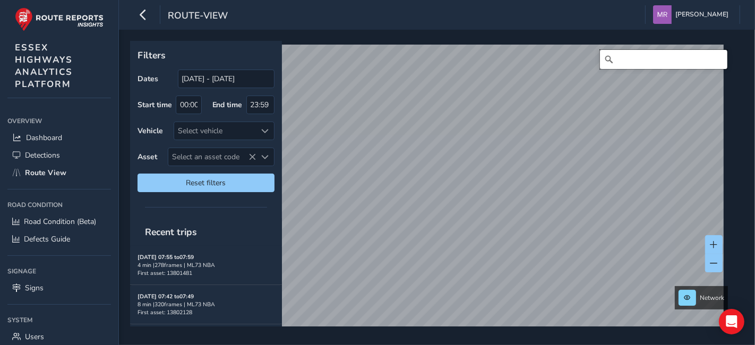
click at [676, 67] on input "Search" at bounding box center [663, 59] width 127 height 19
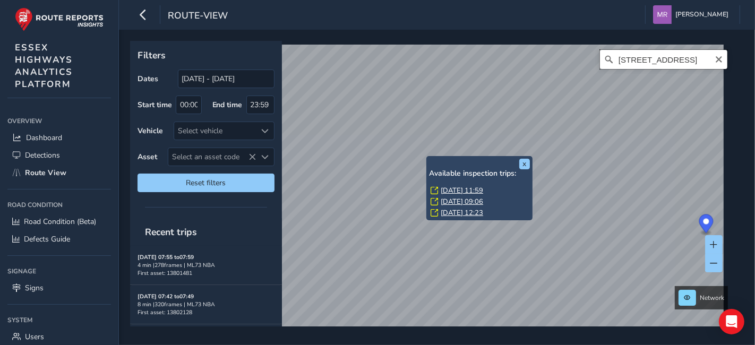
click at [699, 63] on input "Kiln Road, Bread and Cheese Hill, Benfleet, Castle Point, Essex, England, SS7 1…" at bounding box center [663, 59] width 127 height 19
click at [699, 64] on input "Kiln Road, Bread and Cheese Hill, Benfleet, Castle Point, Essex, England, SS7 1…" at bounding box center [663, 59] width 127 height 19
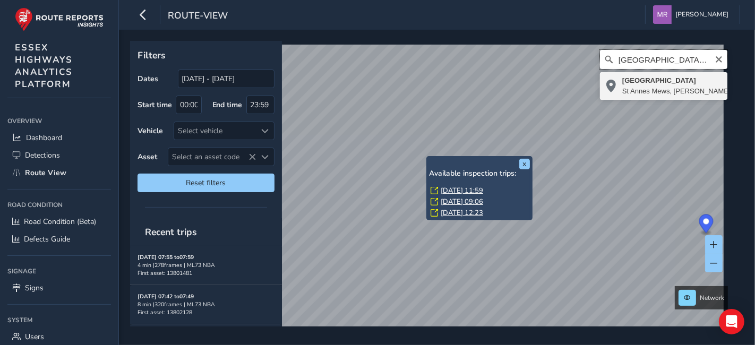
scroll to position [0, 0]
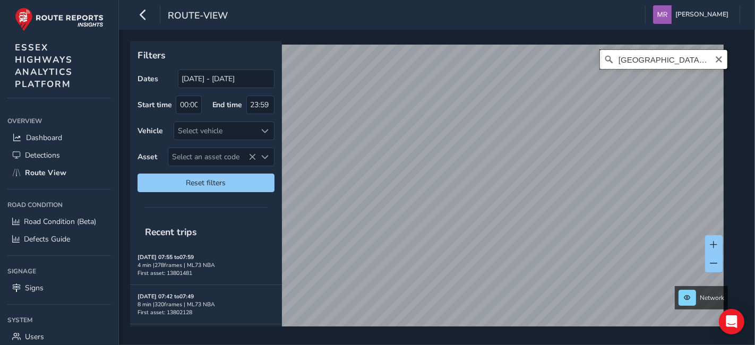
click at [660, 55] on input "St Angela's Arts Centre, St Annes Mews, Raynes Park, London Borough of Merton, …" at bounding box center [663, 59] width 127 height 19
click at [661, 56] on input "St Angela's Arts Centre, St Annes Mews, Raynes Park, London Borough of Merton, …" at bounding box center [663, 59] width 127 height 19
click at [660, 55] on input "anglea mews, hadleigh" at bounding box center [663, 59] width 127 height 19
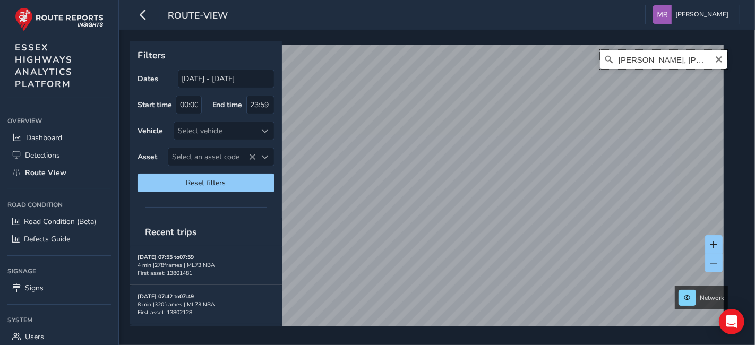
click at [660, 55] on input "anglea mews, hadleigh" at bounding box center [663, 59] width 127 height 19
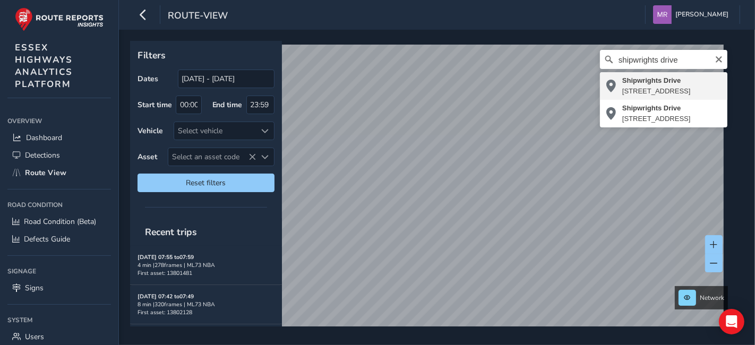
type input "Shipwrights Drive, Hadleigh, Castle Point, Essex, England, SS7 1RE, United King…"
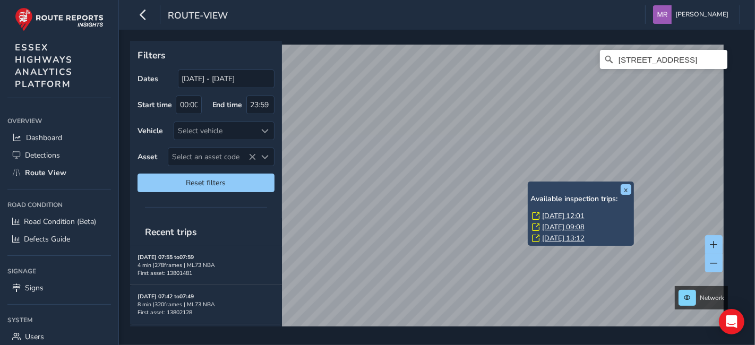
click at [571, 219] on link "Wed, 6 Aug, 12:01" at bounding box center [563, 216] width 42 height 10
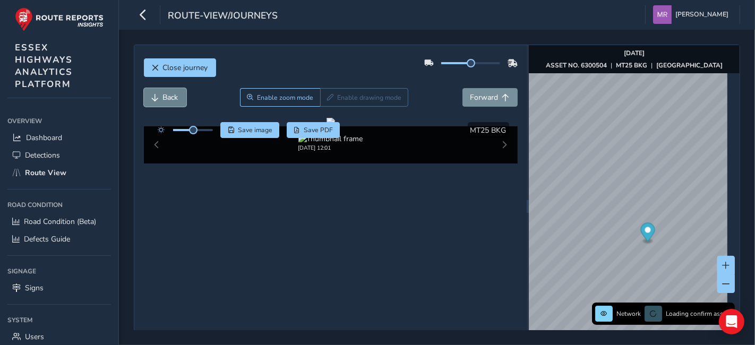
click at [177, 96] on span "Back" at bounding box center [170, 97] width 15 height 10
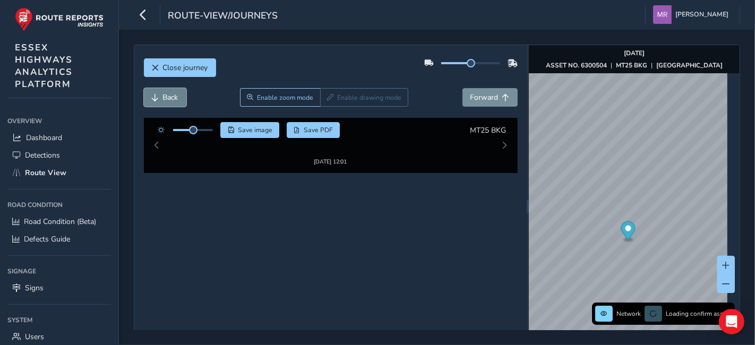
click at [177, 96] on span "Back" at bounding box center [170, 97] width 15 height 10
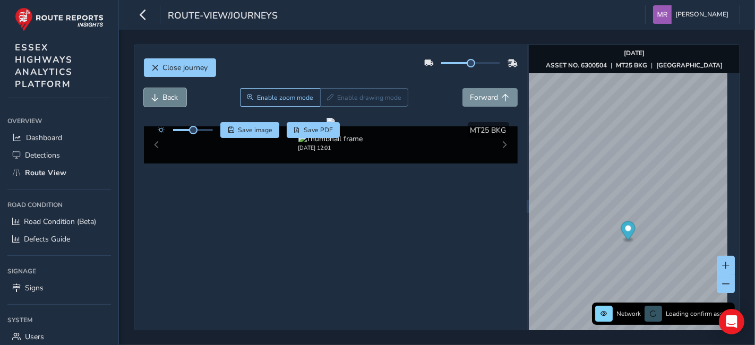
click at [177, 96] on span "Back" at bounding box center [170, 97] width 15 height 10
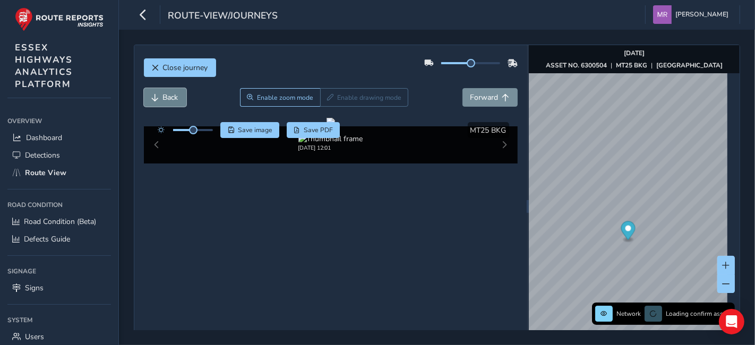
click at [177, 96] on span "Back" at bounding box center [170, 97] width 15 height 10
click at [477, 97] on span "Forward" at bounding box center [484, 97] width 28 height 10
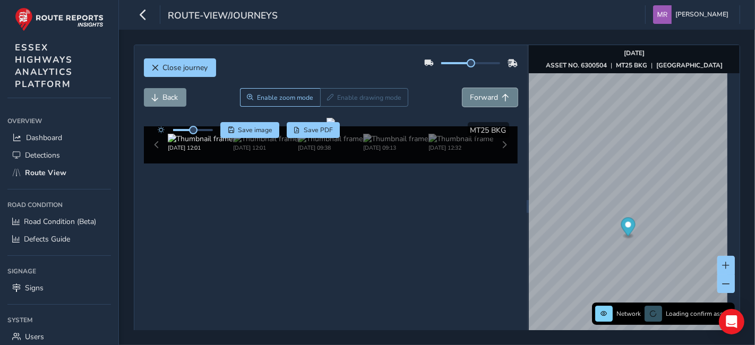
click at [477, 97] on span "Forward" at bounding box center [484, 97] width 28 height 10
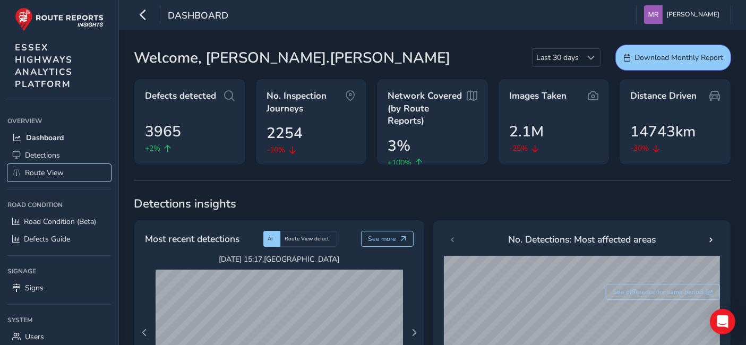
click at [47, 167] on link "Route View" at bounding box center [59, 173] width 104 height 18
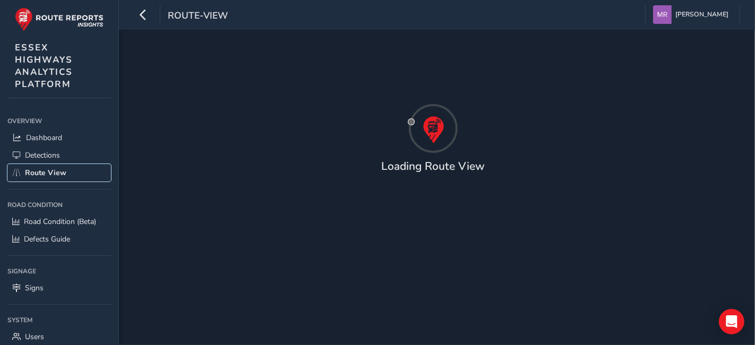
type input "[DATE] - [DATE]"
type input "00:00"
type input "23:59"
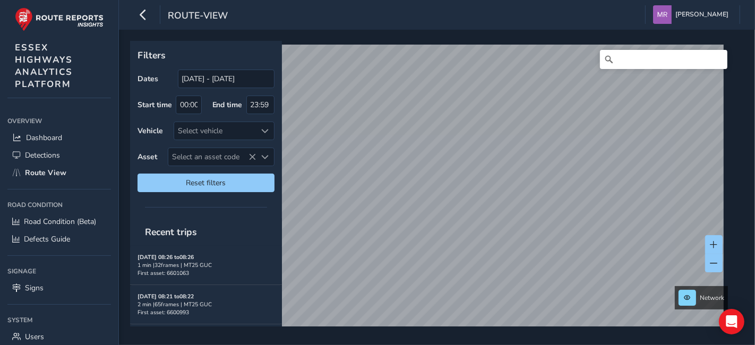
click at [499, 345] on html "route-view Mike Reid Colour Scheme: Dark Dim Light Logout Filters Dates 19/07/2…" at bounding box center [377, 172] width 755 height 345
click at [551, 345] on html "route-view Mike Reid Colour Scheme: Dark Dim Light Logout Filters Dates 19/07/2…" at bounding box center [377, 172] width 755 height 345
click at [692, 0] on html "route-view Mike Reid Colour Scheme: Dark Dim Light Logout Filters Dates 19/07/2…" at bounding box center [377, 172] width 755 height 345
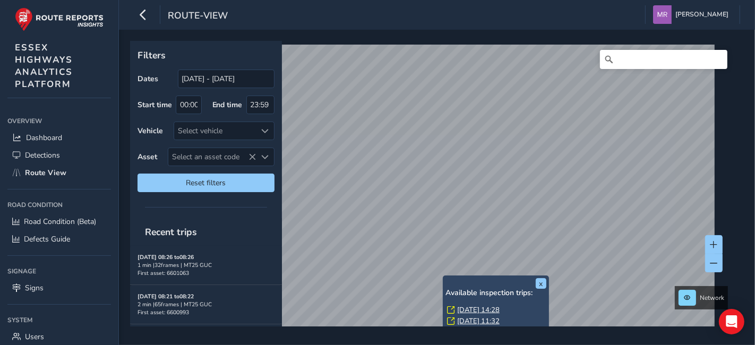
click at [477, 309] on link "Thu, 14 Aug, 14:28" at bounding box center [478, 310] width 42 height 10
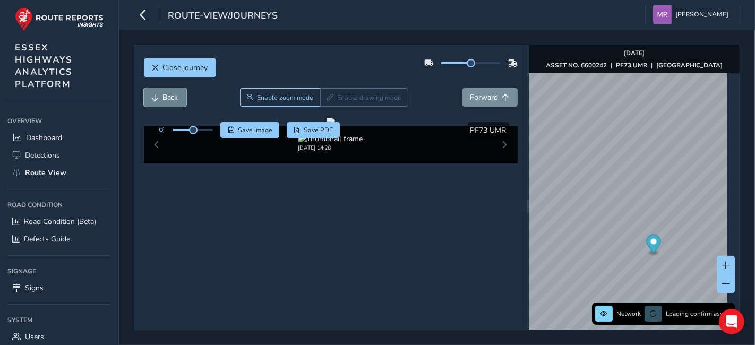
click at [170, 94] on span "Back" at bounding box center [170, 97] width 15 height 10
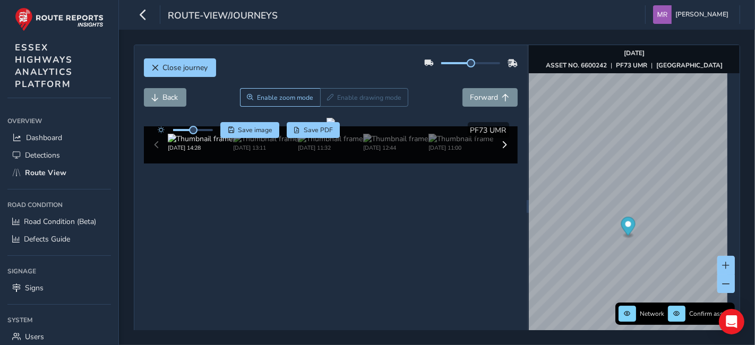
click at [198, 130] on div at bounding box center [193, 130] width 40 height 2
click at [202, 130] on div at bounding box center [193, 130] width 40 height 2
click at [739, 217] on div "Close journey Back Enable zoom mode Enable drawing mode Forward Click and Drag …" at bounding box center [437, 188] width 606 height 286
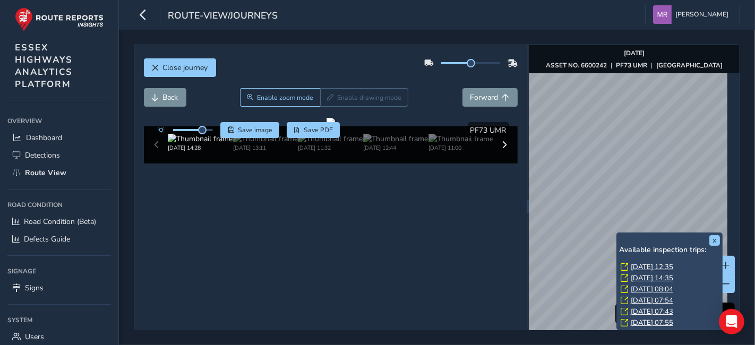
click at [649, 264] on link "Tue, 12 Aug, 12:35" at bounding box center [652, 267] width 42 height 10
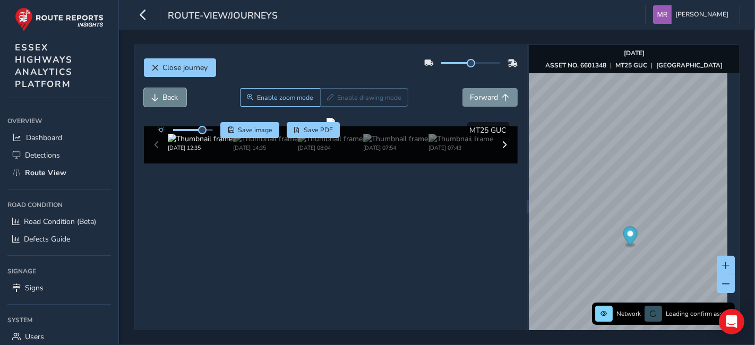
click at [174, 101] on span "Back" at bounding box center [170, 97] width 15 height 10
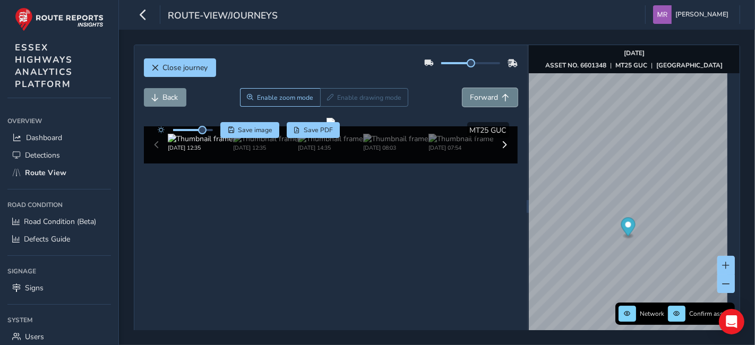
click at [479, 95] on span "Forward" at bounding box center [484, 97] width 28 height 10
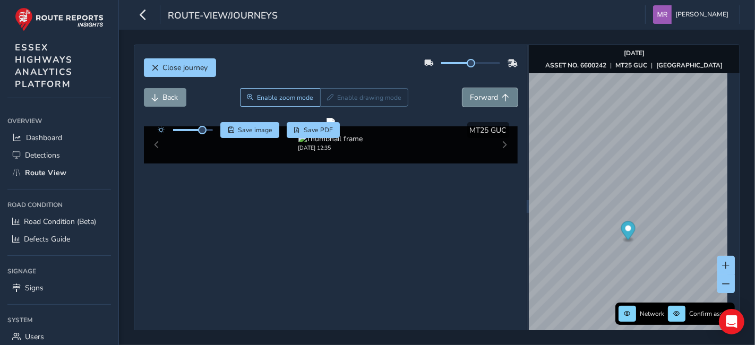
click at [479, 95] on span "Forward" at bounding box center [484, 97] width 28 height 10
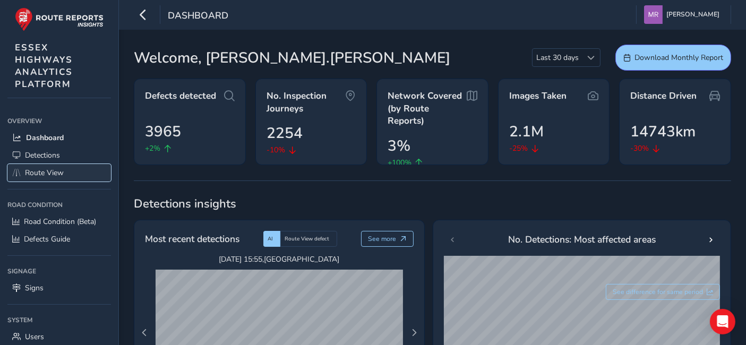
click at [29, 175] on span "Route View" at bounding box center [44, 173] width 39 height 10
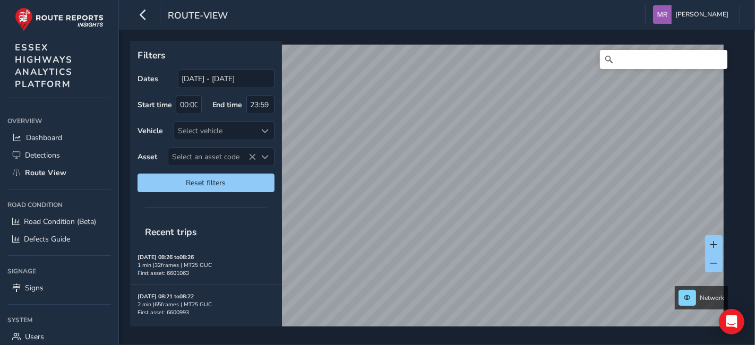
click at [562, 35] on div "Filters Dates [DATE] - [DATE] Start time 00:00 End time 23:59 Vehicle Select ve…" at bounding box center [437, 187] width 636 height 315
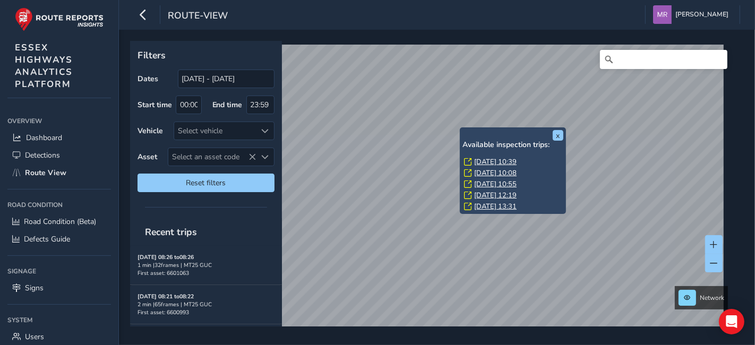
click at [500, 160] on link "[DATE] 10:39" at bounding box center [495, 162] width 42 height 10
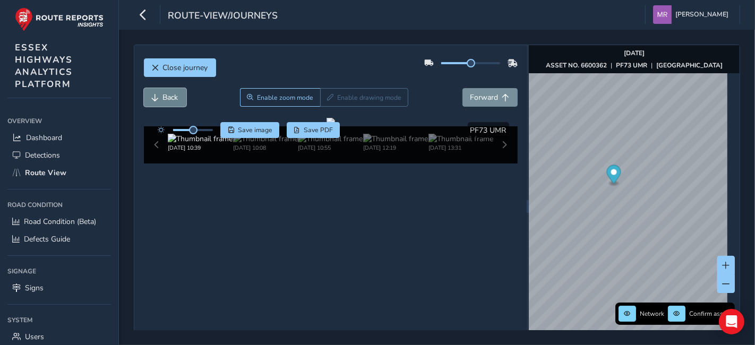
click at [164, 92] on span "Back" at bounding box center [170, 97] width 15 height 10
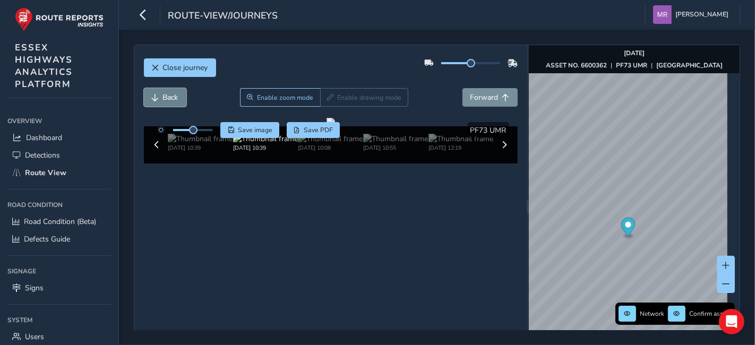
click at [164, 92] on span "Back" at bounding box center [170, 97] width 15 height 10
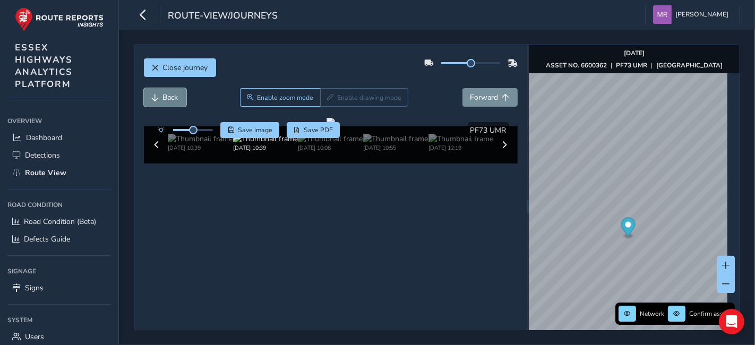
click at [164, 92] on span "Back" at bounding box center [170, 97] width 15 height 10
click at [470, 97] on span "Forward" at bounding box center [484, 97] width 28 height 10
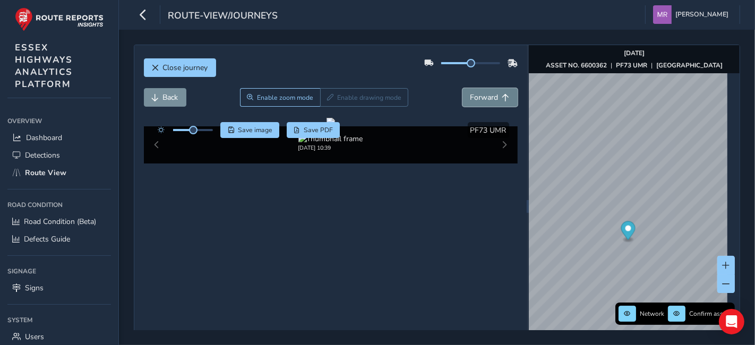
click at [470, 97] on span "Forward" at bounding box center [484, 97] width 28 height 10
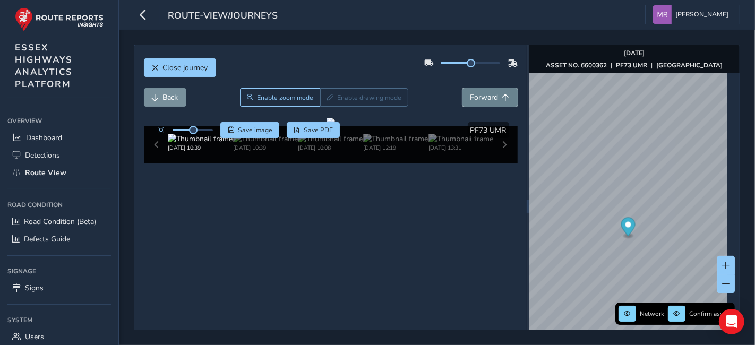
click at [470, 97] on span "Forward" at bounding box center [484, 97] width 28 height 10
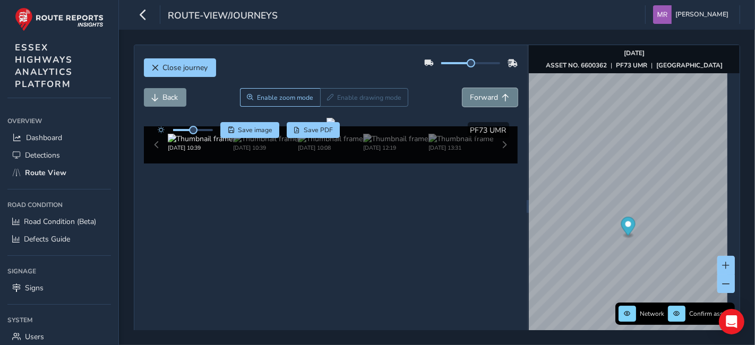
click at [470, 97] on span "Forward" at bounding box center [484, 97] width 28 height 10
click at [462, 96] on button "Forward" at bounding box center [489, 97] width 55 height 19
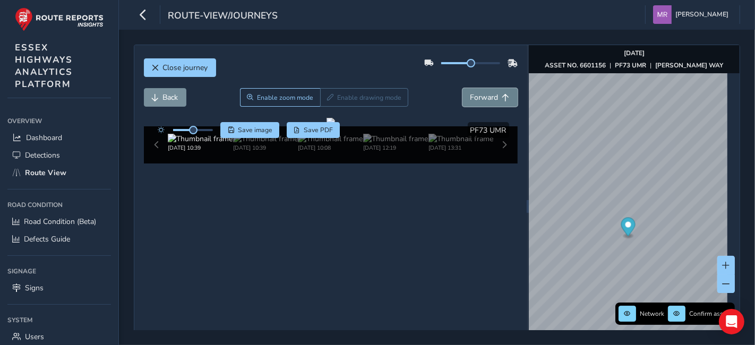
click at [462, 96] on button "Forward" at bounding box center [489, 97] width 55 height 19
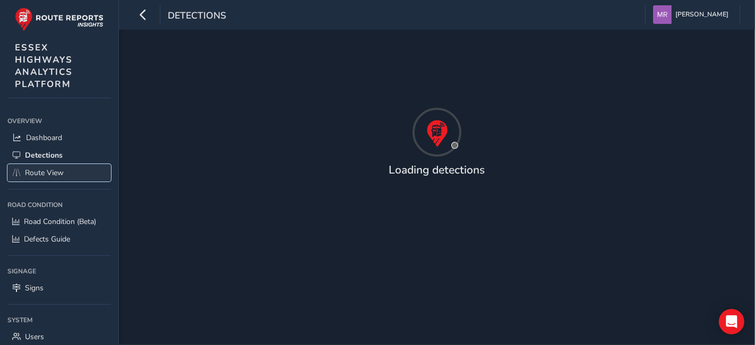
click at [55, 165] on link "Route View" at bounding box center [59, 173] width 104 height 18
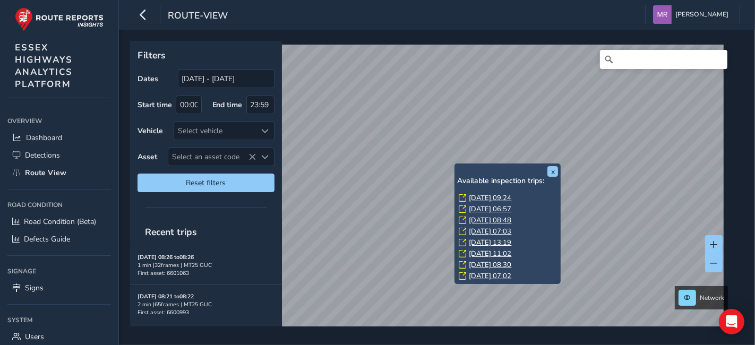
click at [502, 196] on link "Fri, 15 Aug, 09:24" at bounding box center [490, 198] width 42 height 10
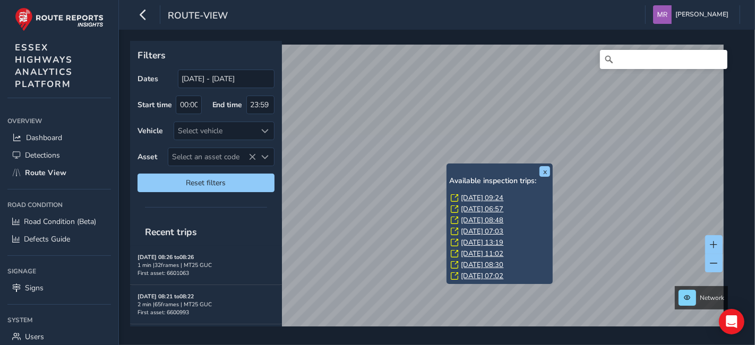
click at [471, 195] on link "Fri, 15 Aug, 09:24" at bounding box center [482, 198] width 42 height 10
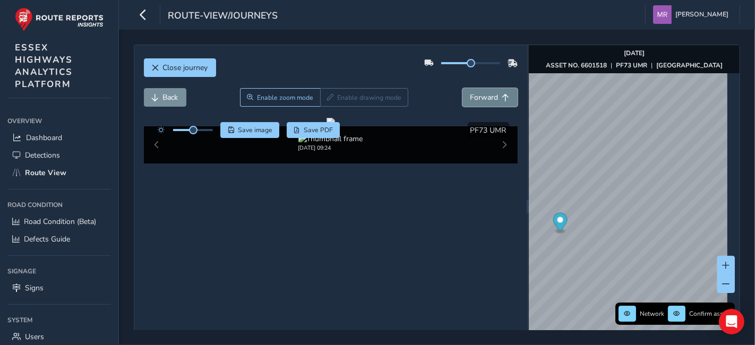
click at [475, 91] on button "Forward" at bounding box center [489, 97] width 55 height 19
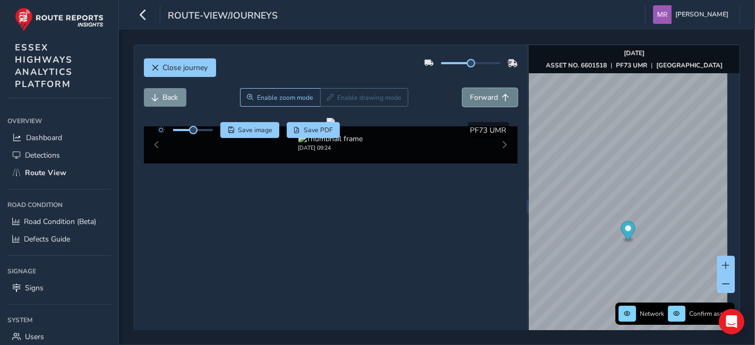
click at [475, 91] on button "Forward" at bounding box center [489, 97] width 55 height 19
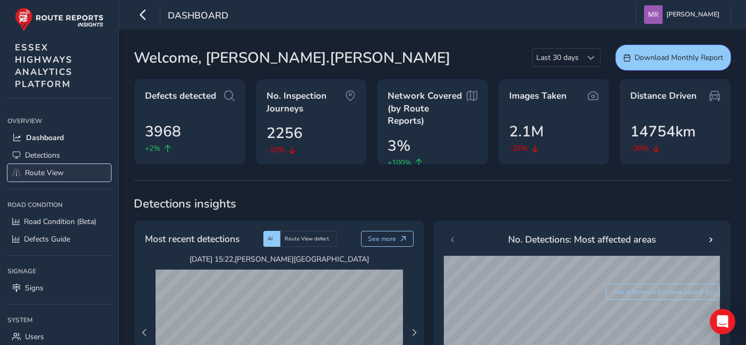
click at [57, 169] on span "Route View" at bounding box center [44, 173] width 39 height 10
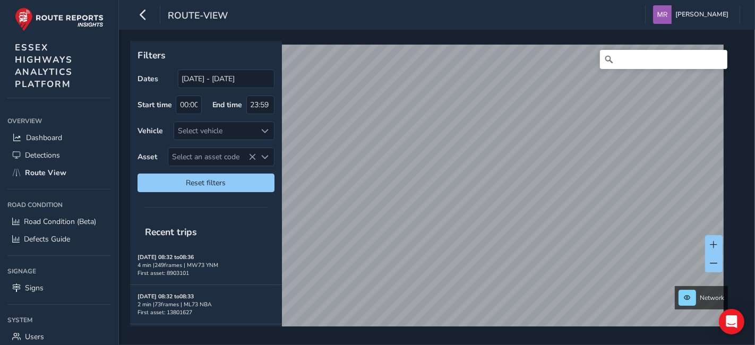
click at [259, 5] on div "route-view Mike Reid Colour Scheme: Dark Dim Light Logout Filters Dates 19/07/2…" at bounding box center [437, 172] width 636 height 345
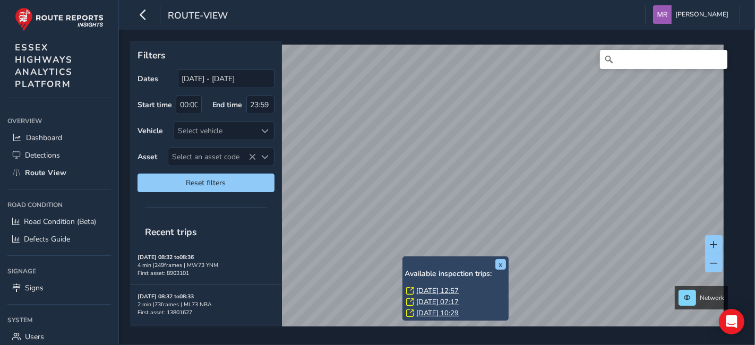
click at [431, 292] on link "Fri, 8 Aug, 12:57" at bounding box center [438, 291] width 42 height 10
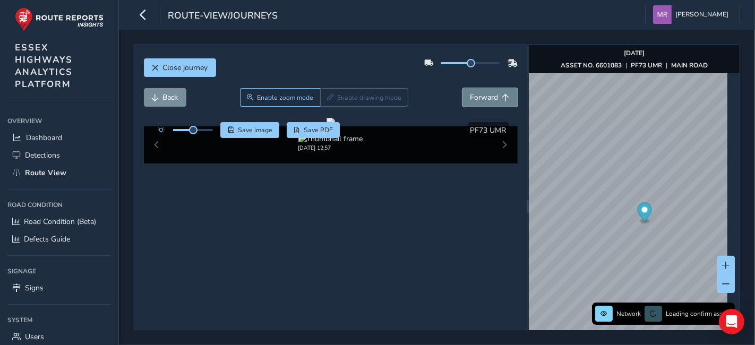
click at [469, 102] on button "Forward" at bounding box center [489, 97] width 55 height 19
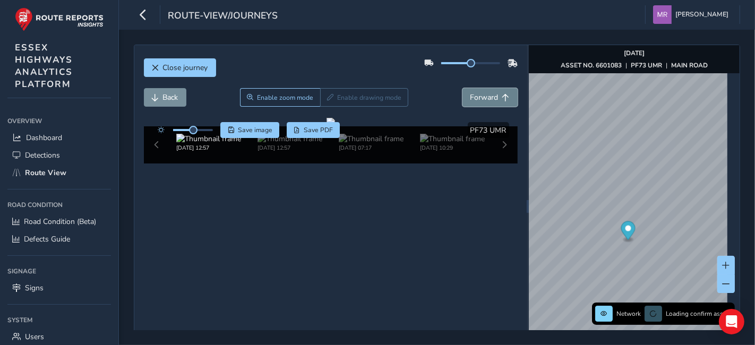
click at [469, 102] on button "Forward" at bounding box center [489, 97] width 55 height 19
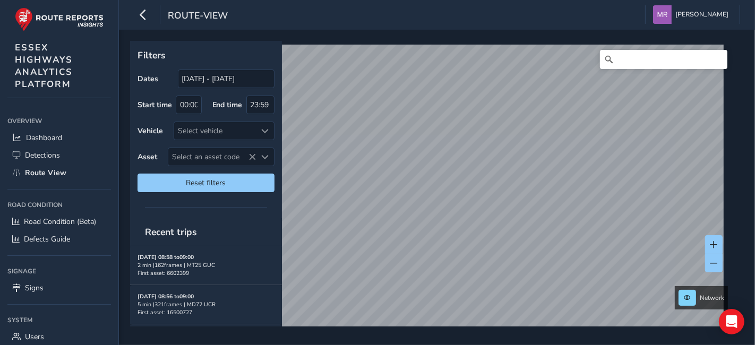
click at [3, 65] on div "route-view [PERSON_NAME] Colour Scheme: Dark Dim Light Logout Filters Dates [DA…" at bounding box center [377, 172] width 755 height 345
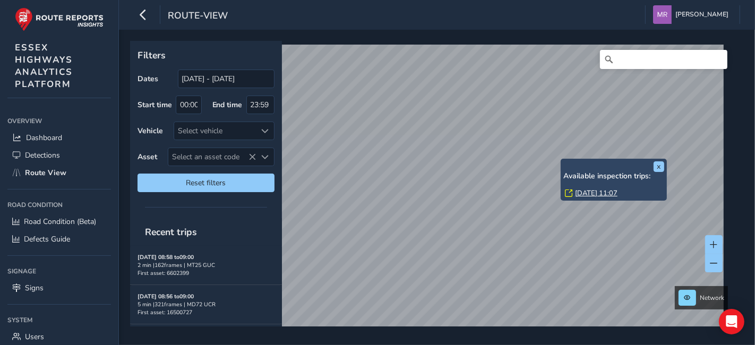
click at [582, 191] on link "[DATE] 11:07" at bounding box center [596, 193] width 42 height 10
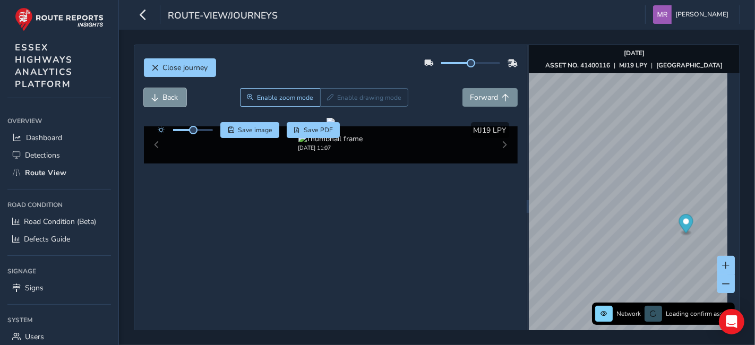
click at [166, 97] on span "Back" at bounding box center [170, 97] width 15 height 10
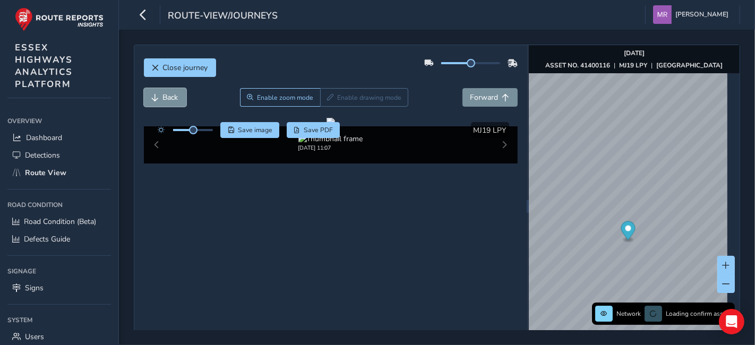
click at [166, 97] on span "Back" at bounding box center [170, 97] width 15 height 10
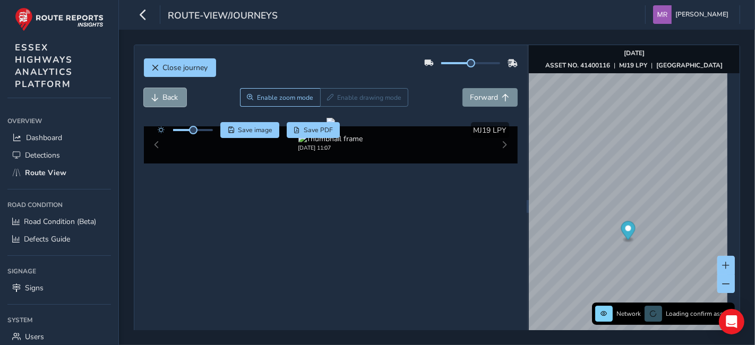
click at [166, 97] on span "Back" at bounding box center [170, 97] width 15 height 10
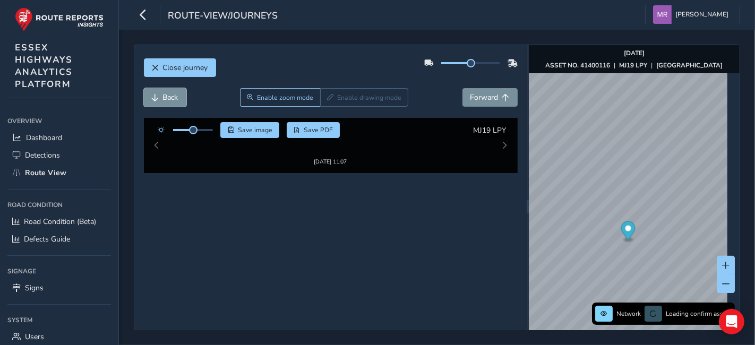
click at [166, 97] on span "Back" at bounding box center [170, 97] width 15 height 10
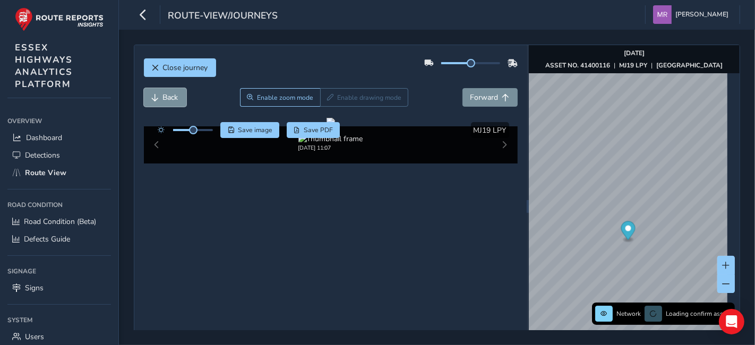
click at [166, 97] on span "Back" at bounding box center [170, 97] width 15 height 10
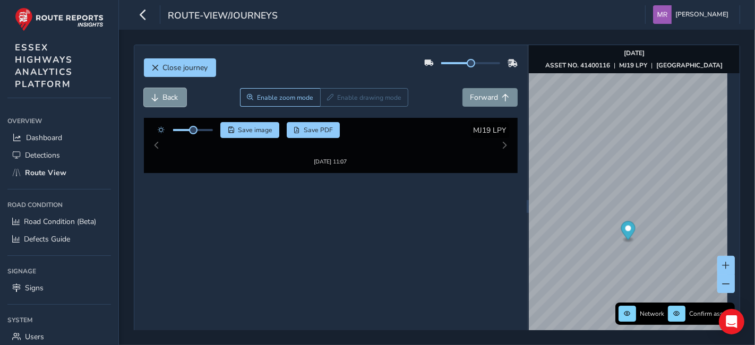
click at [166, 97] on span "Back" at bounding box center [170, 97] width 15 height 10
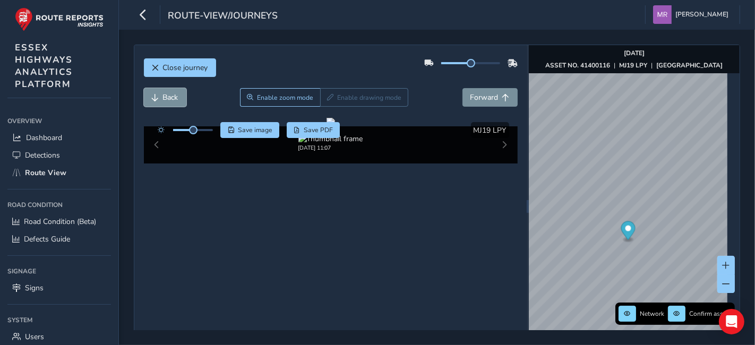
click at [166, 97] on span "Back" at bounding box center [170, 97] width 15 height 10
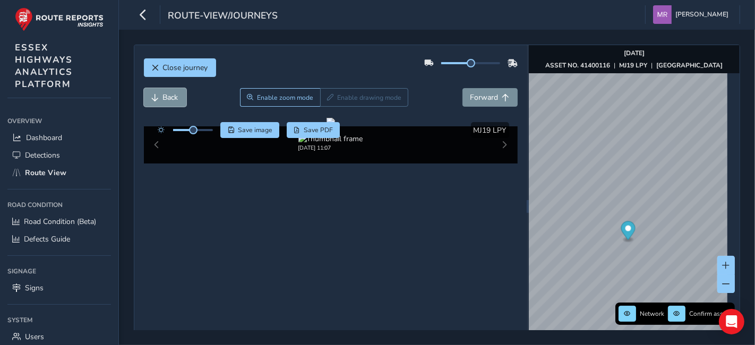
click at [166, 97] on span "Back" at bounding box center [170, 97] width 15 height 10
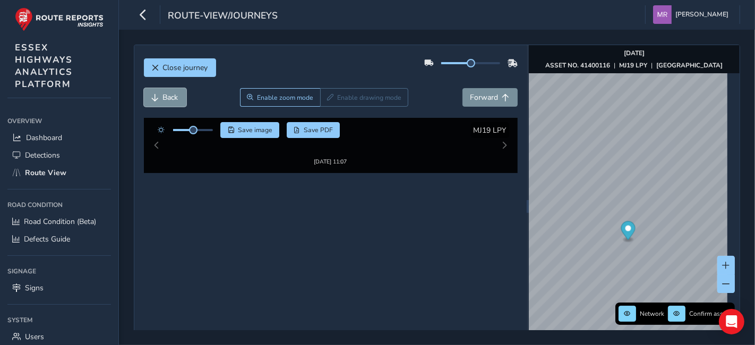
click at [166, 97] on span "Back" at bounding box center [170, 97] width 15 height 10
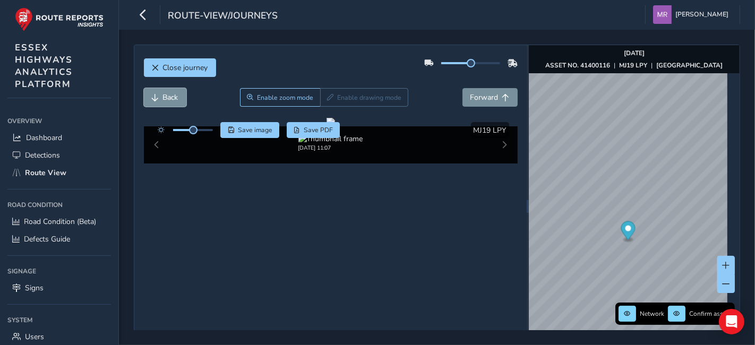
click at [166, 97] on span "Back" at bounding box center [170, 97] width 15 height 10
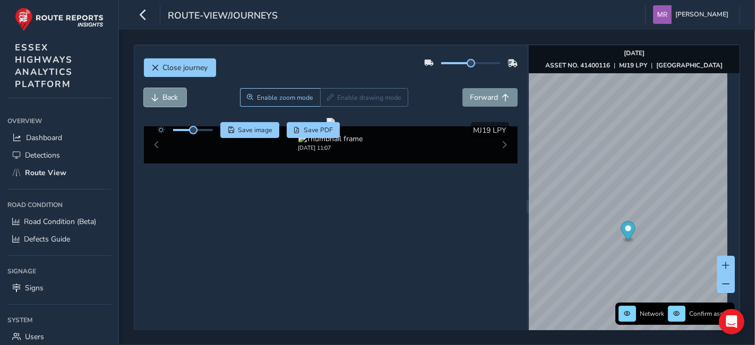
click at [166, 97] on span "Back" at bounding box center [170, 97] width 15 height 10
click at [202, 69] on span "Close journey" at bounding box center [185, 68] width 45 height 10
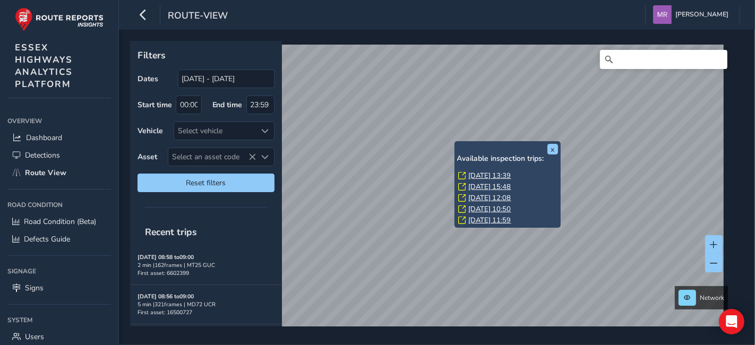
click at [483, 179] on link "[DATE] 13:39" at bounding box center [490, 176] width 42 height 10
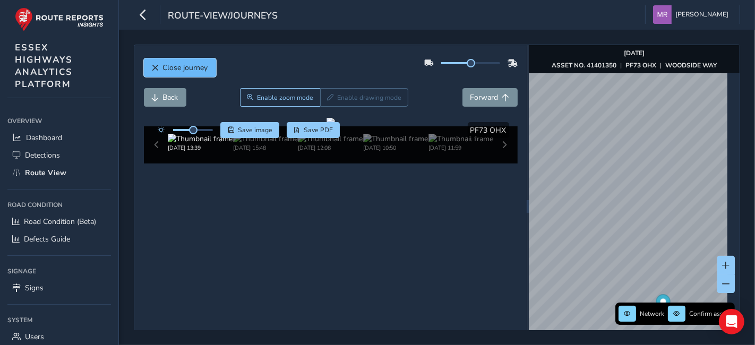
click at [173, 70] on span "Close journey" at bounding box center [185, 68] width 45 height 10
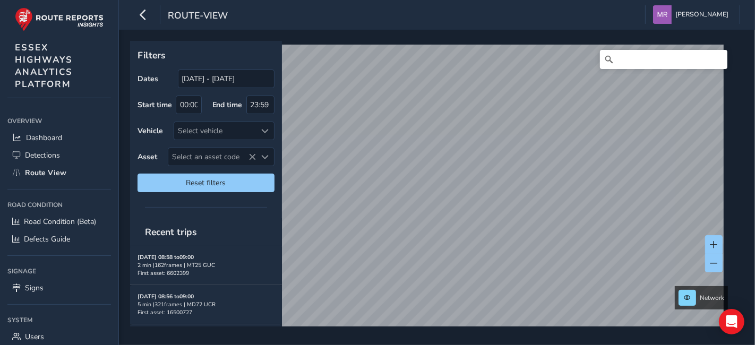
click at [483, 345] on html "route-view [PERSON_NAME] Colour Scheme: Dark Dim Light Logout Filters Dates [DA…" at bounding box center [377, 172] width 755 height 345
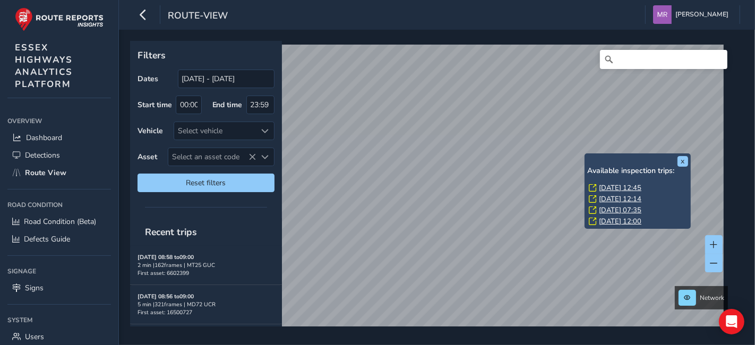
click at [617, 184] on link "[DATE] 12:45" at bounding box center [620, 188] width 42 height 10
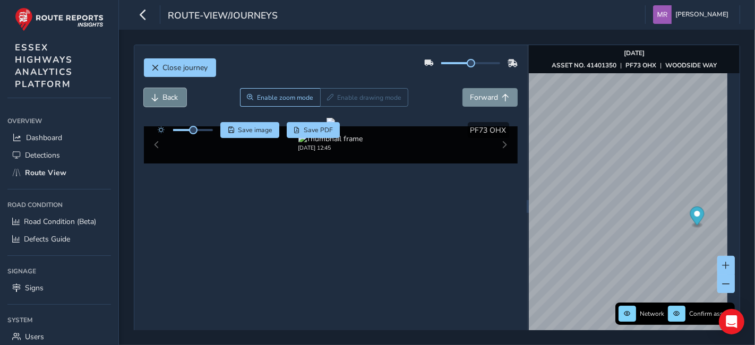
click at [171, 94] on span "Back" at bounding box center [170, 97] width 15 height 10
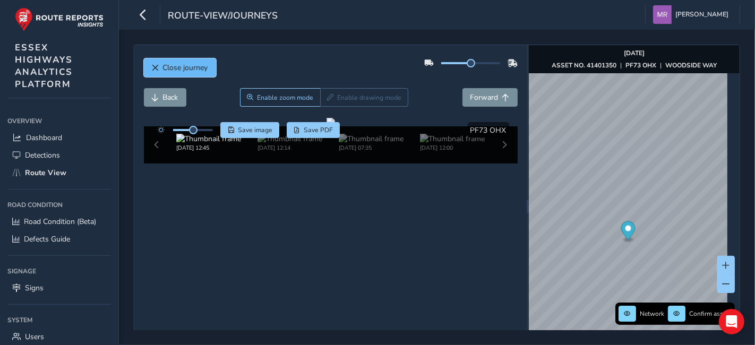
click at [179, 64] on span "Close journey" at bounding box center [185, 68] width 45 height 10
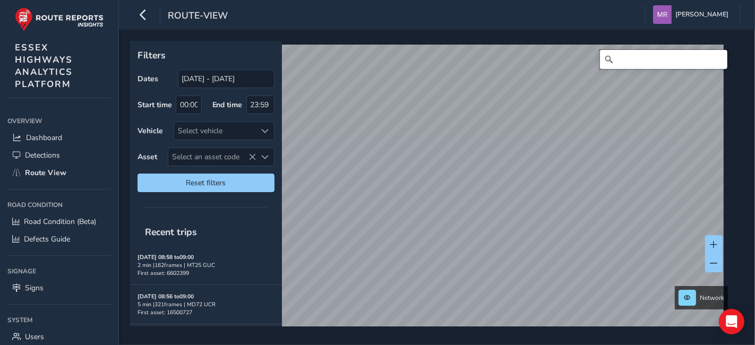
click at [688, 64] on input "Search" at bounding box center [663, 59] width 127 height 19
click at [690, 66] on input "[PERSON_NAME][GEOGRAPHIC_DATA], [GEOGRAPHIC_DATA]" at bounding box center [663, 59] width 127 height 19
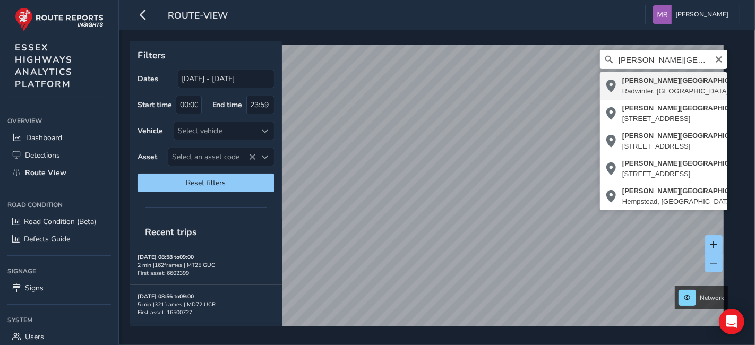
type input "[PERSON_NAME][STREET_ADDRESS]"
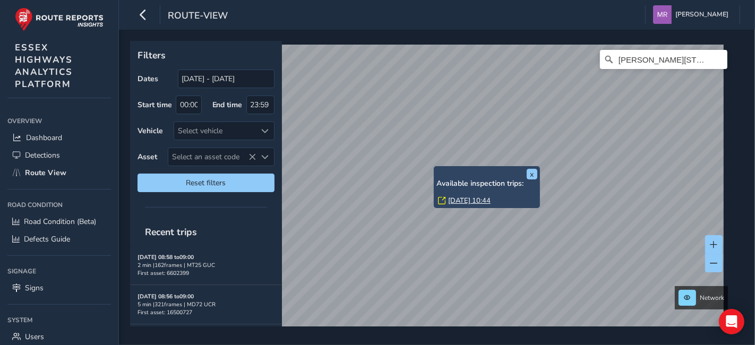
click at [460, 199] on link "[DATE] 10:44" at bounding box center [469, 201] width 42 height 10
